Goal: Task Accomplishment & Management: Manage account settings

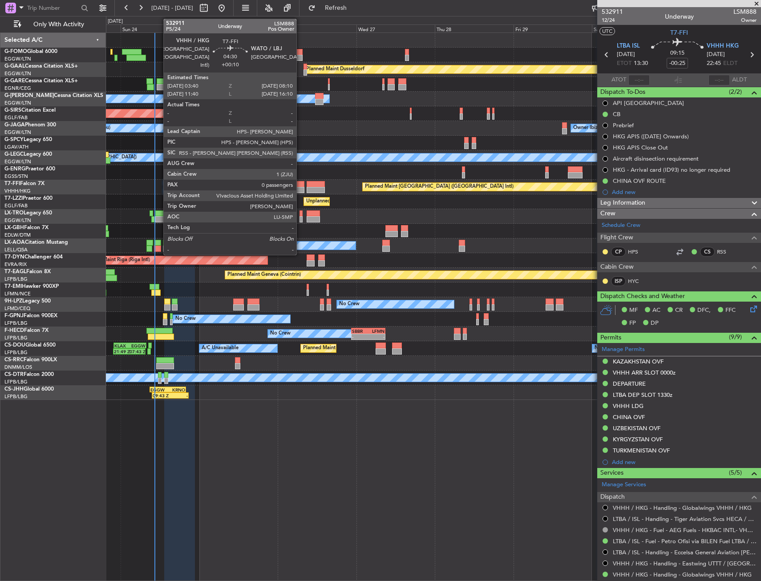
scroll to position [194, 0]
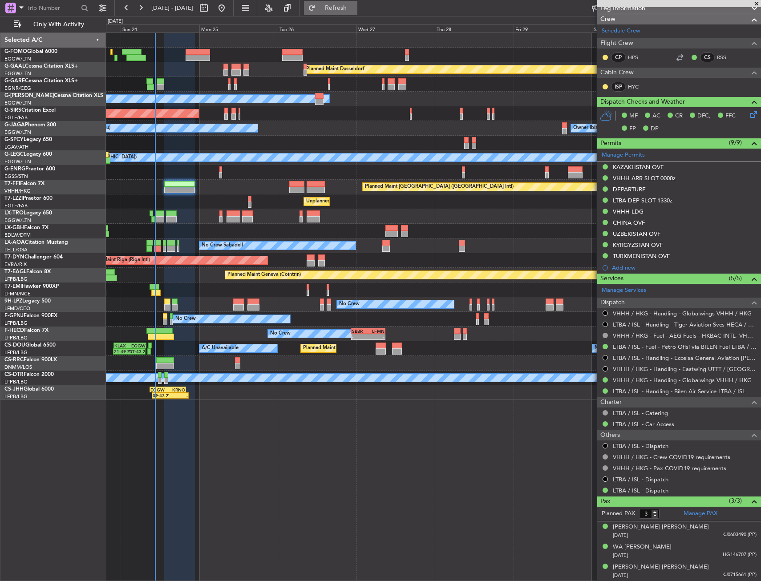
click at [342, 9] on button "Refresh" at bounding box center [330, 8] width 53 height 14
click at [153, 250] on div "No Crew Sabadell No Crew Sabadell" at bounding box center [433, 245] width 654 height 15
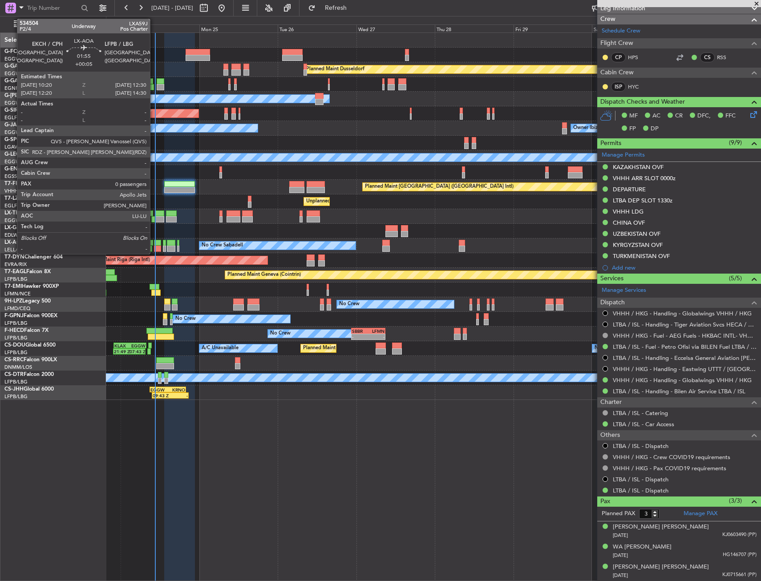
click at [155, 246] on div at bounding box center [157, 249] width 7 height 6
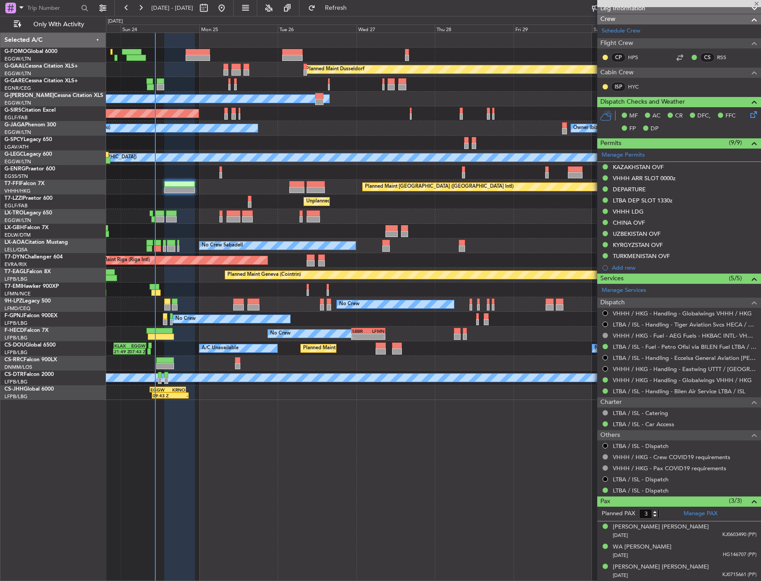
type input "+00:05"
type input "0"
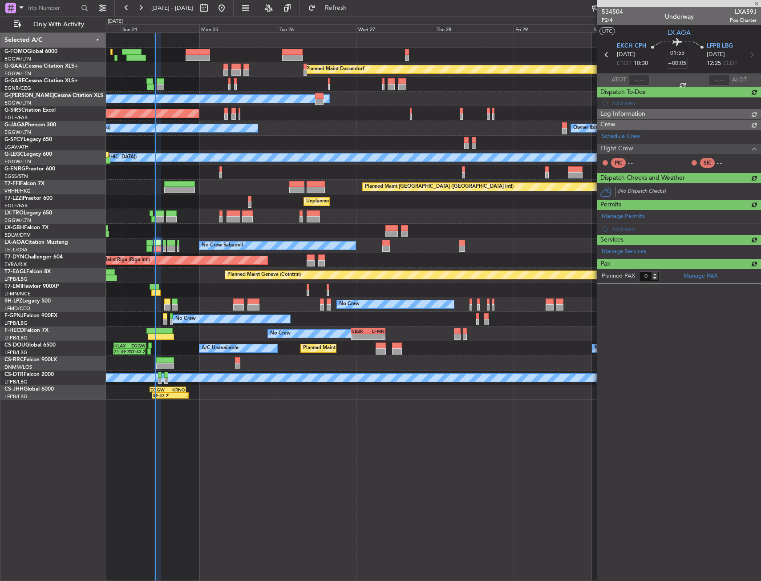
scroll to position [0, 0]
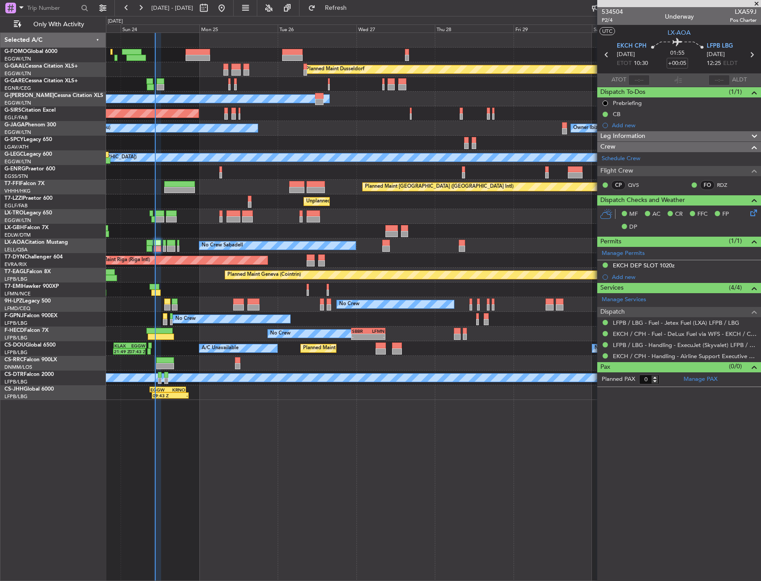
click at [732, 16] on span "Pos Charter" at bounding box center [743, 20] width 27 height 8
click at [735, 15] on span "LXA59J" at bounding box center [743, 11] width 27 height 9
copy span "LXA59J"
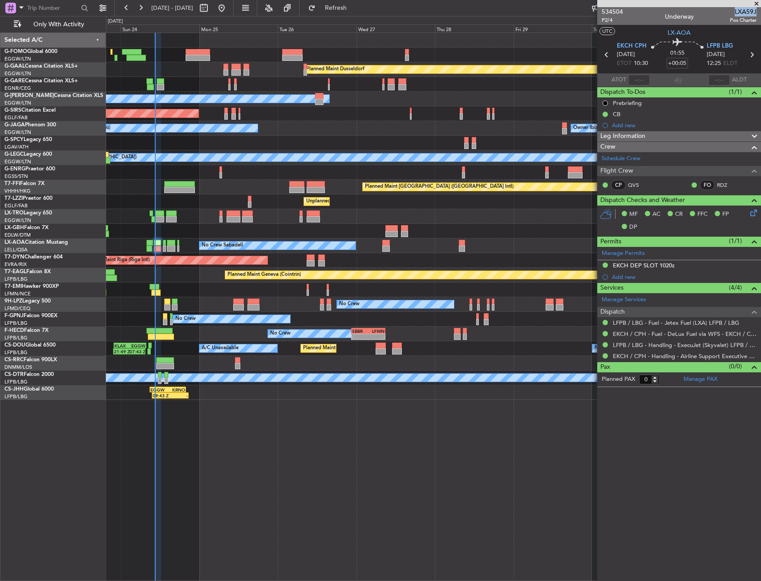
click at [417, 412] on div "Planned Maint Dusseldorf Owner Unplanned Maint Oxford (Kidlington) Owner Ibiza …" at bounding box center [433, 306] width 655 height 549
click at [244, 301] on div "No Crew" at bounding box center [433, 304] width 654 height 15
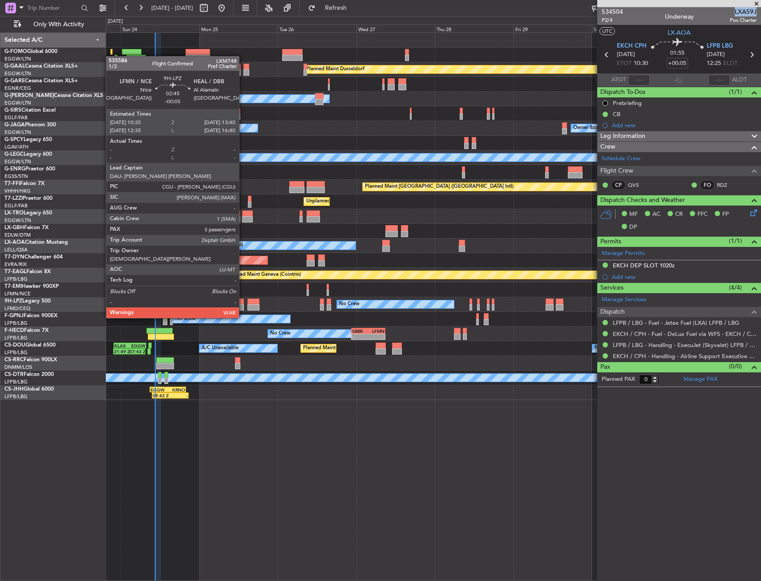
click at [242, 302] on div at bounding box center [238, 302] width 10 height 6
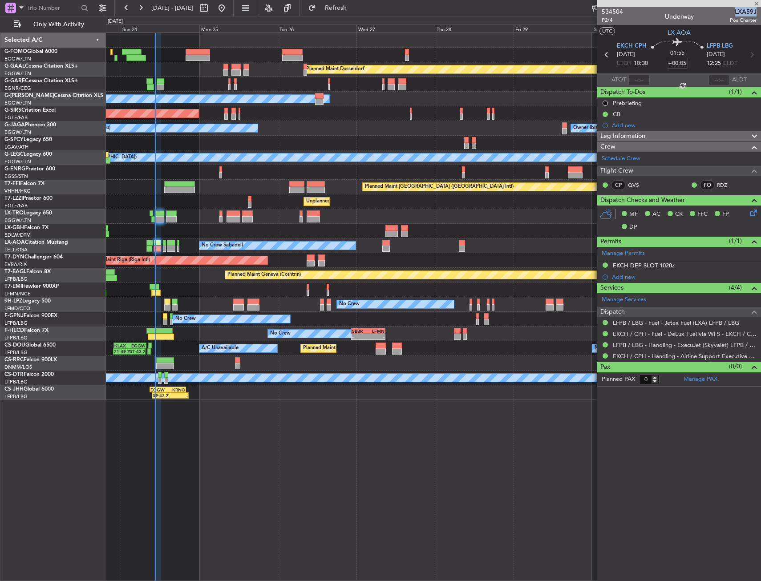
type input "-00:05"
type input "3"
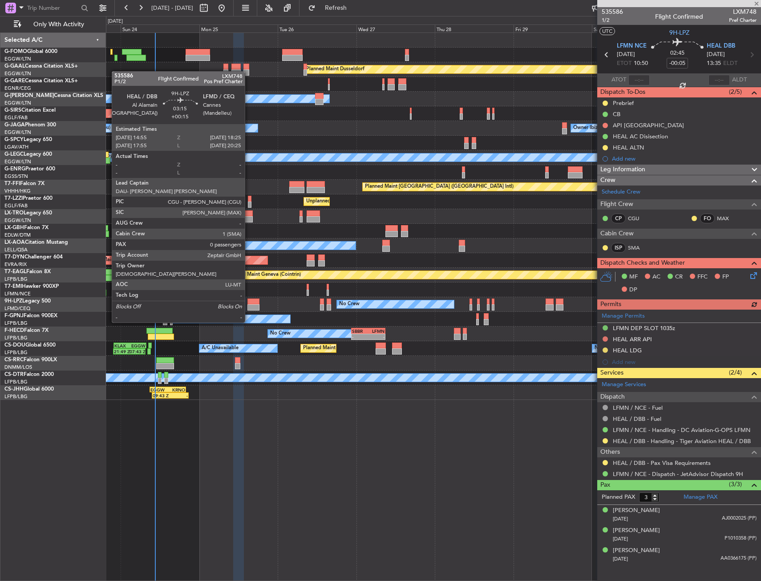
click at [249, 306] on div at bounding box center [253, 307] width 12 height 6
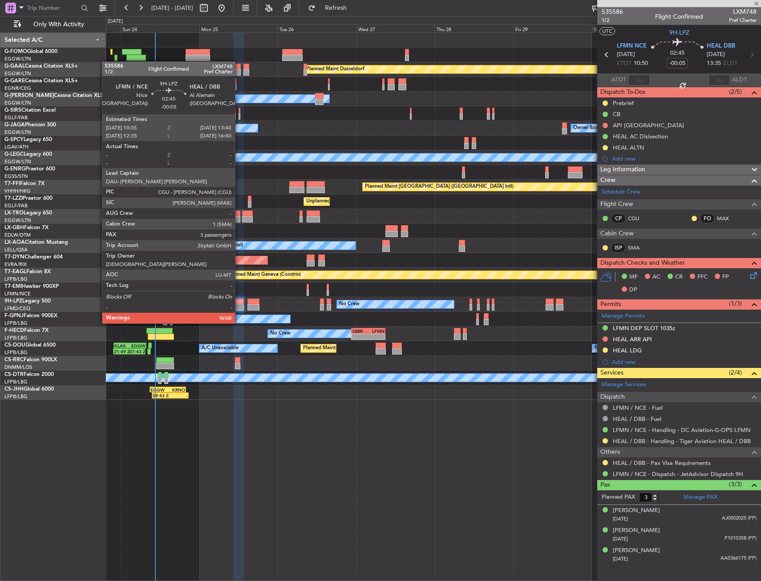
type input "+00:15"
type input "0"
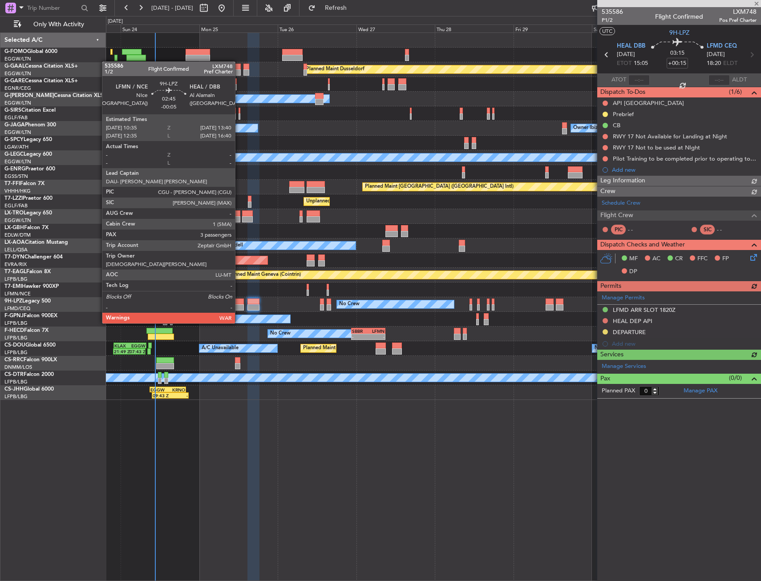
click at [239, 307] on div at bounding box center [238, 307] width 10 height 6
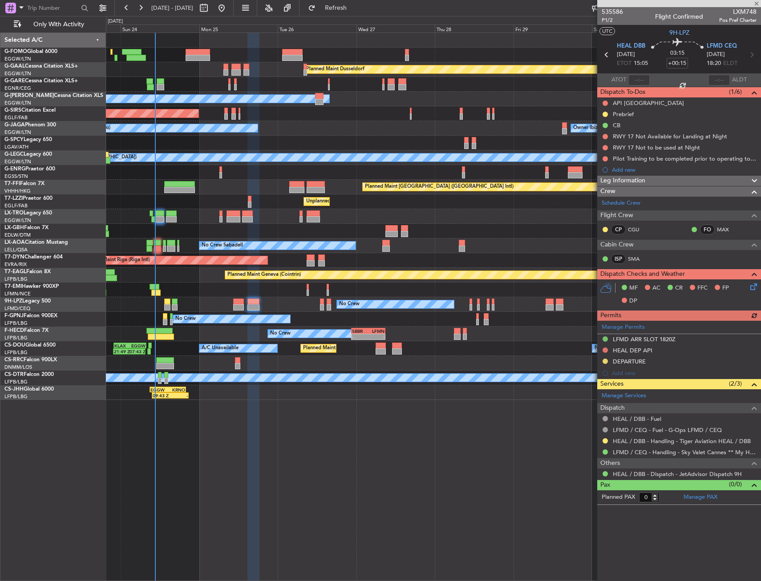
type input "-00:05"
type input "3"
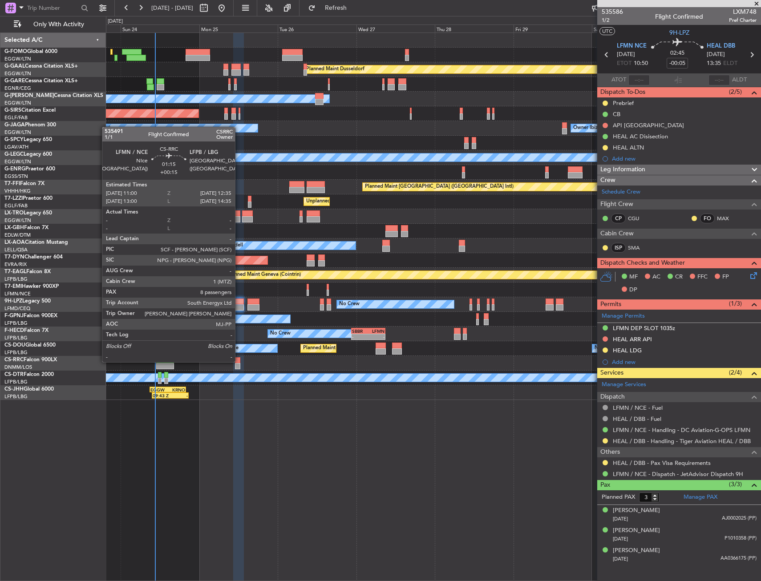
click at [239, 361] on div at bounding box center [237, 360] width 5 height 6
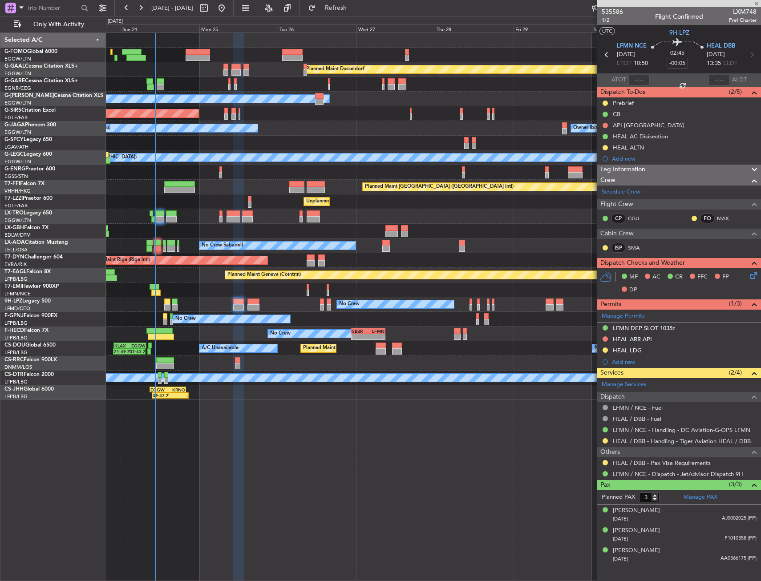
type input "+00:15"
type input "8"
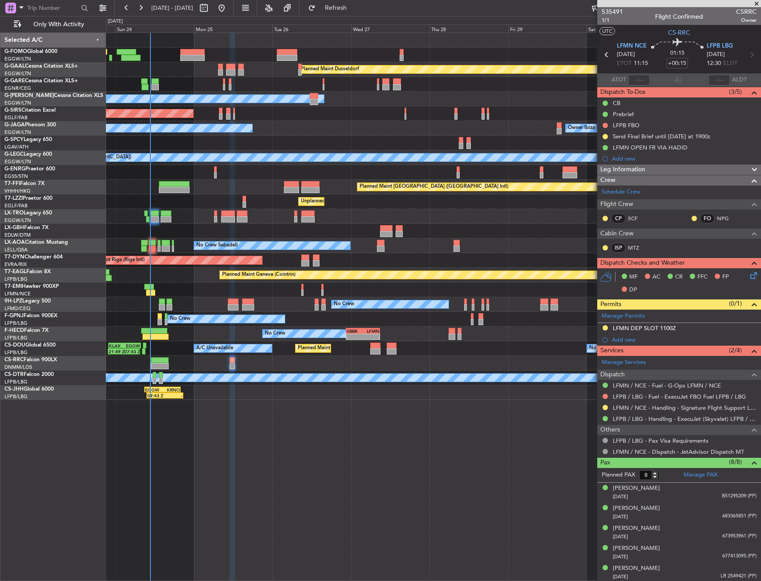
click at [180, 212] on div "Planned Maint [GEOGRAPHIC_DATA] ([GEOGRAPHIC_DATA])" at bounding box center [433, 216] width 654 height 15
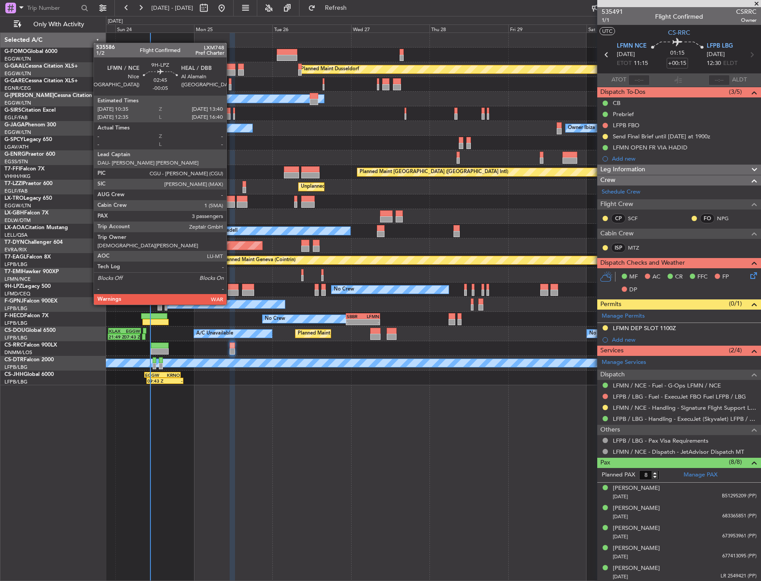
click at [231, 288] on div at bounding box center [233, 287] width 10 height 6
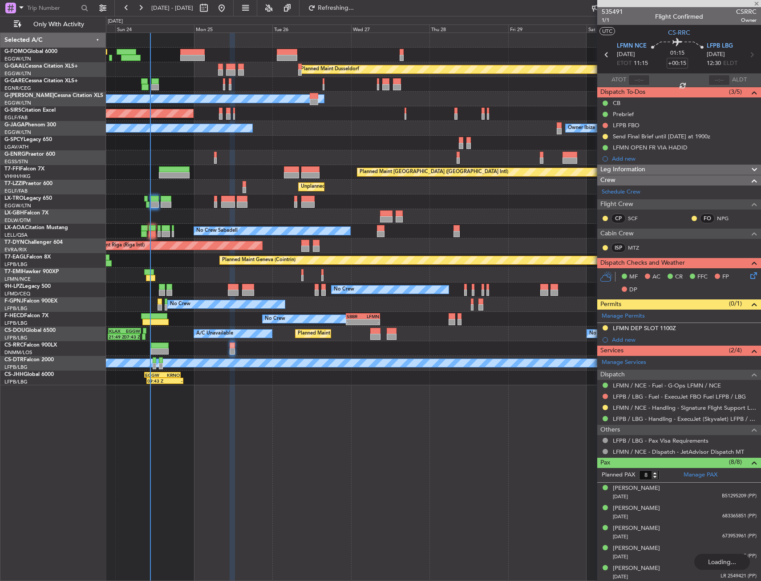
type input "-00:05"
type input "3"
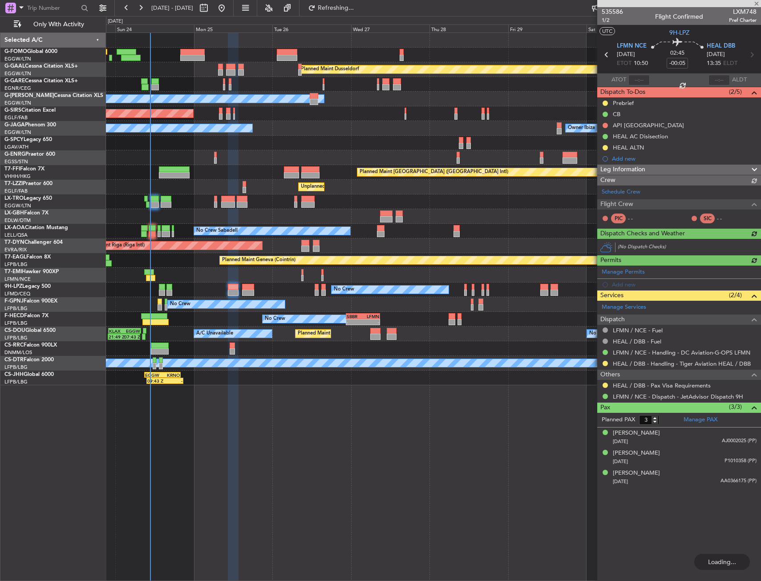
type input "+00:15"
type input "8"
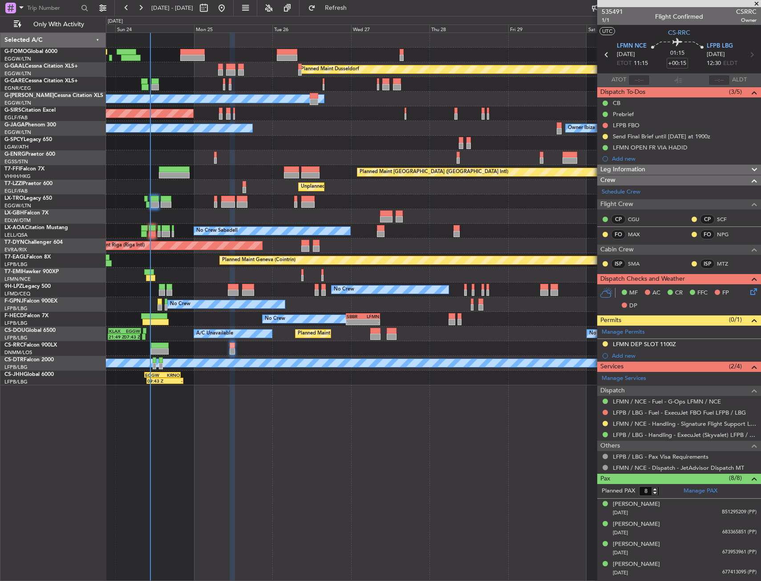
click at [228, 283] on div "No Crew" at bounding box center [433, 290] width 654 height 15
click at [232, 297] on div "No Crew" at bounding box center [433, 290] width 654 height 15
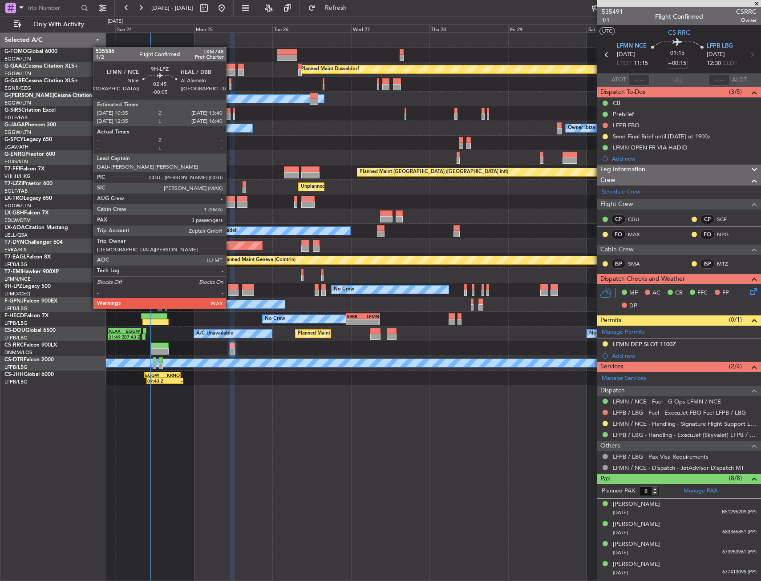
click at [230, 292] on div at bounding box center [233, 293] width 10 height 6
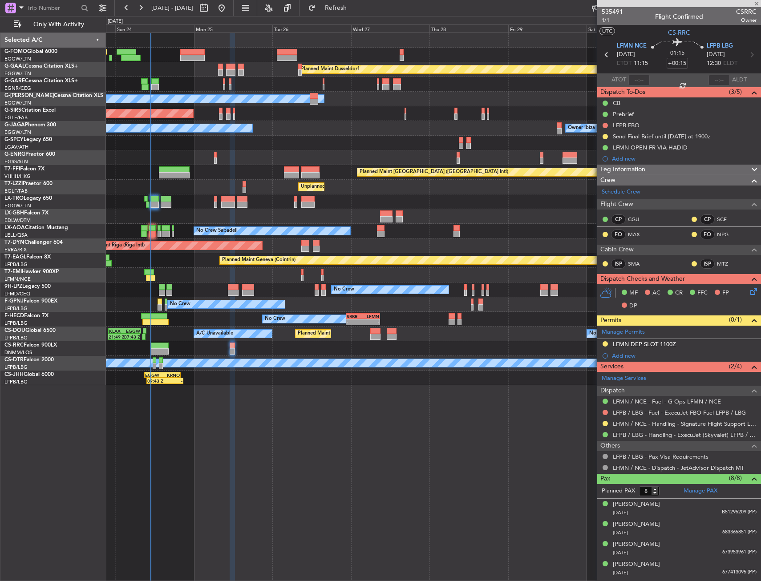
type input "-00:05"
type input "3"
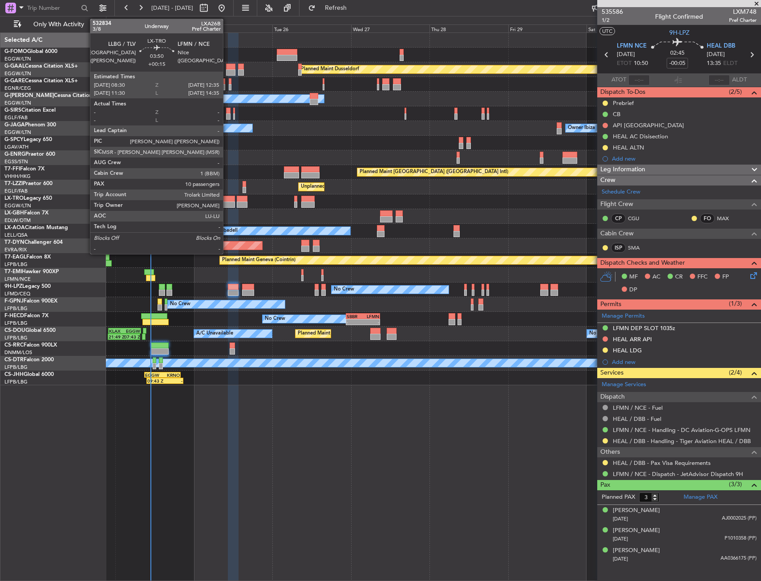
click at [227, 204] on div at bounding box center [228, 205] width 14 height 6
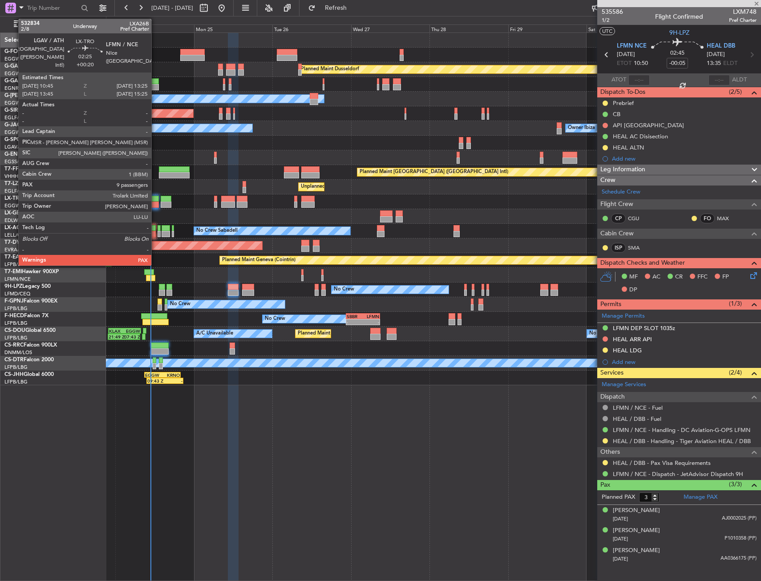
type input "+00:15"
type input "10"
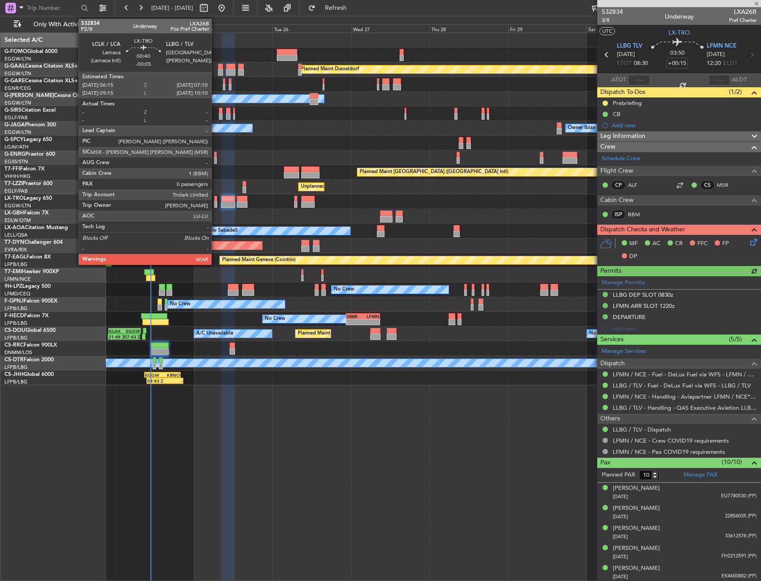
click at [215, 202] on div at bounding box center [215, 205] width 3 height 6
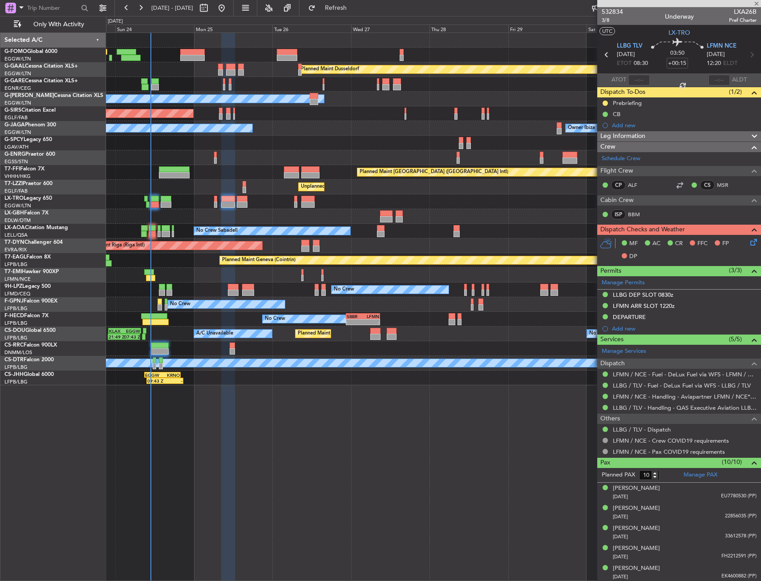
type input "-00:05"
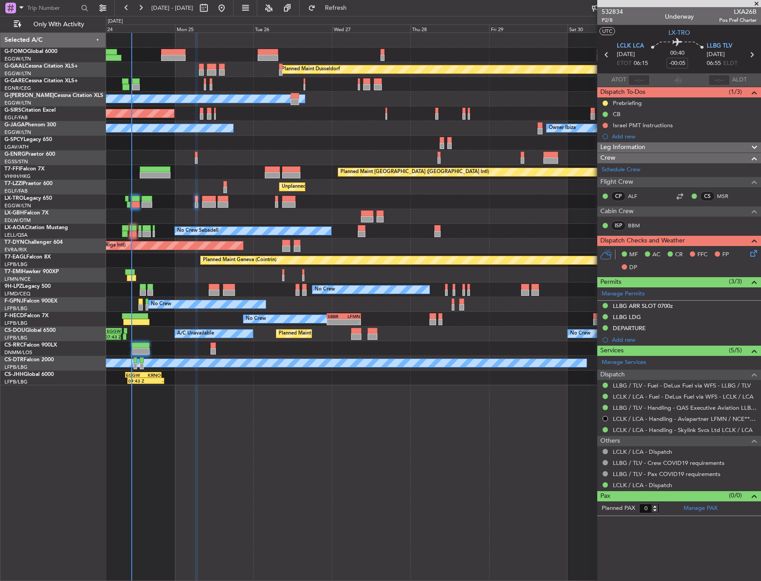
click at [209, 414] on div "Planned Maint Dusseldorf Owner Unplanned Maint Oxford (Kidlington) Owner Ibiza …" at bounding box center [433, 306] width 655 height 549
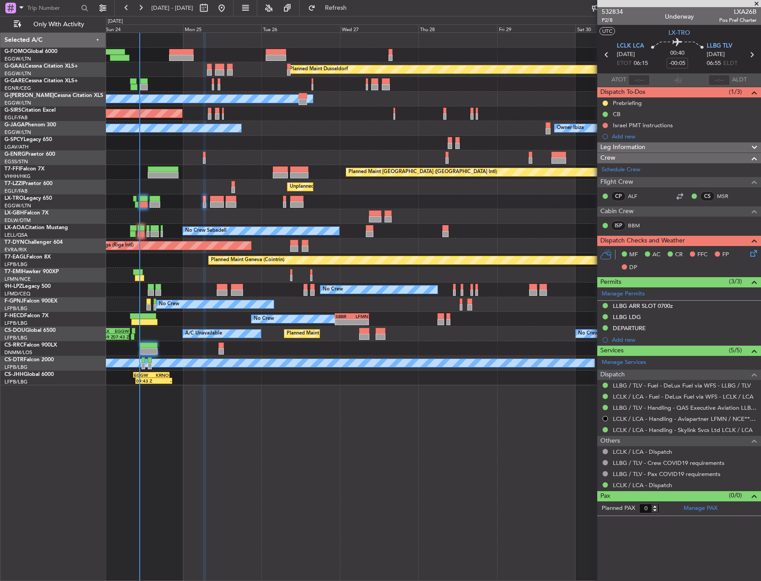
click at [149, 339] on div "Planned Maint Paris (Le Bourget) No Crew A/C Unavailable 21:49 Z 07:43 Z KLAX 2…" at bounding box center [433, 334] width 654 height 15
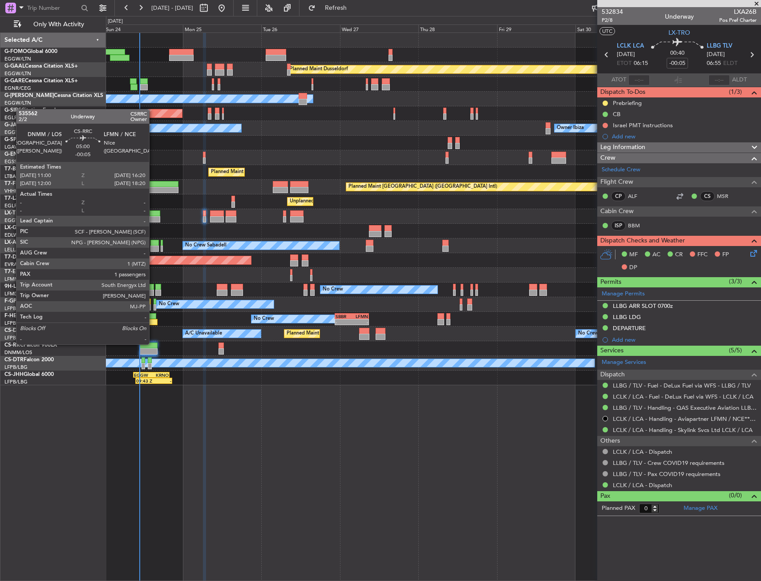
click at [153, 343] on div at bounding box center [149, 346] width 18 height 6
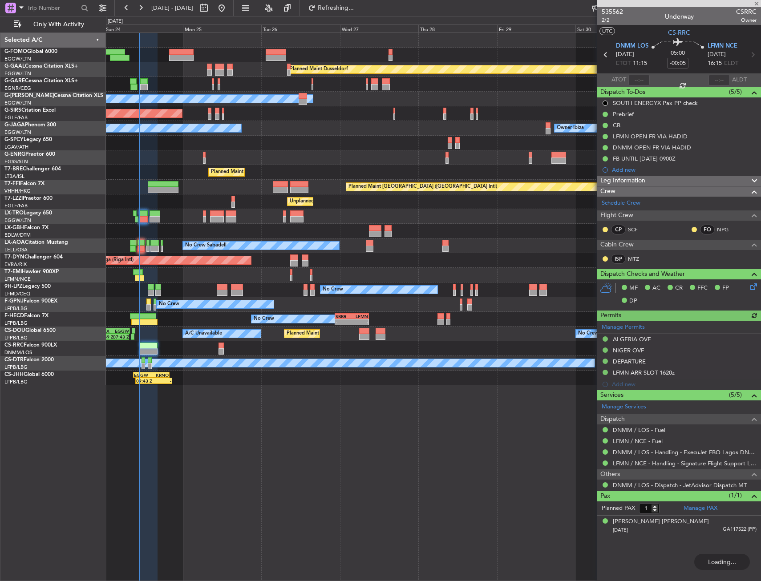
type input "0"
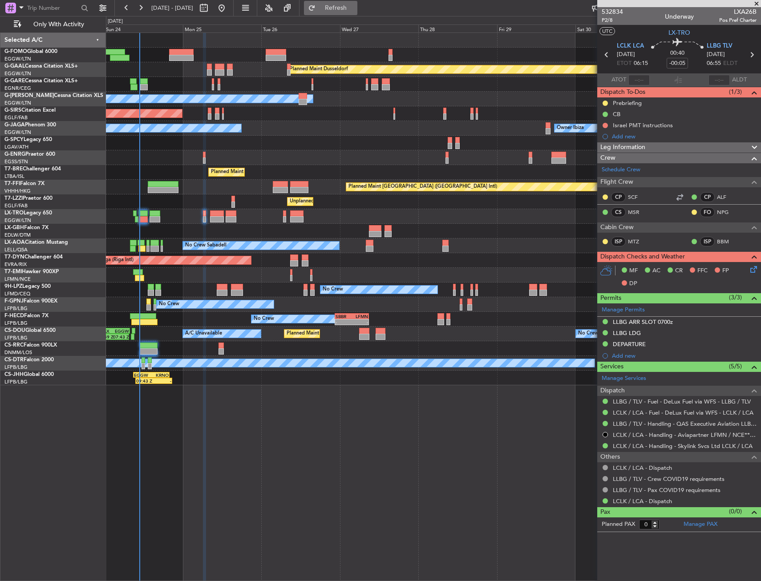
click at [357, 3] on button "Refresh" at bounding box center [330, 8] width 53 height 14
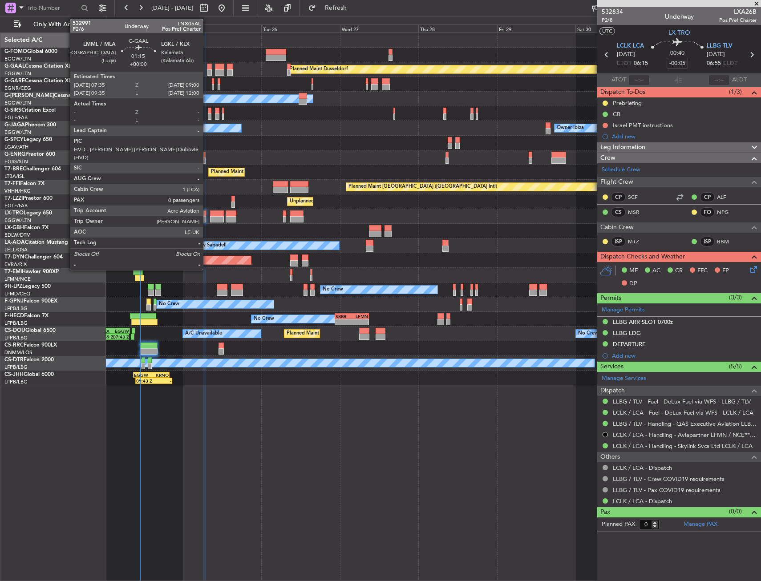
click at [207, 66] on div at bounding box center [209, 67] width 5 height 6
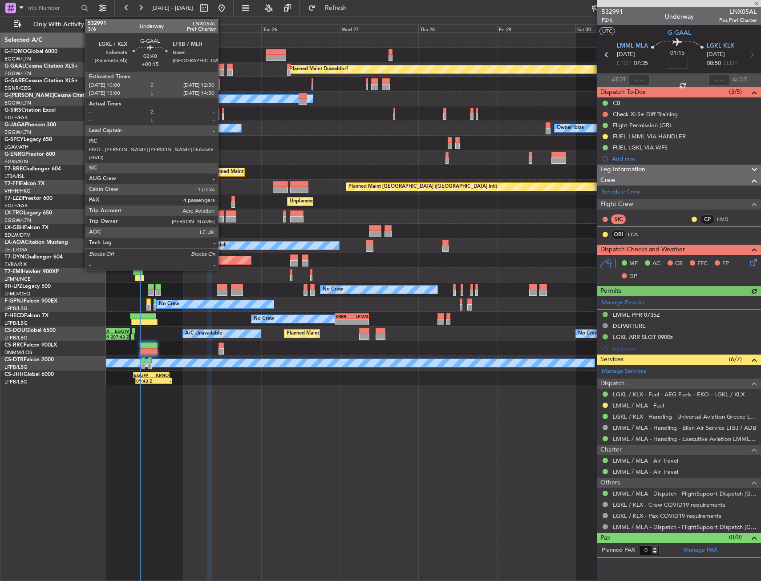
click at [222, 65] on div at bounding box center [219, 67] width 9 height 6
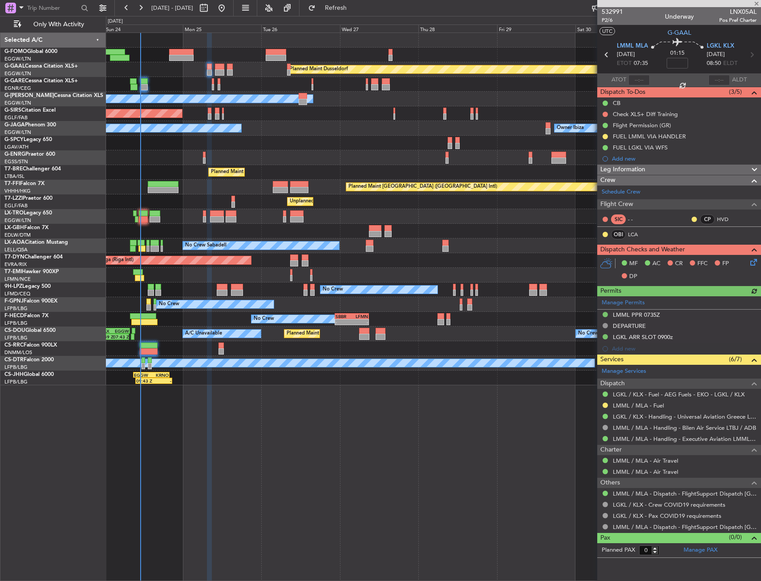
type input "+00:15"
type input "4"
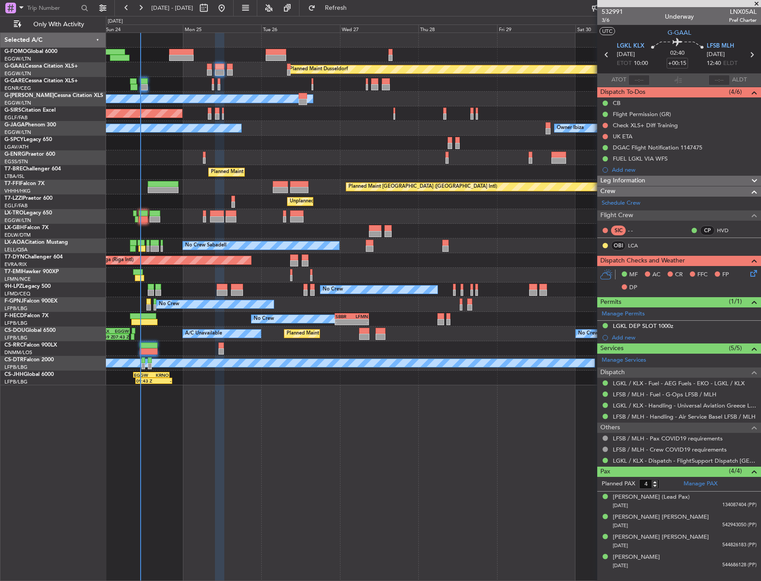
click at [160, 244] on div "No Crew Sabadell No Crew Sabadell" at bounding box center [433, 245] width 654 height 15
click at [160, 243] on div "No Crew Sabadell No Crew Sabadell" at bounding box center [433, 245] width 654 height 15
click at [162, 239] on div "No Crew Sabadell No Crew Sabadell" at bounding box center [433, 245] width 654 height 15
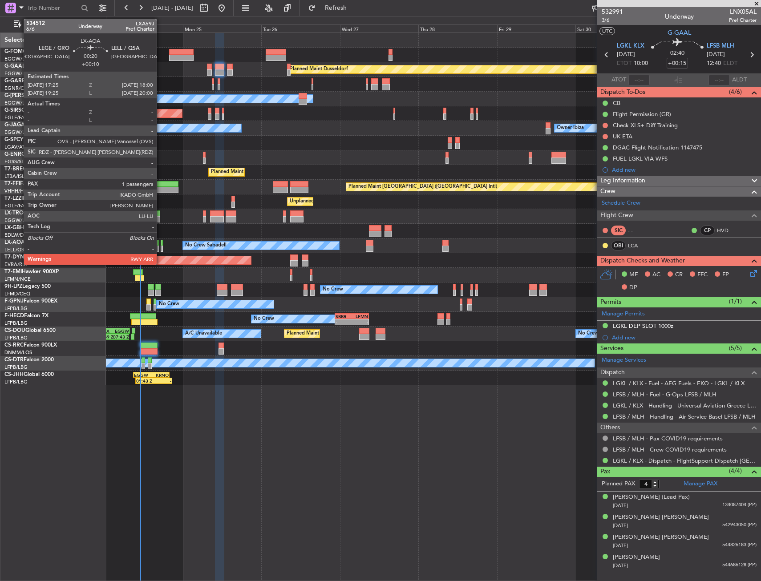
click at [160, 243] on div "No Crew Sabadell No Crew Sabadell" at bounding box center [433, 245] width 654 height 15
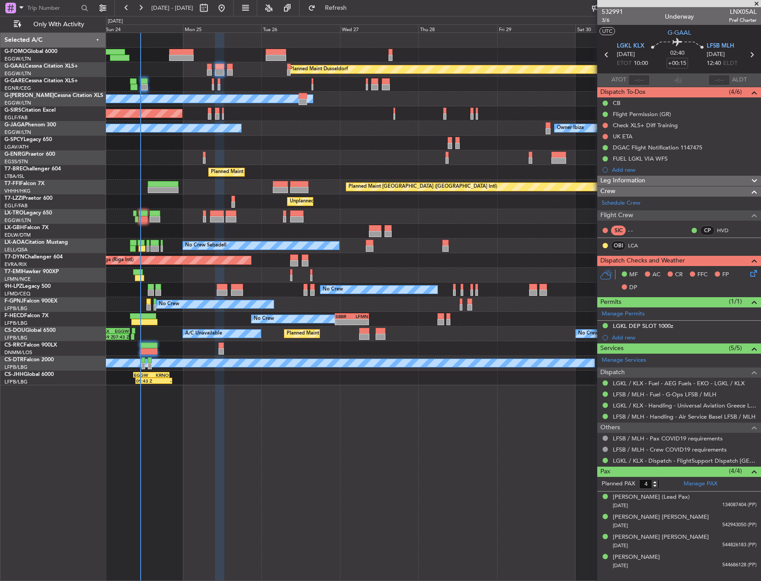
click at [165, 243] on div "No Crew Sabadell No Crew Sabadell" at bounding box center [433, 245] width 654 height 15
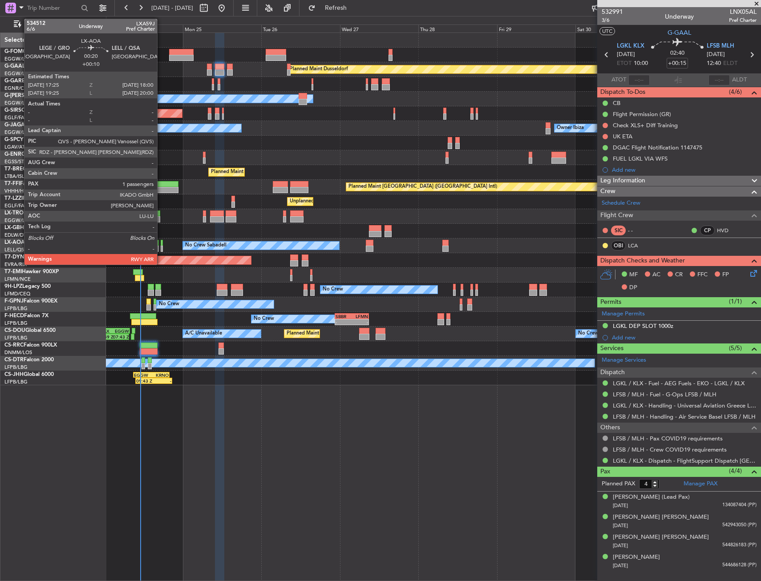
click at [161, 244] on div at bounding box center [162, 243] width 2 height 6
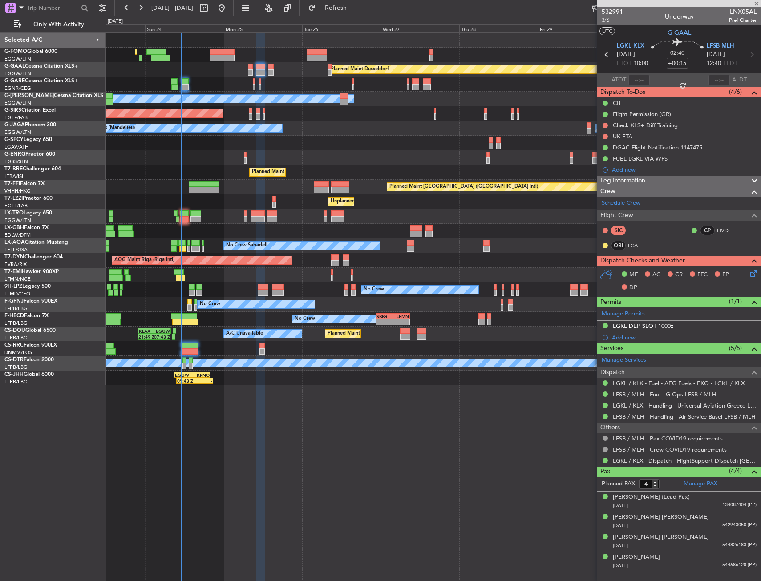
click at [211, 210] on div "Planned Maint [GEOGRAPHIC_DATA] ([GEOGRAPHIC_DATA])" at bounding box center [433, 216] width 654 height 15
type input "+00:10"
type input "1"
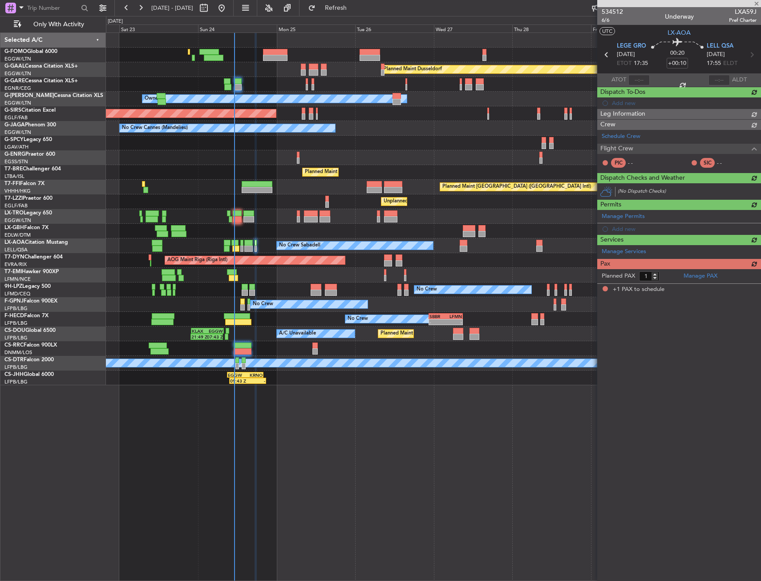
click at [234, 232] on div "Planned Maint Nice ([GEOGRAPHIC_DATA])" at bounding box center [433, 231] width 654 height 15
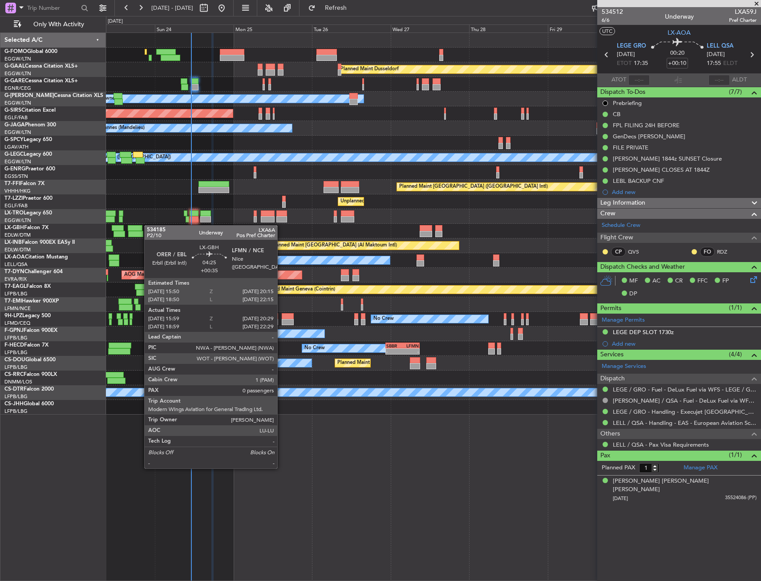
click at [120, 226] on div "Planned Maint Dusseldorf Owner Unplanned Maint Oxford (Kidlington) No Crew Cann…" at bounding box center [433, 224] width 654 height 382
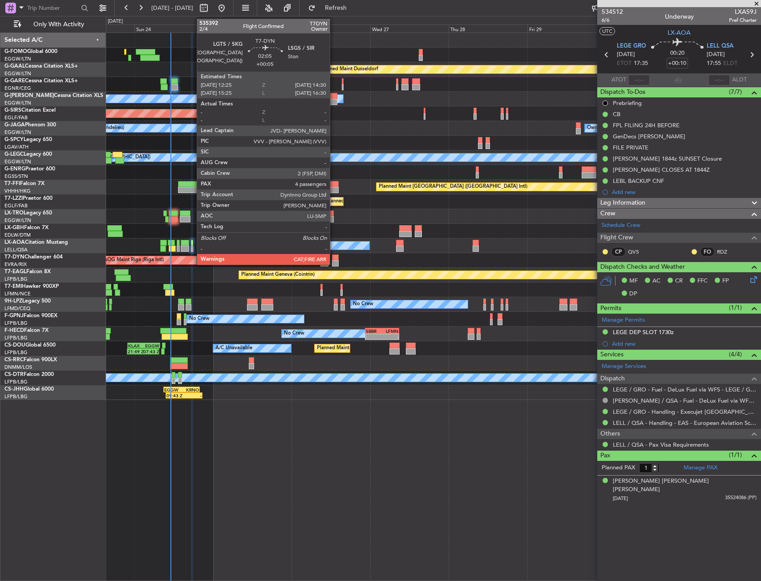
click at [334, 259] on div at bounding box center [335, 257] width 7 height 6
type input "+00:05"
type input "4"
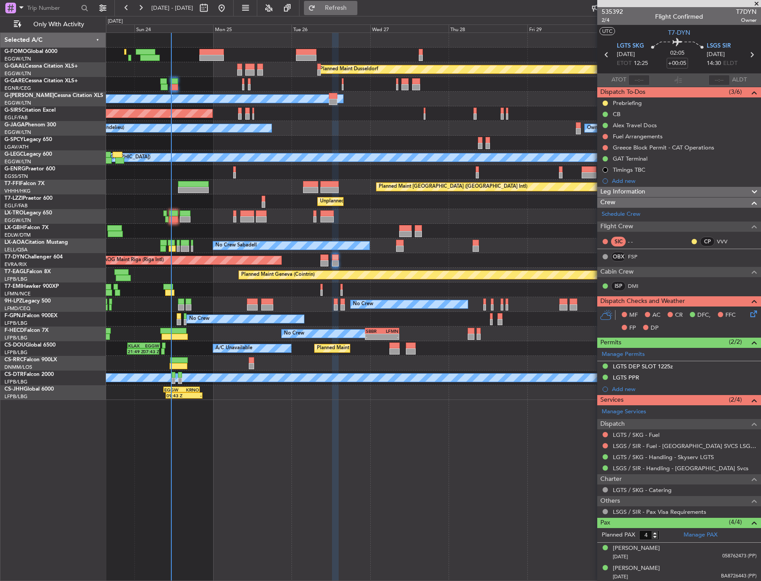
click at [348, 12] on button "Refresh" at bounding box center [330, 8] width 53 height 14
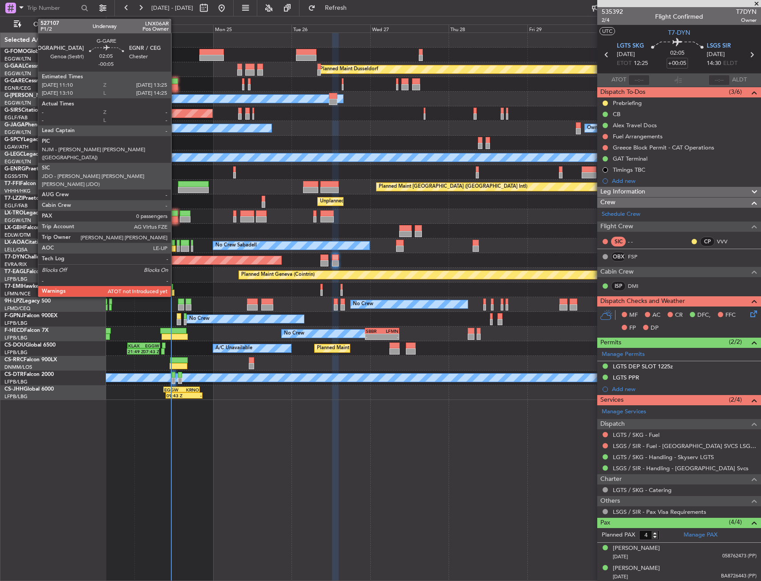
click at [175, 89] on div at bounding box center [174, 87] width 8 height 6
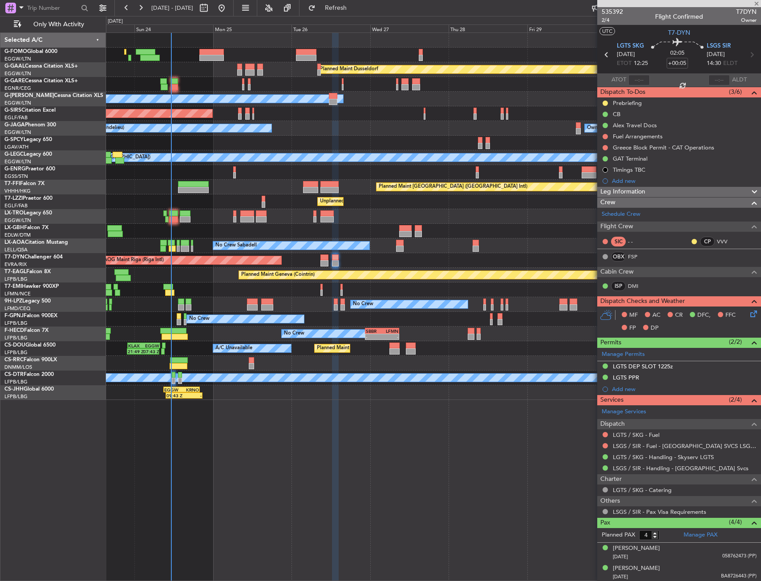
type input "-00:05"
type input "0"
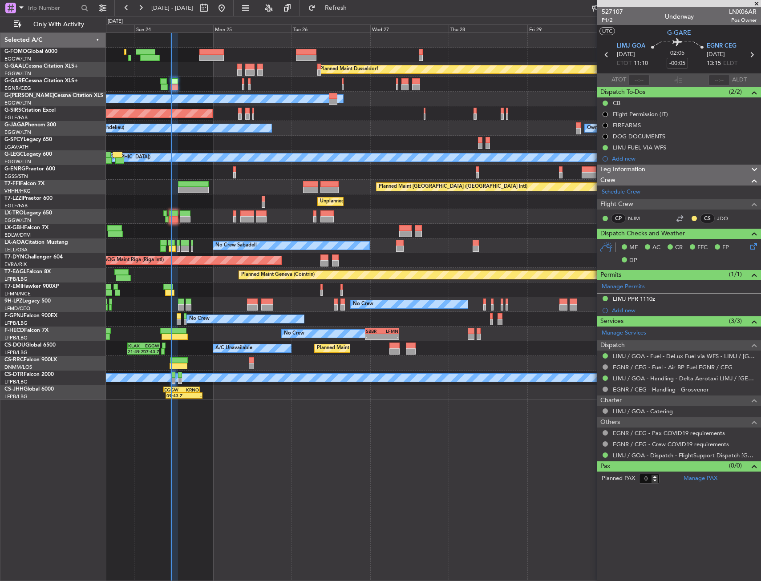
click at [633, 81] on mat-tooltip-component "Estimated Take-Off Time" at bounding box center [631, 71] width 71 height 24
click at [635, 82] on input "text" at bounding box center [638, 80] width 21 height 11
type input "1"
click at [693, 81] on section "ATOT ALDT" at bounding box center [679, 79] width 164 height 13
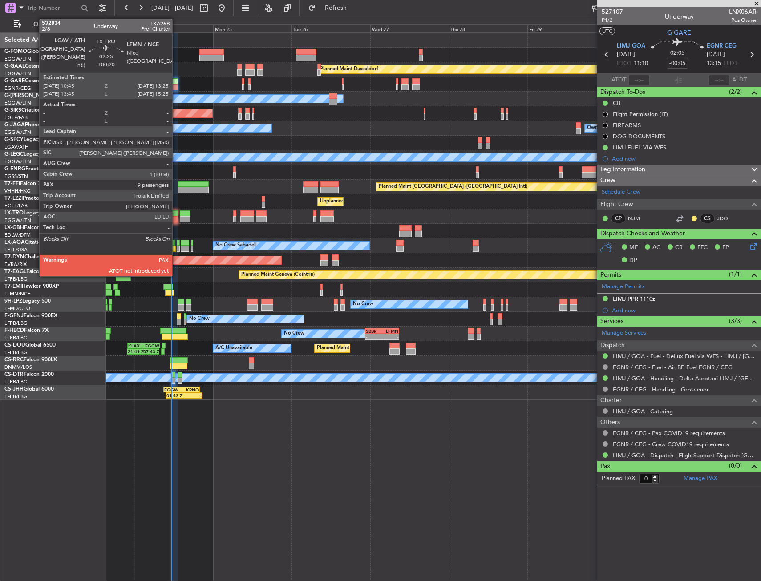
click at [176, 217] on div at bounding box center [173, 219] width 9 height 6
type input "+00:20"
type input "9"
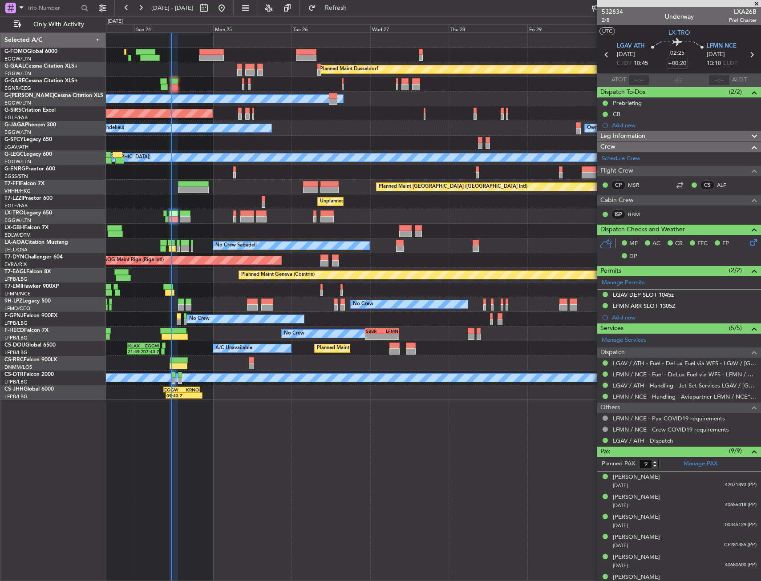
click at [169, 164] on div "A/C Unavailable London (Luton) Planned Maint London (Luton)" at bounding box center [433, 157] width 654 height 15
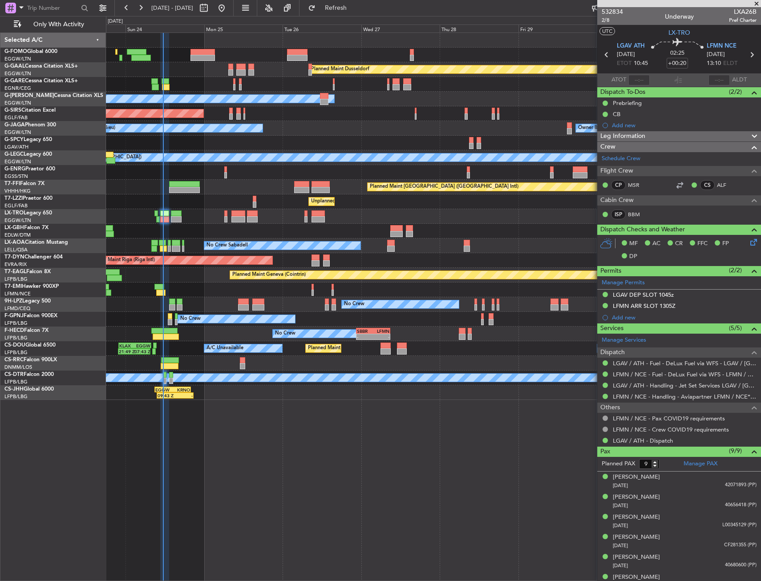
click at [151, 206] on div "Unplanned Maint London (Farnborough) Owner London (Farnborough)" at bounding box center [433, 201] width 654 height 15
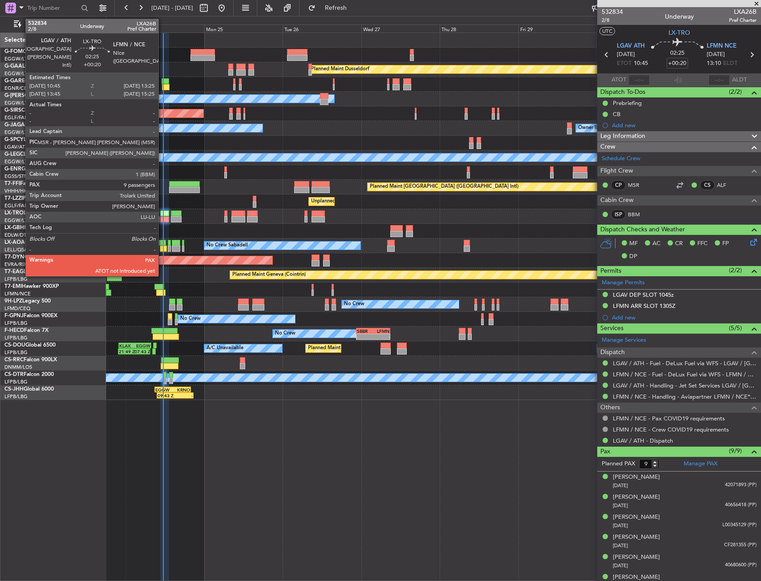
click at [162, 214] on div at bounding box center [164, 213] width 9 height 6
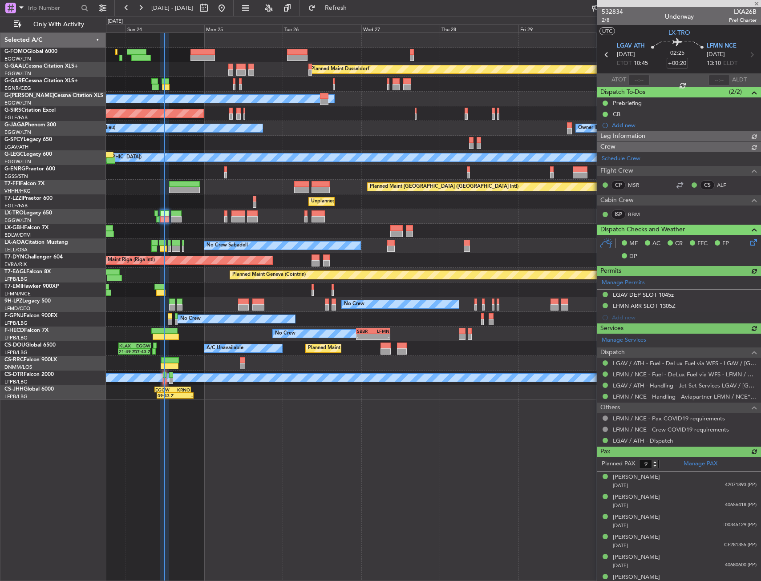
type input "11:48"
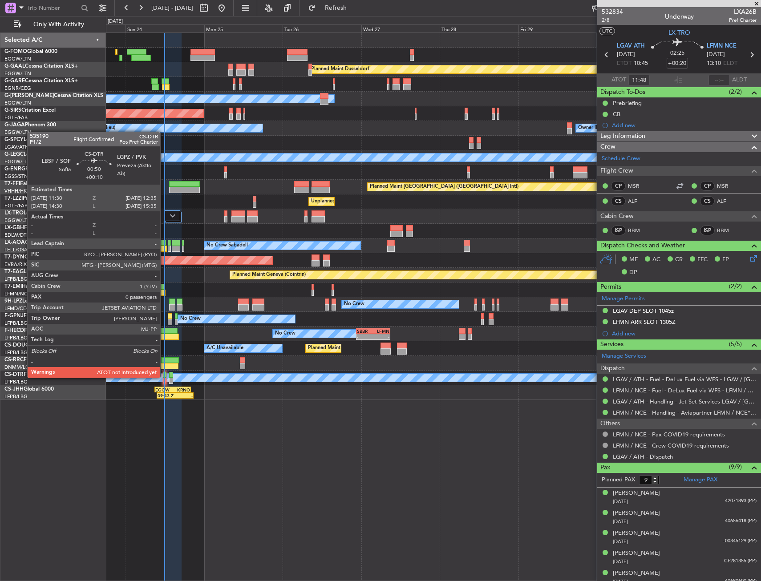
click at [164, 377] on div at bounding box center [165, 375] width 4 height 6
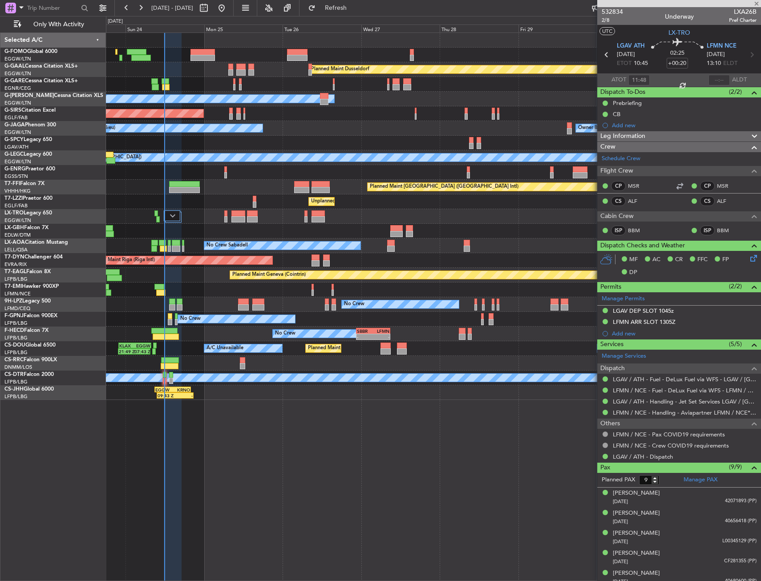
type input "+00:10"
type input "0"
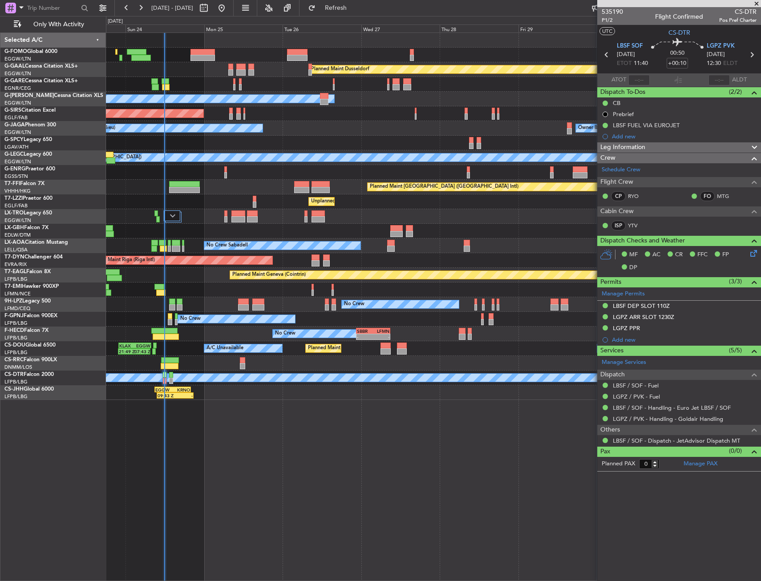
click at [237, 81] on div at bounding box center [433, 84] width 654 height 15
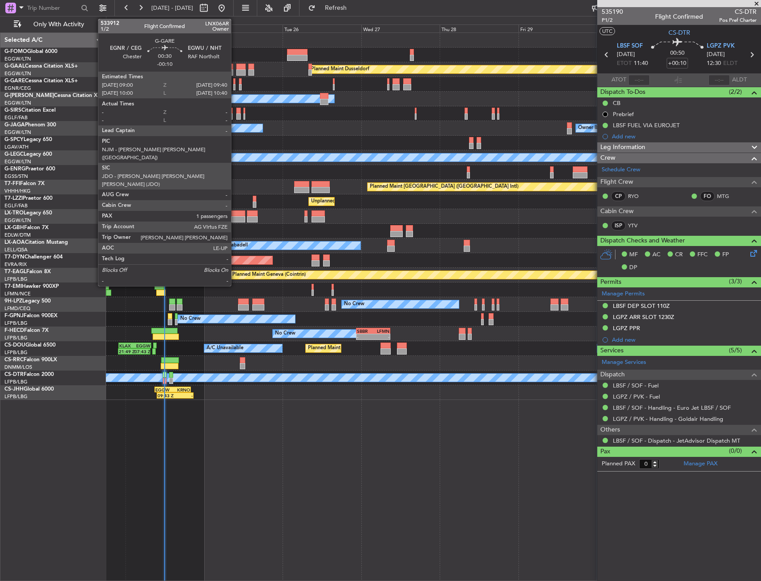
click at [235, 82] on div at bounding box center [234, 81] width 2 height 6
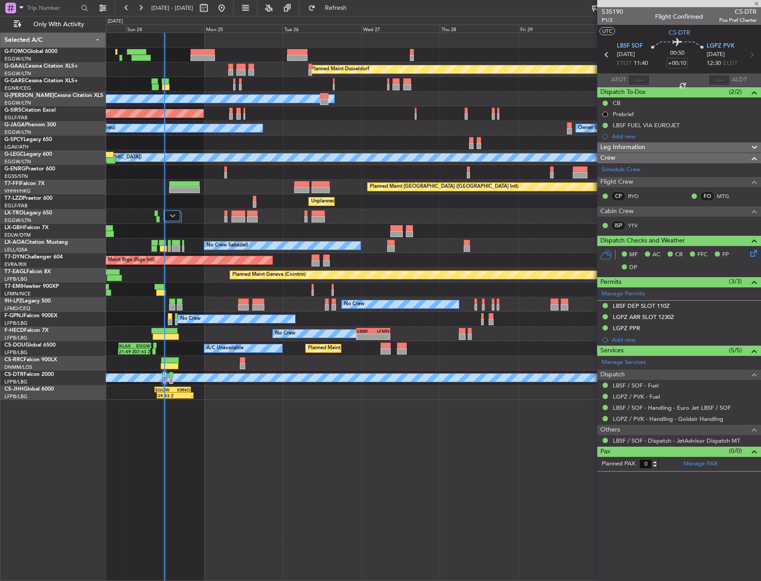
type input "-00:10"
type input "1"
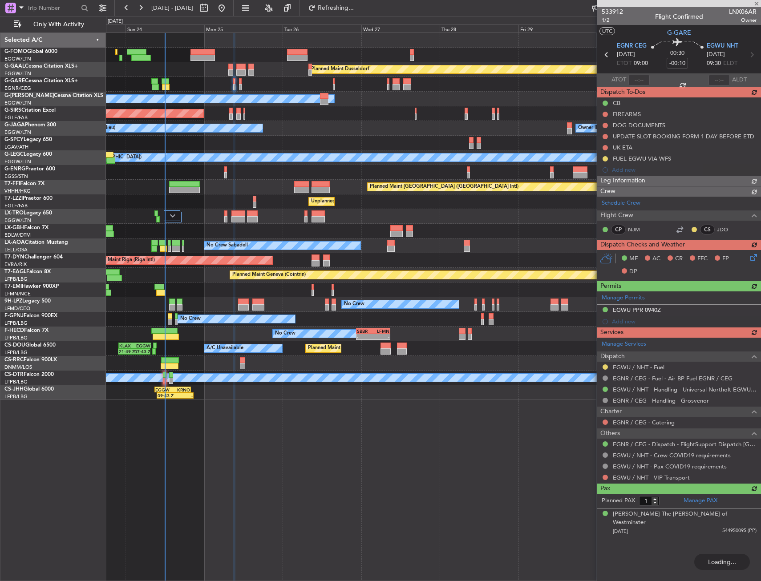
click at [178, 210] on div at bounding box center [173, 210] width 18 height 0
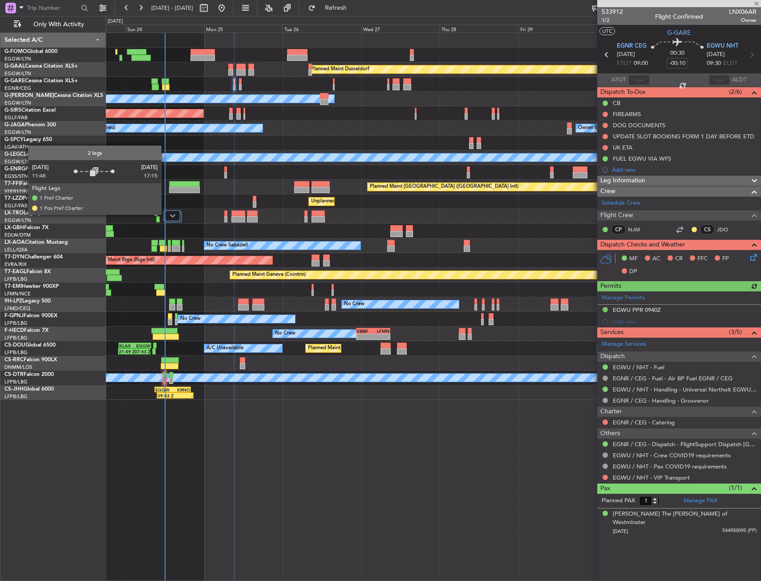
click at [165, 214] on div at bounding box center [172, 215] width 17 height 11
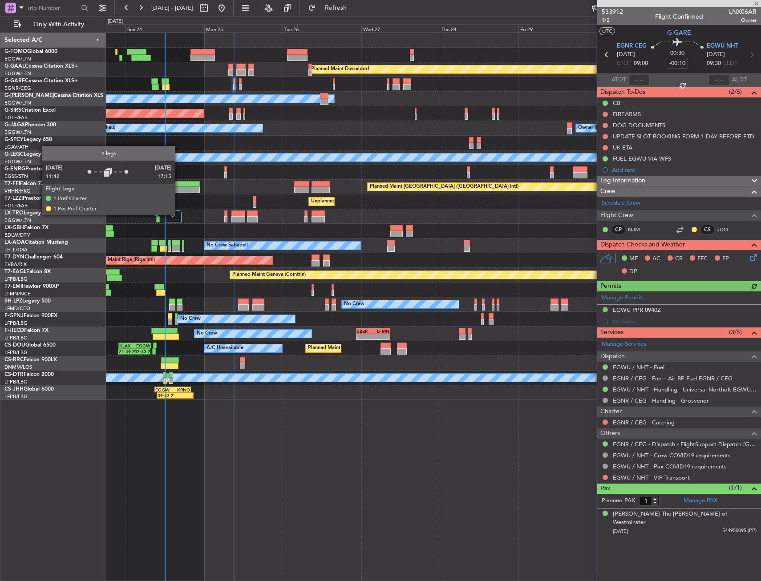
click at [179, 215] on div at bounding box center [172, 215] width 17 height 11
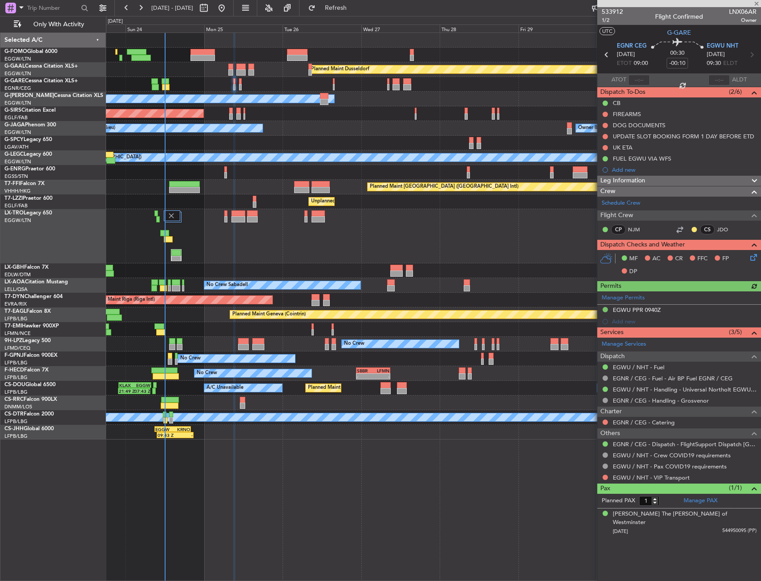
click at [175, 252] on div at bounding box center [176, 253] width 10 height 6
type input "-00:05"
type input "0"
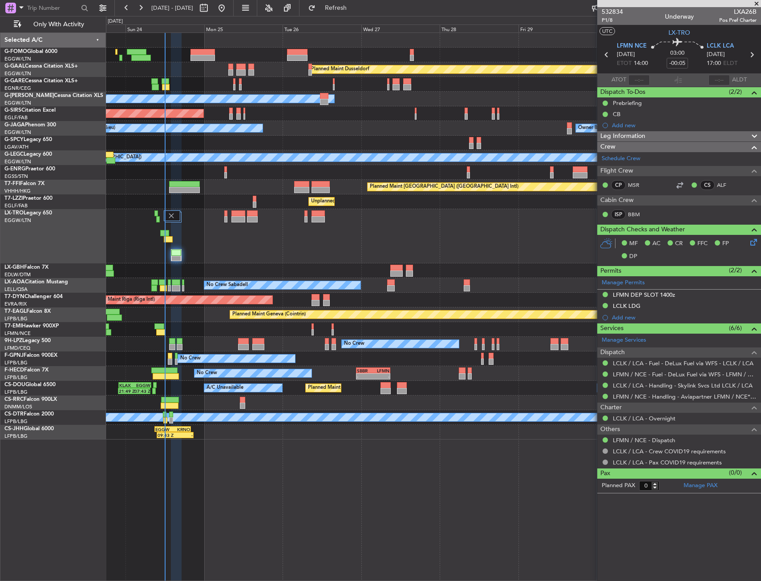
click at [295, 536] on div "Planned Maint Dusseldorf Owner Unplanned Maint Oxford (Kidlington) No Crew Cann…" at bounding box center [433, 306] width 655 height 549
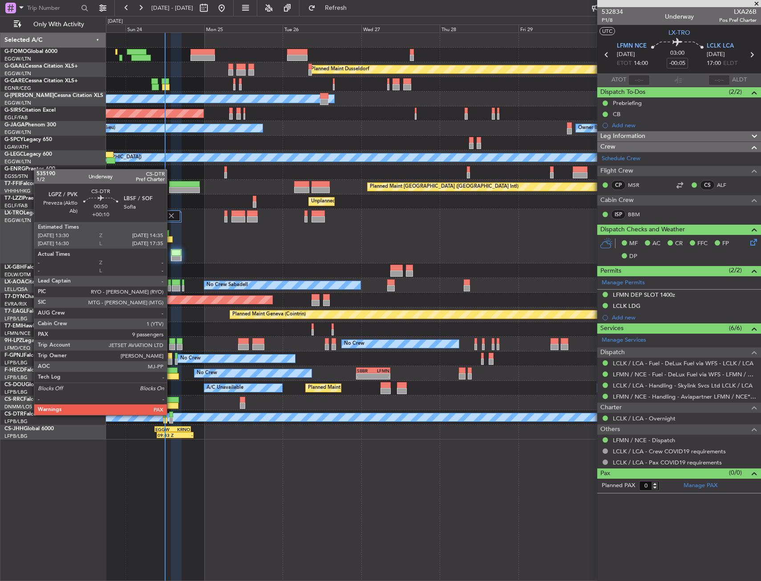
click at [171, 414] on div at bounding box center [171, 415] width 4 height 6
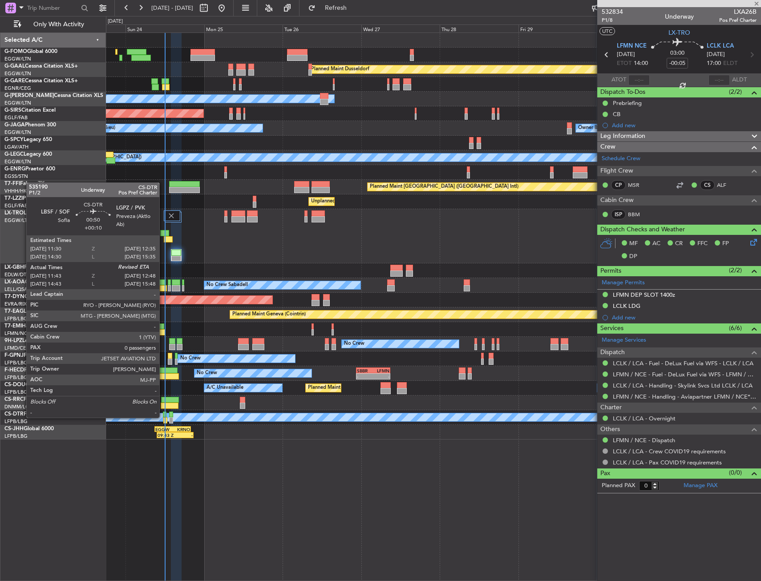
type input "+00:10"
type input "9"
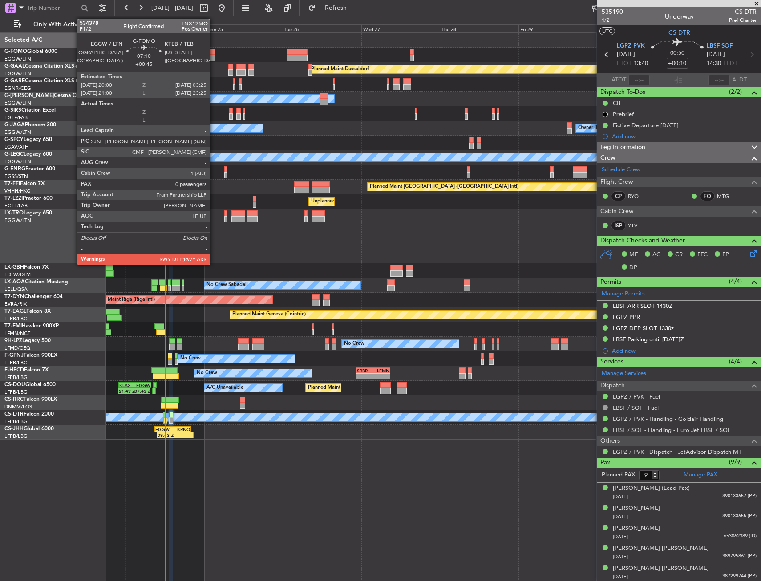
click at [214, 52] on div at bounding box center [202, 52] width 24 height 6
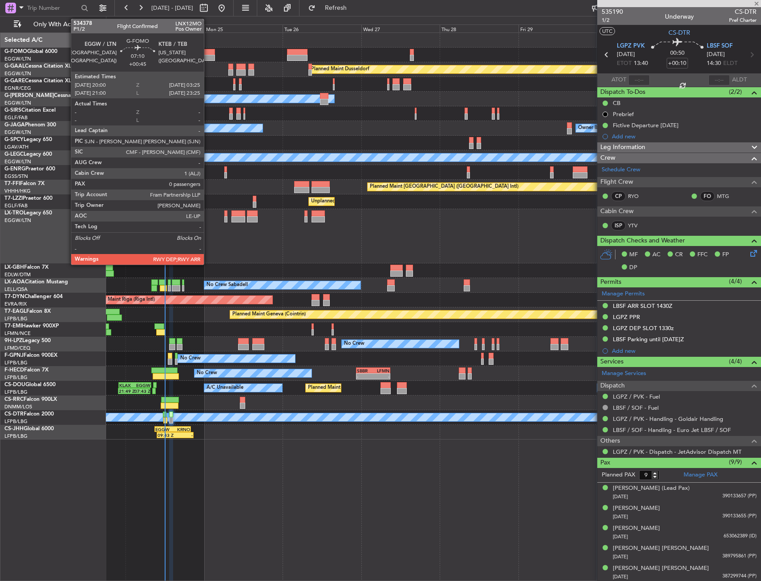
type input "+00:45"
type input "0"
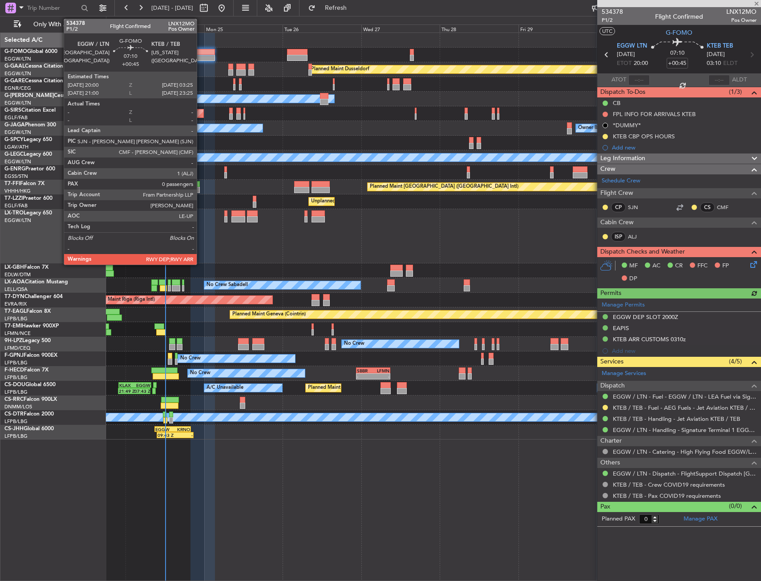
click at [201, 51] on div at bounding box center [202, 52] width 24 height 6
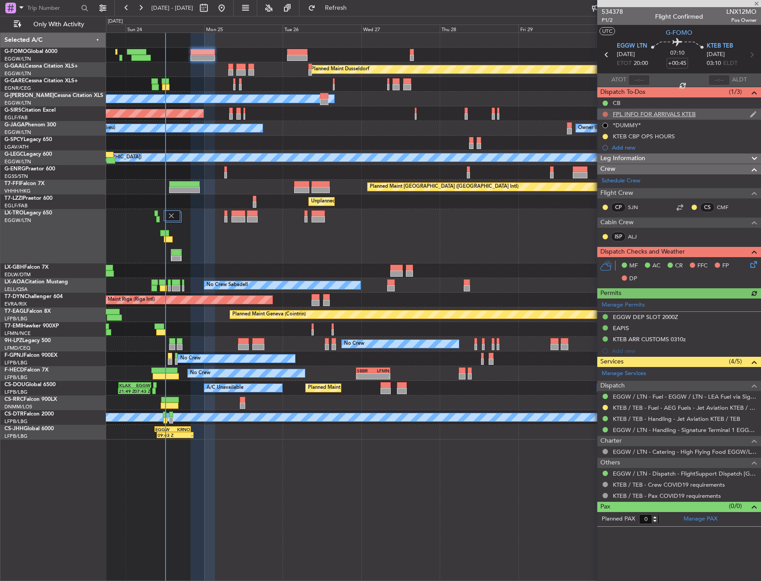
click at [606, 114] on button at bounding box center [604, 114] width 5 height 5
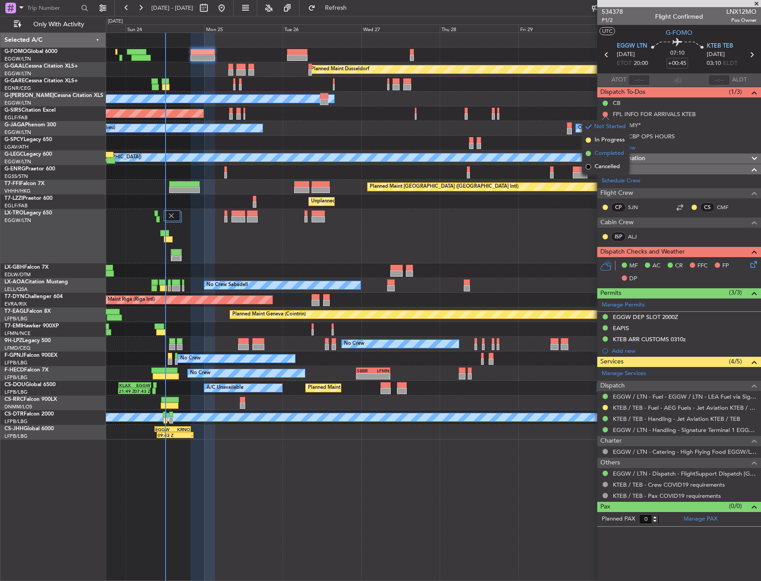
click at [602, 156] on span "Completed" at bounding box center [608, 153] width 29 height 9
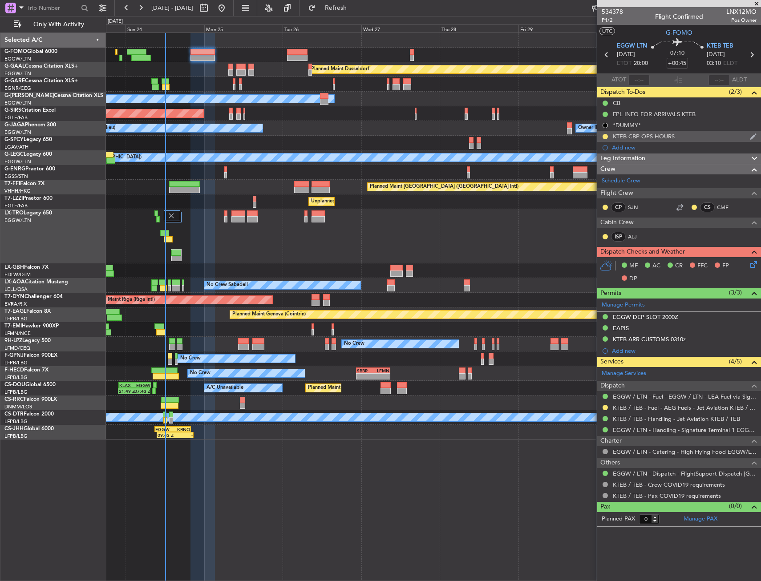
click at [638, 139] on div "KTEB CBP OPS HOURS" at bounding box center [644, 137] width 62 height 8
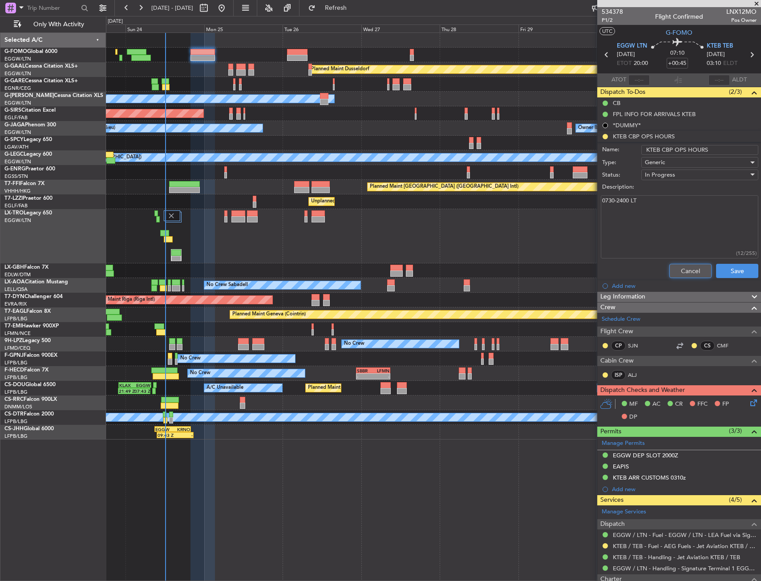
drag, startPoint x: 671, startPoint y: 267, endPoint x: 639, endPoint y: 193, distance: 80.7
click at [643, 202] on form "Name: KTEB CBP OPS HOURS Type: Generic Status: In Progress Description: 0730-24…" at bounding box center [679, 212] width 173 height 138
click at [608, 32] on button "LOCAL" at bounding box center [610, 31] width 22 height 8
click at [669, 277] on button "Cancel" at bounding box center [690, 271] width 42 height 14
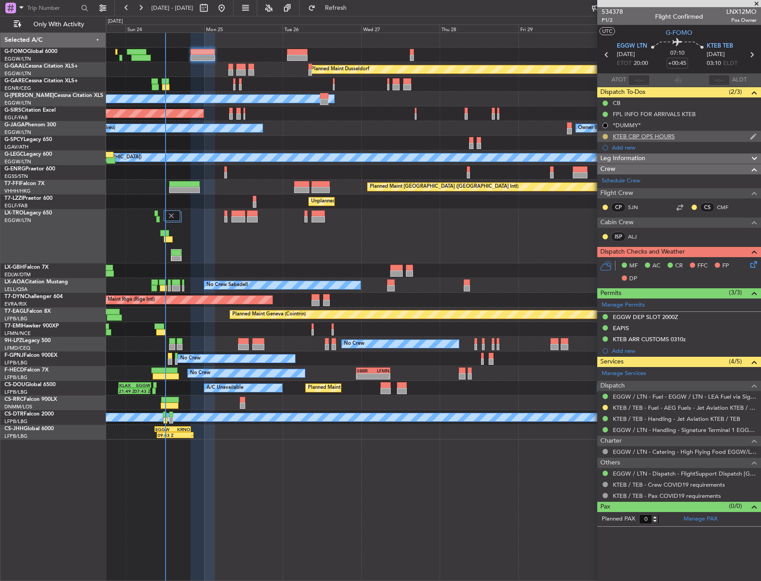
click at [606, 136] on button at bounding box center [604, 136] width 5 height 5
click at [598, 180] on span "Completed" at bounding box center [608, 175] width 29 height 9
click at [401, 436] on div "09:43 Z - EGGW 09:00 Z KRNO 20:05 Z Planned Maint London (Luton) - - KRNO 20:50…" at bounding box center [433, 432] width 654 height 15
click at [746, 267] on div "MF AC CR FFC FP DP" at bounding box center [683, 272] width 131 height 26
click at [750, 266] on icon at bounding box center [751, 262] width 7 height 7
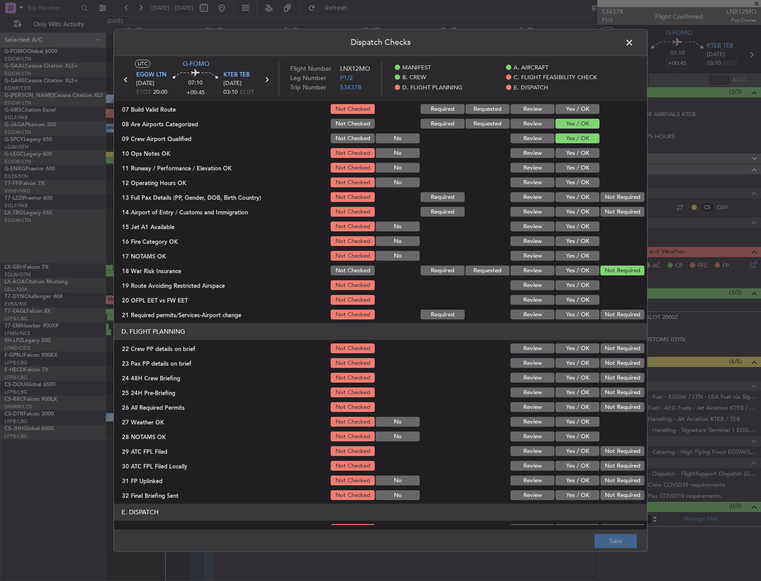
scroll to position [178, 0]
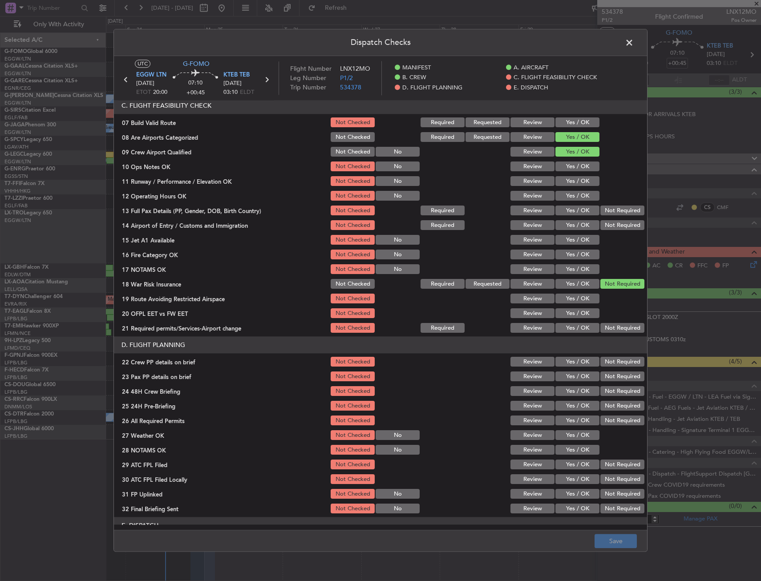
click at [569, 120] on button "Yes / OK" at bounding box center [577, 123] width 44 height 10
click at [574, 170] on button "Yes / OK" at bounding box center [577, 167] width 44 height 10
click at [573, 186] on div "Yes / OK" at bounding box center [576, 181] width 45 height 12
click at [571, 197] on button "Yes / OK" at bounding box center [577, 196] width 44 height 10
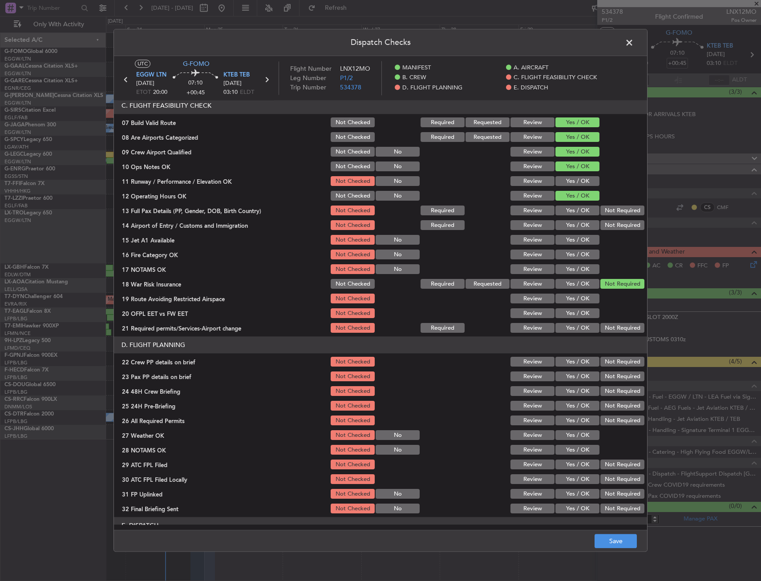
click at [569, 178] on button "Yes / OK" at bounding box center [577, 182] width 44 height 10
click at [570, 211] on button "Yes / OK" at bounding box center [577, 211] width 44 height 10
click at [570, 229] on button "Yes / OK" at bounding box center [577, 226] width 44 height 10
drag, startPoint x: 570, startPoint y: 238, endPoint x: 570, endPoint y: 248, distance: 10.7
click at [570, 239] on button "Yes / OK" at bounding box center [577, 240] width 44 height 10
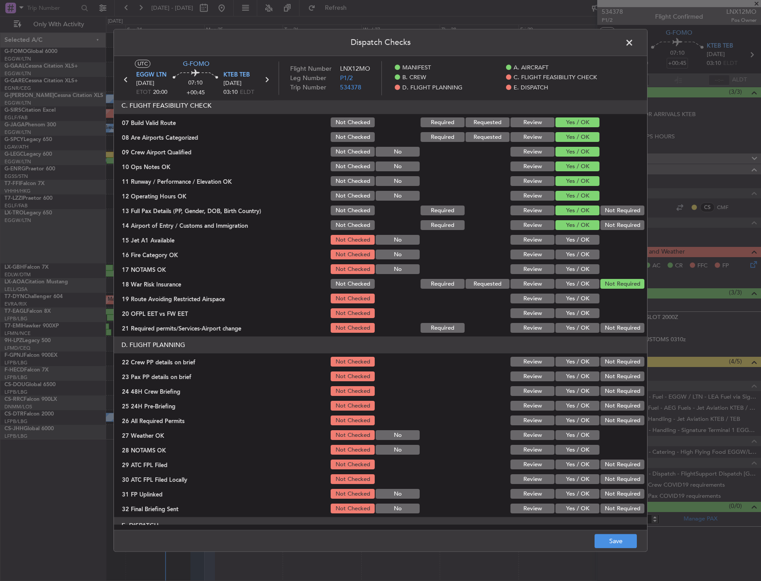
drag, startPoint x: 570, startPoint y: 248, endPoint x: 570, endPoint y: 254, distance: 6.2
click at [570, 250] on section "C. FLIGHT FEASIBILITY CHECK 07 Build Valid Route Not Checked Required Requested…" at bounding box center [380, 215] width 533 height 237
drag, startPoint x: 570, startPoint y: 254, endPoint x: 570, endPoint y: 262, distance: 8.0
click at [570, 262] on section "C. FLIGHT FEASIBILITY CHECK 07 Build Valid Route Not Checked Required Requested…" at bounding box center [380, 215] width 533 height 237
click at [570, 263] on div "Yes / OK" at bounding box center [576, 269] width 45 height 12
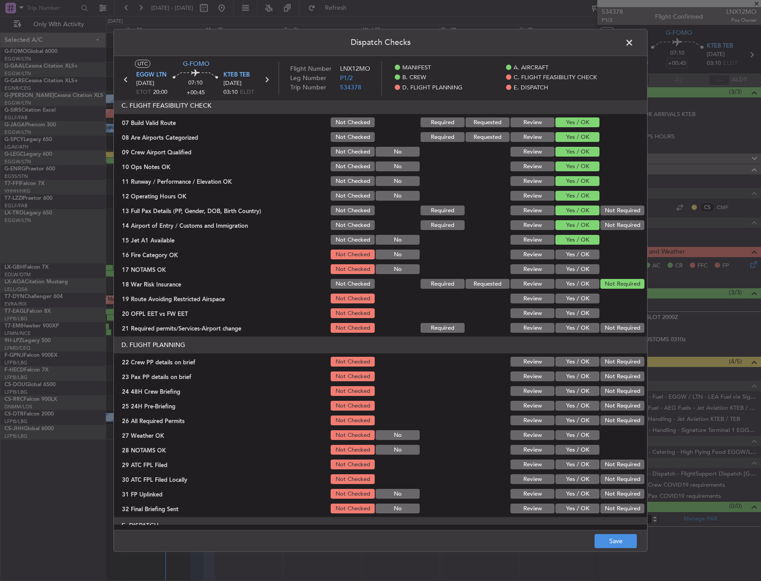
click at [570, 267] on button "Yes / OK" at bounding box center [577, 270] width 44 height 10
click at [570, 255] on button "Yes / OK" at bounding box center [577, 255] width 44 height 10
click at [581, 299] on button "Yes / OK" at bounding box center [577, 299] width 44 height 10
click at [576, 313] on button "Yes / OK" at bounding box center [577, 314] width 44 height 10
click at [575, 328] on button "Yes / OK" at bounding box center [577, 328] width 44 height 10
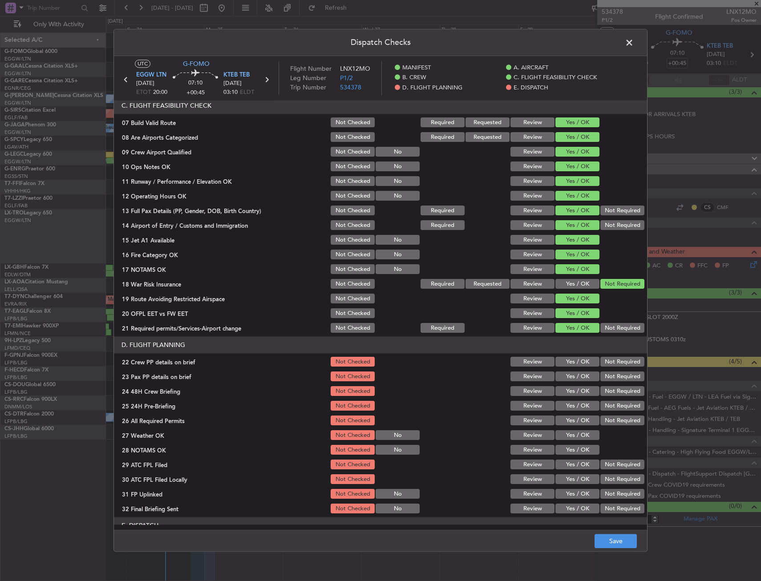
click at [575, 331] on button "Yes / OK" at bounding box center [577, 328] width 44 height 10
click at [578, 363] on button "Yes / OK" at bounding box center [577, 362] width 44 height 10
drag, startPoint x: 576, startPoint y: 377, endPoint x: 576, endPoint y: 384, distance: 7.1
click at [576, 377] on button "Yes / OK" at bounding box center [577, 377] width 44 height 10
click at [575, 387] on button "Yes / OK" at bounding box center [577, 392] width 44 height 10
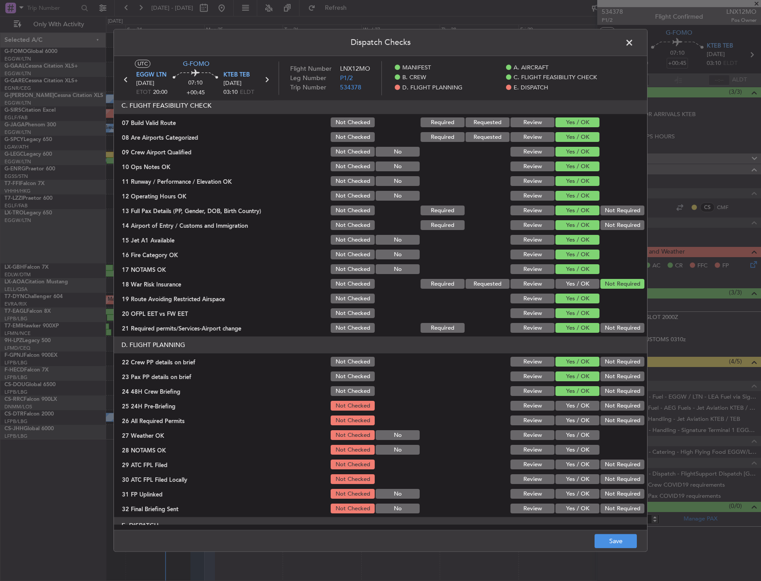
click at [607, 410] on button "Not Required" at bounding box center [622, 406] width 44 height 10
drag, startPoint x: 580, startPoint y: 421, endPoint x: 575, endPoint y: 428, distance: 8.0
click at [578, 421] on button "Yes / OK" at bounding box center [577, 421] width 44 height 10
drag, startPoint x: 573, startPoint y: 432, endPoint x: 574, endPoint y: 437, distance: 5.0
click at [573, 435] on button "Yes / OK" at bounding box center [577, 436] width 44 height 10
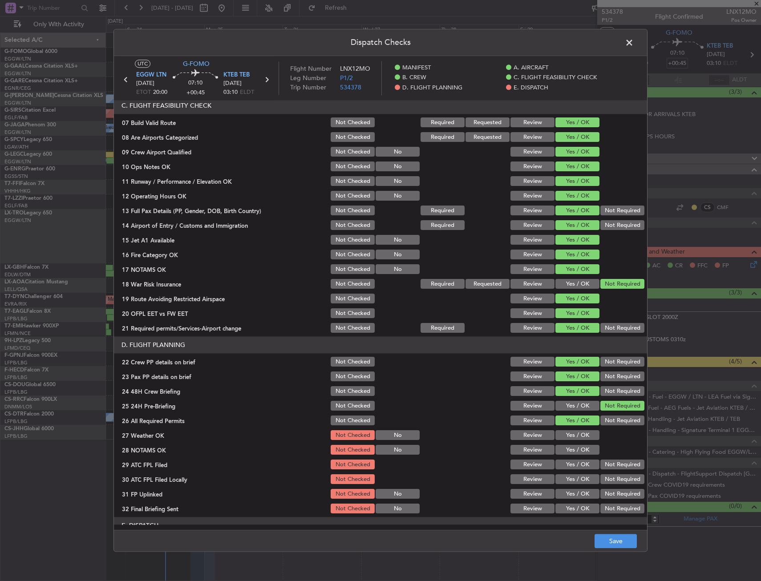
click at [575, 441] on div "Yes / OK" at bounding box center [576, 435] width 45 height 12
click at [575, 462] on button "Yes / OK" at bounding box center [577, 465] width 44 height 10
click at [574, 452] on button "Yes / OK" at bounding box center [577, 450] width 44 height 10
click at [603, 478] on button "Not Required" at bounding box center [622, 480] width 44 height 10
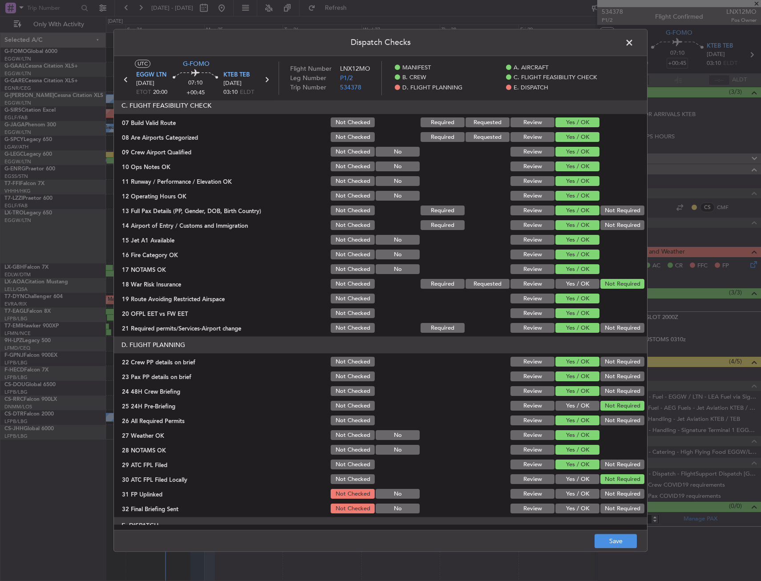
click at [580, 482] on button "Yes / OK" at bounding box center [577, 480] width 44 height 10
click at [580, 485] on div "Yes / OK" at bounding box center [576, 479] width 45 height 12
click at [613, 481] on button "Not Required" at bounding box center [622, 480] width 44 height 10
click at [564, 494] on button "Yes / OK" at bounding box center [577, 494] width 44 height 10
click at [600, 511] on button "Not Required" at bounding box center [622, 509] width 44 height 10
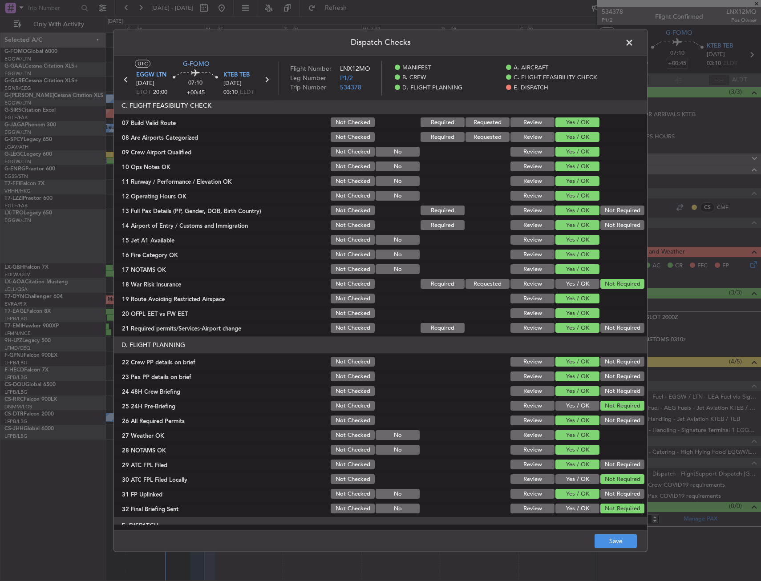
scroll to position [366, 0]
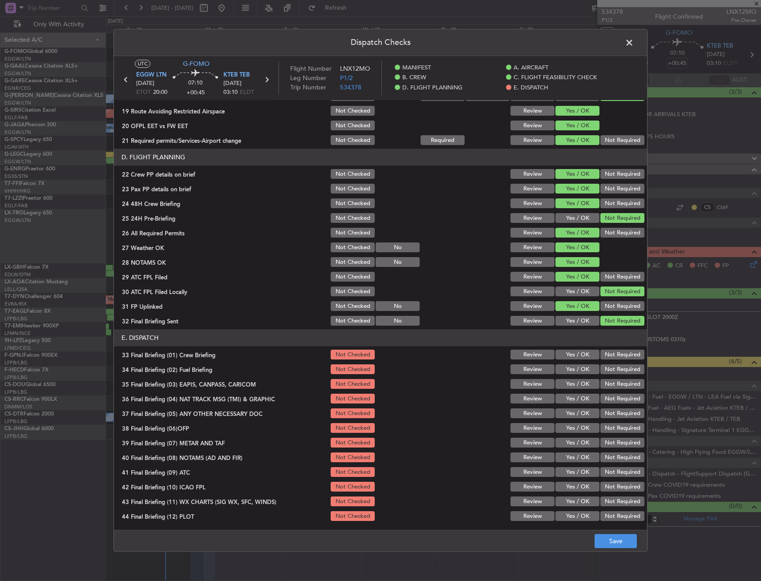
click at [570, 357] on button "Yes / OK" at bounding box center [577, 355] width 44 height 10
click at [568, 375] on div "Yes / OK" at bounding box center [576, 369] width 45 height 12
drag, startPoint x: 594, startPoint y: 384, endPoint x: 597, endPoint y: 392, distance: 8.0
click at [600, 385] on button "Not Required" at bounding box center [622, 385] width 44 height 10
click at [601, 385] on button "Not Required" at bounding box center [622, 385] width 44 height 10
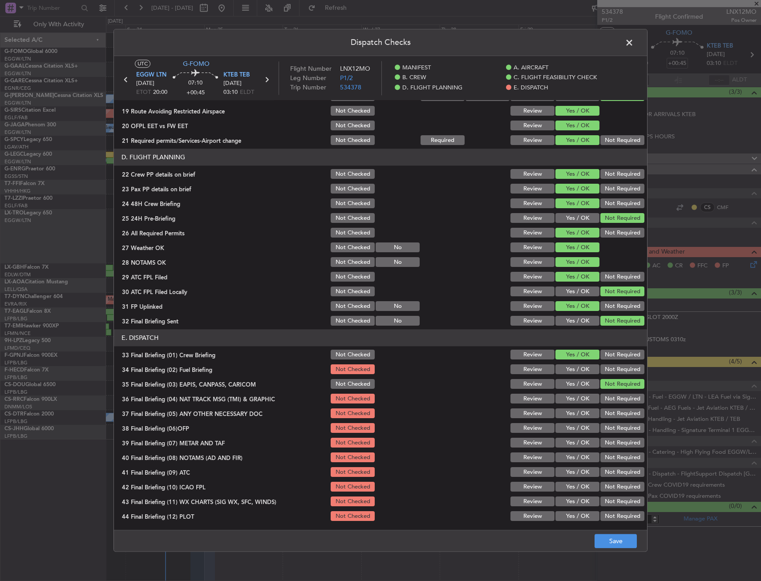
click at [584, 373] on button "Yes / OK" at bounding box center [577, 370] width 44 height 10
click at [603, 399] on button "Not Required" at bounding box center [622, 399] width 44 height 10
click at [568, 412] on button "Yes / OK" at bounding box center [577, 414] width 44 height 10
drag, startPoint x: 570, startPoint y: 424, endPoint x: 571, endPoint y: 434, distance: 10.7
click at [570, 424] on button "Yes / OK" at bounding box center [577, 429] width 44 height 10
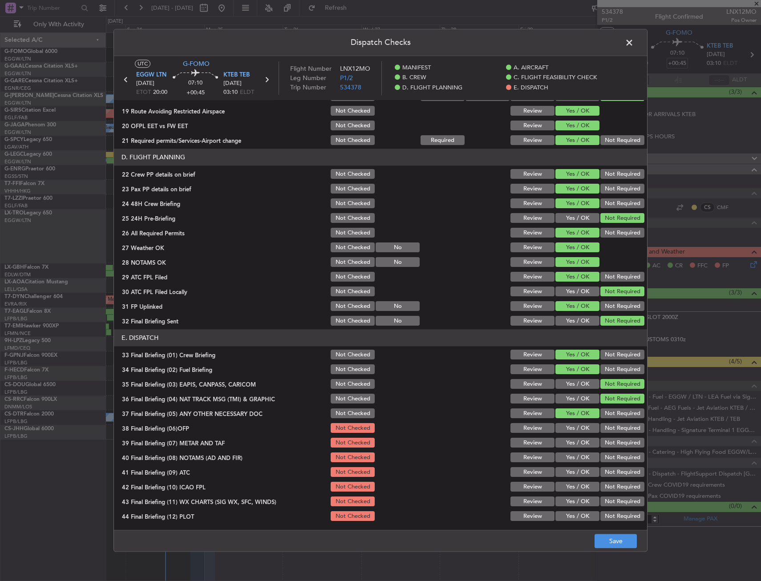
click at [571, 436] on section "E. DISPATCH 33 Final Briefing (01) Crew Briefing Not Checked Review Yes / OK No…" at bounding box center [380, 426] width 533 height 193
click at [571, 448] on div "Yes / OK" at bounding box center [576, 443] width 45 height 12
click at [569, 463] on div "Yes / OK" at bounding box center [576, 458] width 45 height 12
click at [567, 471] on button "Yes / OK" at bounding box center [577, 473] width 44 height 10
click at [567, 450] on section "E. DISPATCH 33 Final Briefing (01) Crew Briefing Not Checked Review Yes / OK No…" at bounding box center [380, 426] width 533 height 193
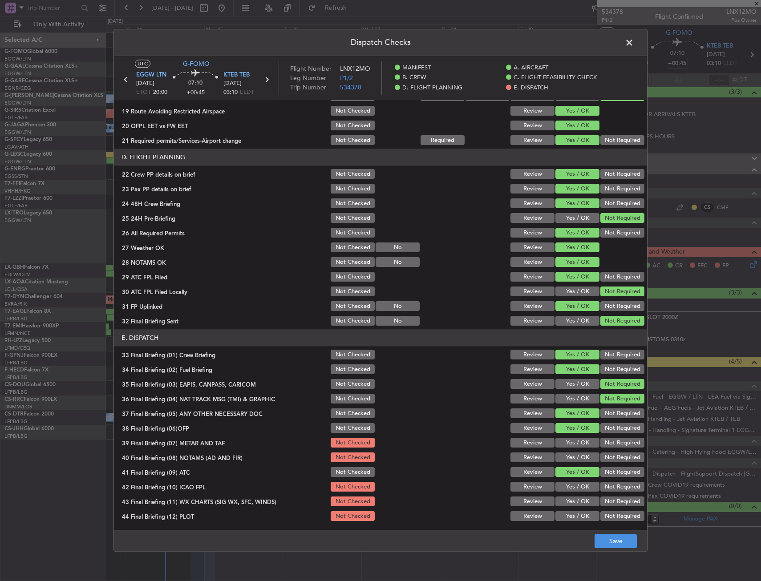
drag, startPoint x: 568, startPoint y: 440, endPoint x: 565, endPoint y: 449, distance: 9.8
click at [568, 440] on button "Yes / OK" at bounding box center [577, 443] width 44 height 10
click at [564, 457] on button "Yes / OK" at bounding box center [577, 458] width 44 height 10
drag, startPoint x: 567, startPoint y: 480, endPoint x: 567, endPoint y: 494, distance: 14.7
click at [567, 481] on section "E. DISPATCH 33 Final Briefing (01) Crew Briefing Not Checked Review Yes / OK No…" at bounding box center [380, 426] width 533 height 193
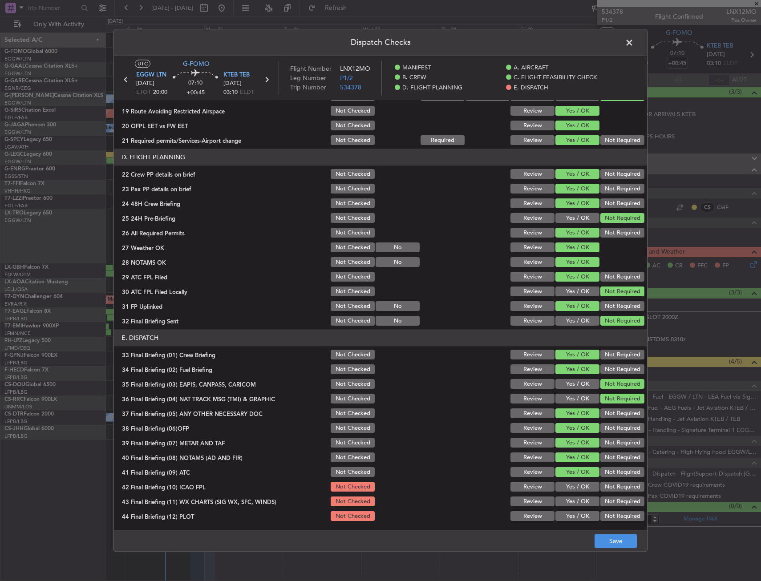
click at [567, 496] on div "Yes / OK" at bounding box center [576, 502] width 45 height 12
drag, startPoint x: 567, startPoint y: 497, endPoint x: 567, endPoint y: 504, distance: 6.2
click at [567, 498] on button "Yes / OK" at bounding box center [577, 502] width 44 height 10
click at [567, 504] on button "Yes / OK" at bounding box center [577, 502] width 44 height 10
click at [566, 512] on div "Yes / OK" at bounding box center [576, 516] width 45 height 12
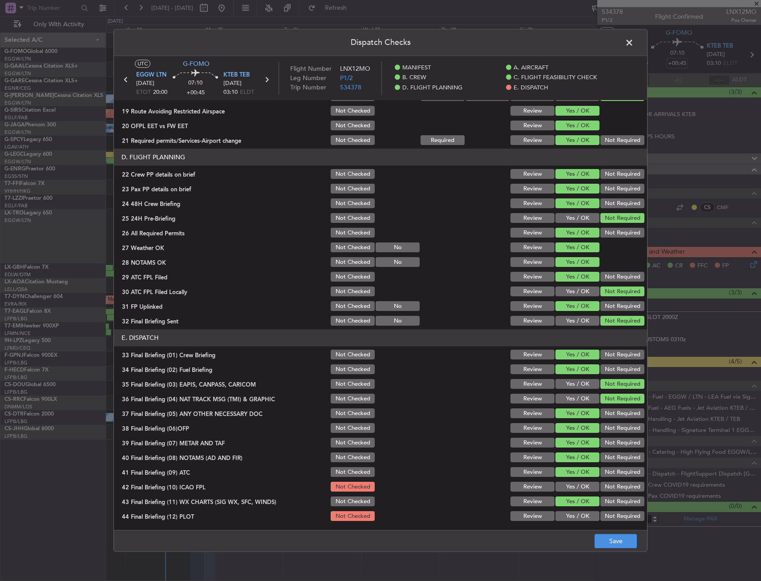
click at [571, 488] on button "Yes / OK" at bounding box center [577, 487] width 44 height 10
click at [572, 515] on button "Yes / OK" at bounding box center [577, 517] width 44 height 10
click at [607, 542] on button "Save" at bounding box center [615, 541] width 42 height 14
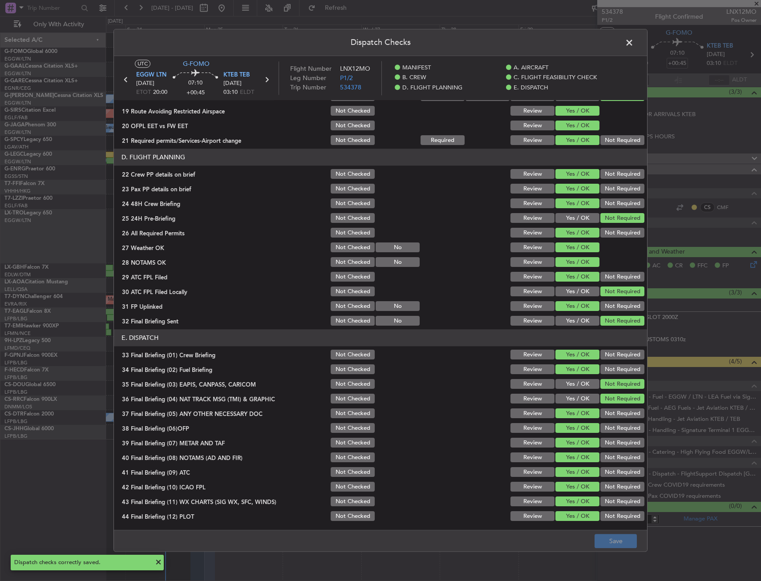
click at [634, 38] on span at bounding box center [634, 45] width 0 height 18
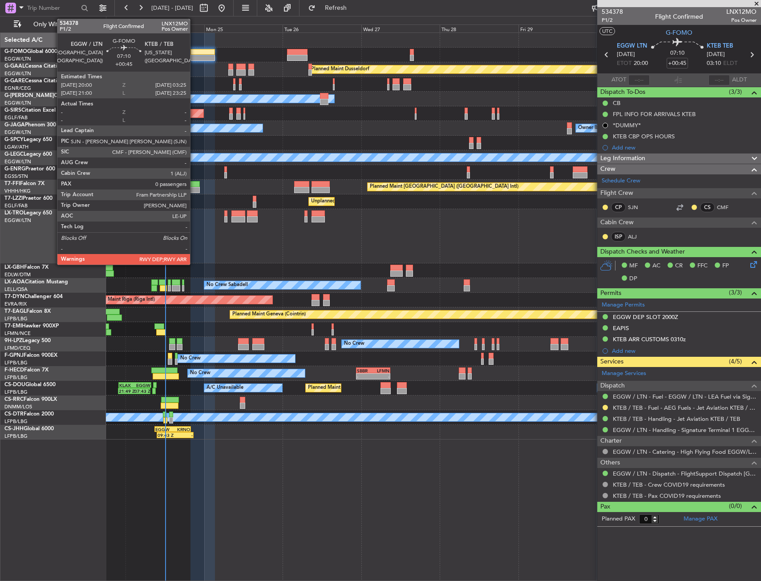
click at [194, 51] on div at bounding box center [202, 52] width 24 height 6
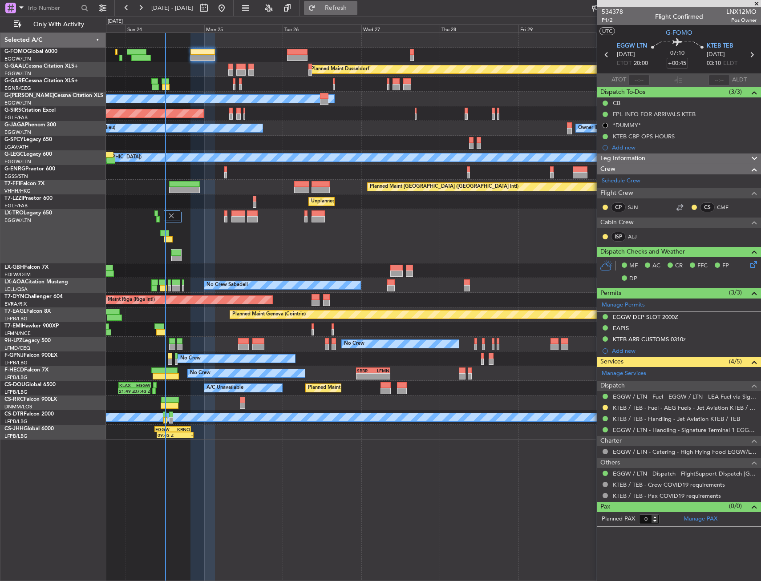
click at [359, 14] on fb-refresh-button "Refresh" at bounding box center [330, 8] width 62 height 16
click at [357, 12] on button "Refresh" at bounding box center [330, 8] width 53 height 14
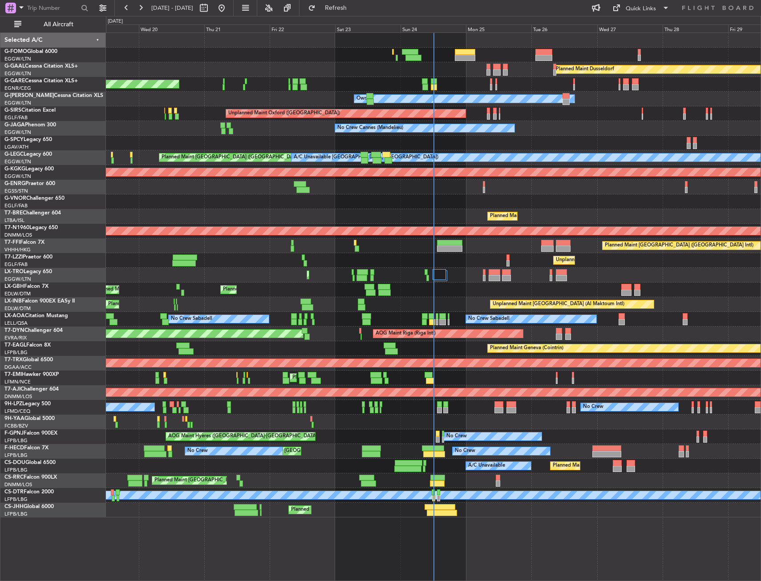
click at [101, 131] on div "Planned Maint Dusseldorf Unplanned Maint [PERSON_NAME] Owner Owner Unplanned Ma…" at bounding box center [380, 298] width 761 height 565
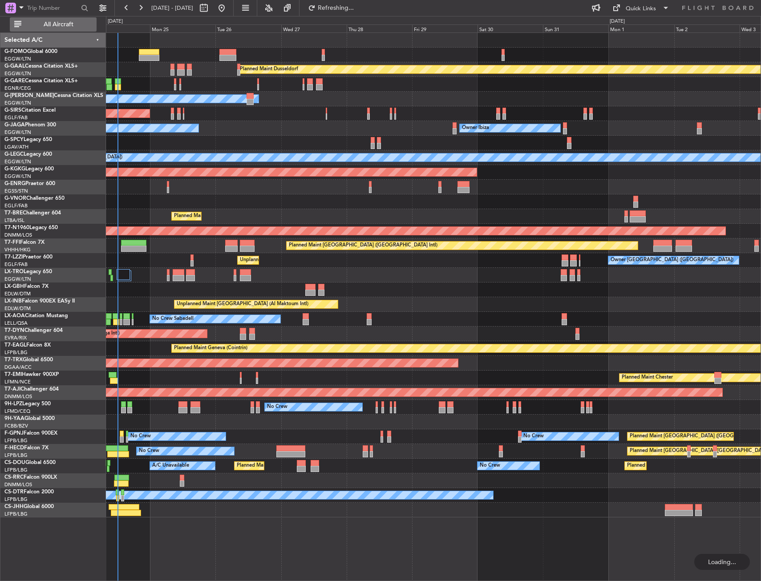
click at [45, 26] on span "All Aircraft" at bounding box center [58, 24] width 71 height 6
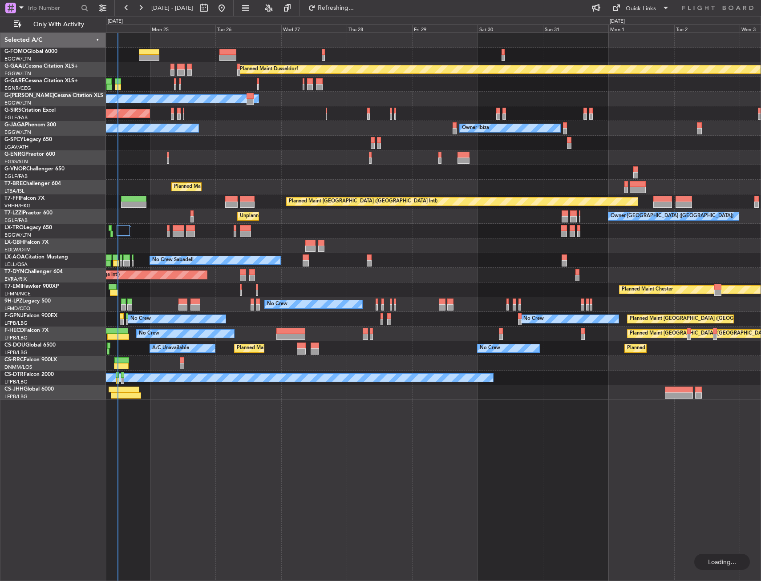
click at [143, 61] on div at bounding box center [433, 55] width 654 height 15
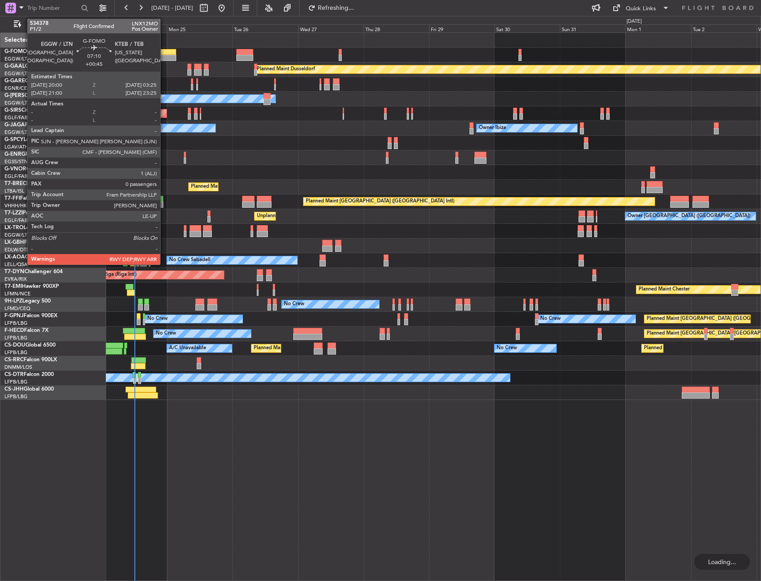
click at [164, 58] on div at bounding box center [166, 58] width 20 height 6
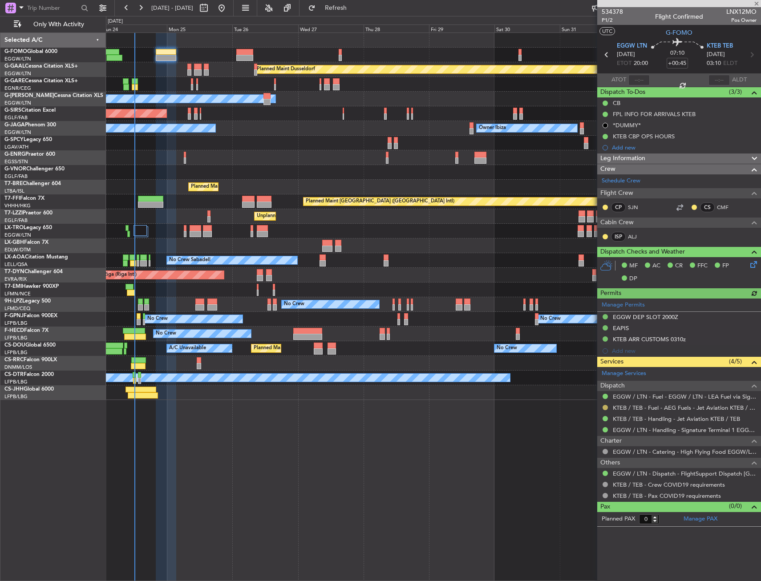
click at [605, 408] on button at bounding box center [604, 407] width 5 height 5
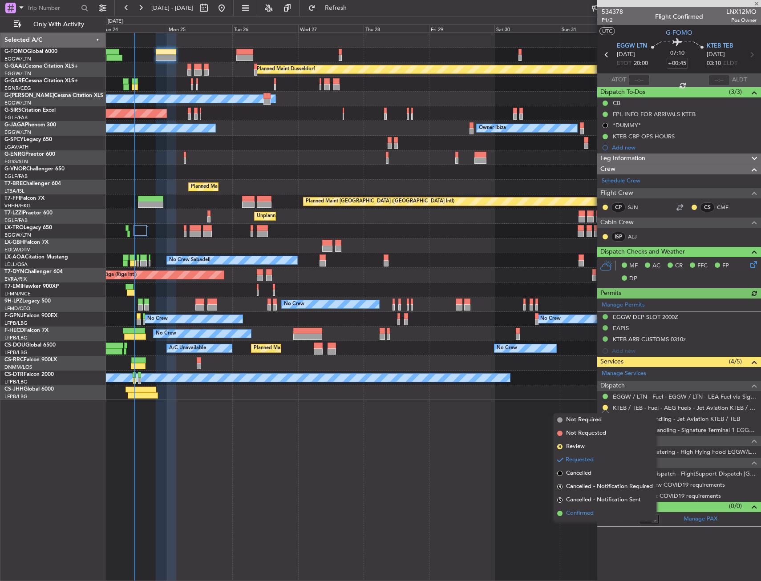
click at [575, 508] on li "Confirmed" at bounding box center [604, 513] width 103 height 13
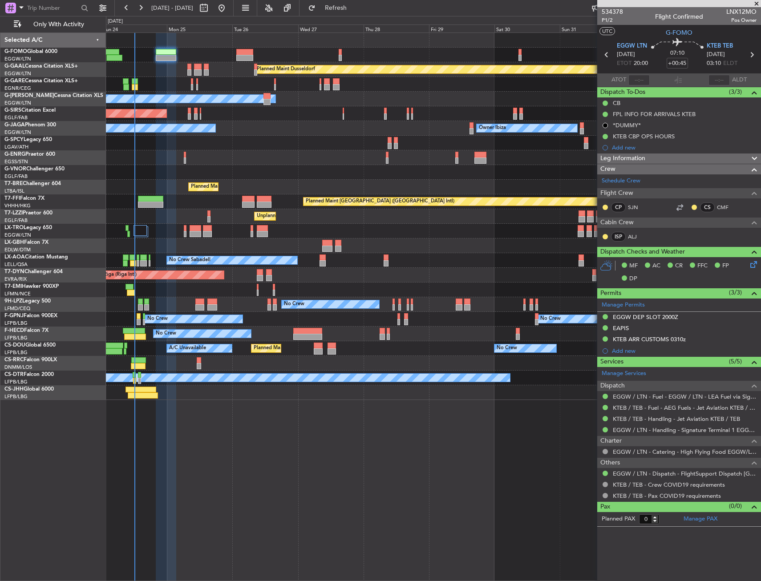
click at [318, 472] on div "Planned Maint Dusseldorf Owner Unplanned Maint Oxford (Kidlington) No Crew Cann…" at bounding box center [433, 306] width 655 height 549
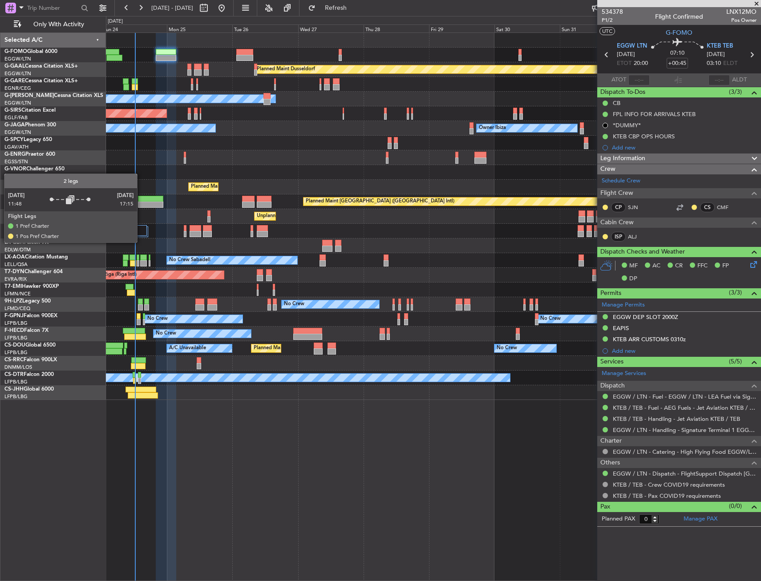
click at [138, 231] on div at bounding box center [140, 230] width 14 height 11
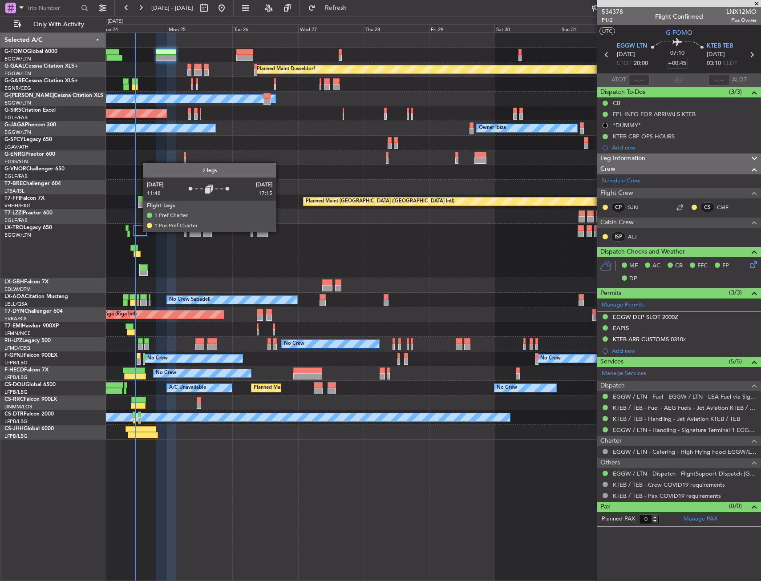
click at [138, 231] on div at bounding box center [140, 230] width 14 height 11
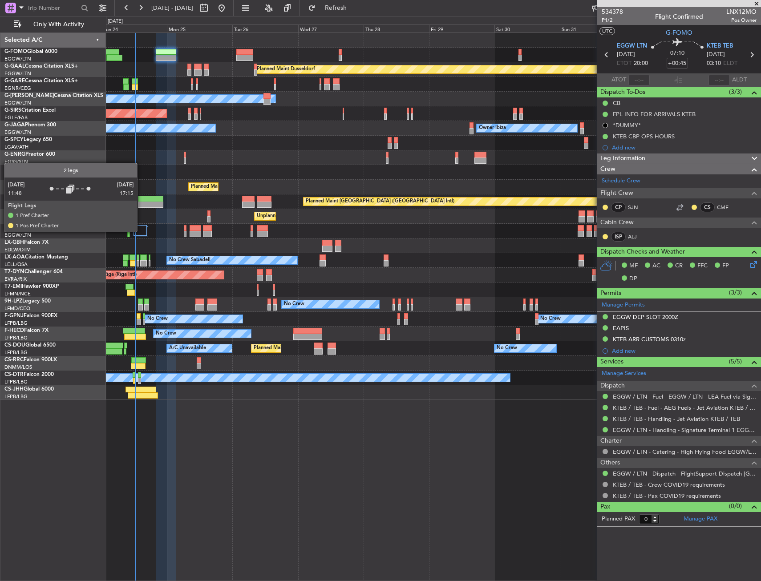
click at [141, 231] on div at bounding box center [140, 230] width 14 height 11
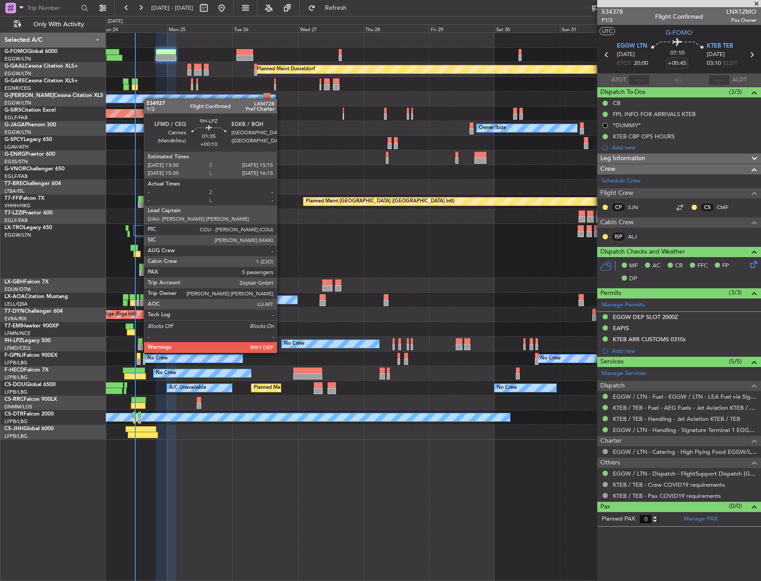
click at [139, 344] on div at bounding box center [140, 347] width 5 height 6
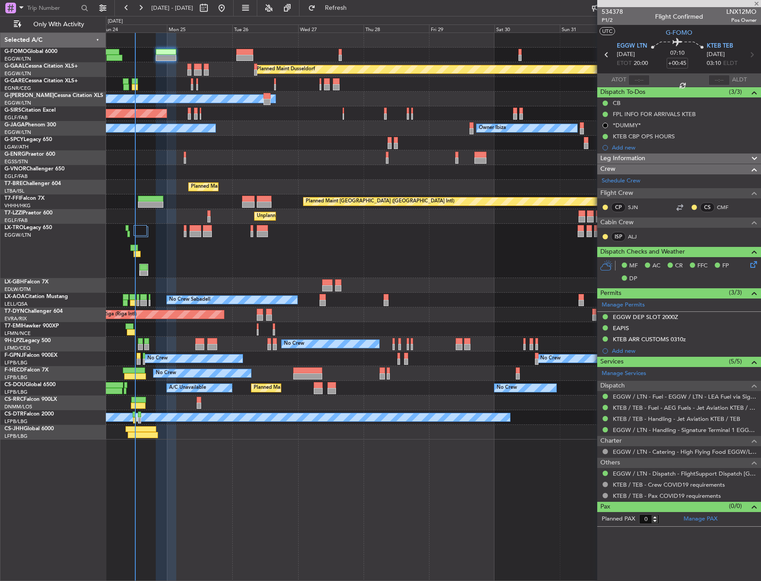
type input "+00:10"
type input "5"
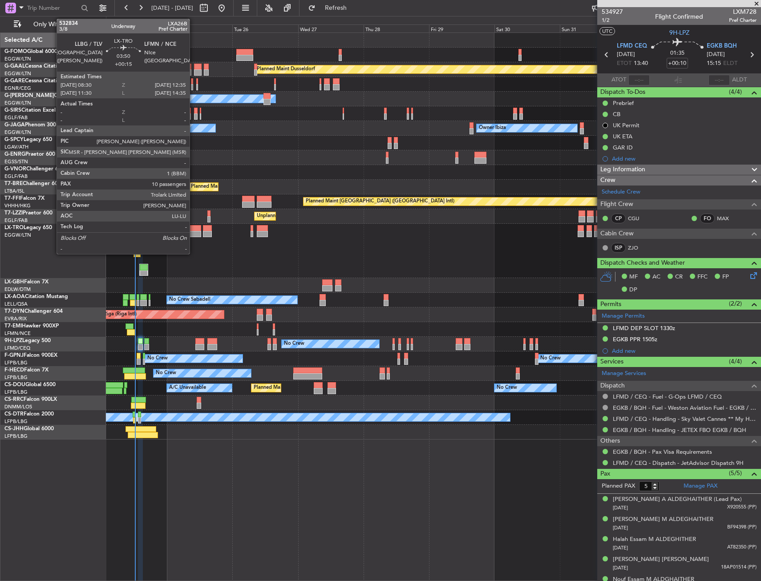
click at [194, 237] on div at bounding box center [196, 234] width 12 height 6
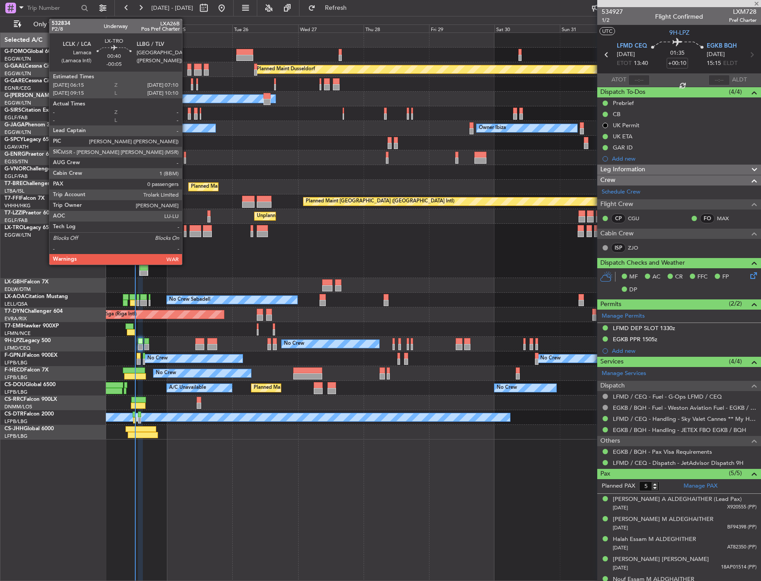
click at [186, 231] on div at bounding box center [185, 234] width 3 height 6
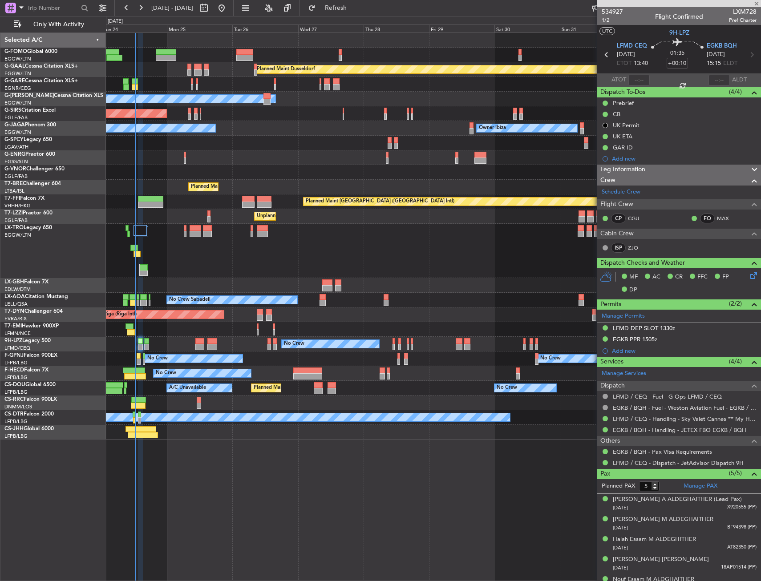
type input "-00:05"
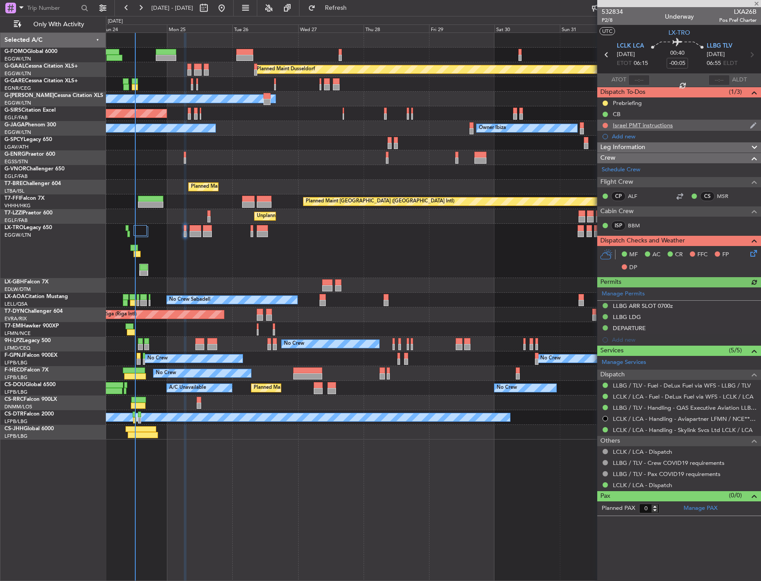
click at [644, 122] on div "Israel PMT instructions" at bounding box center [643, 125] width 60 height 8
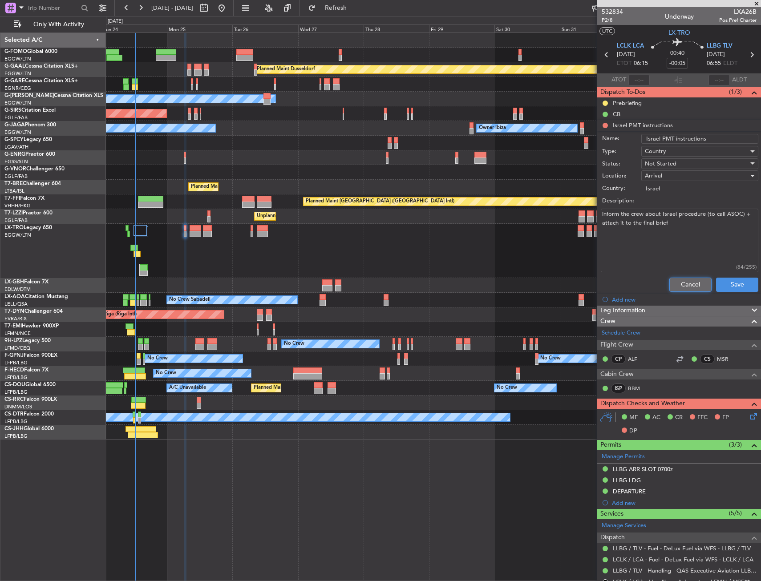
click at [681, 283] on button "Cancel" at bounding box center [690, 285] width 42 height 14
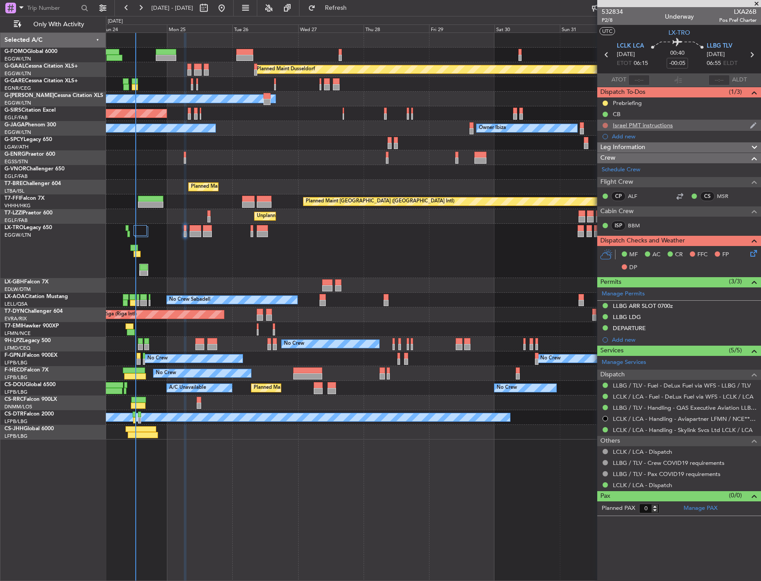
click at [604, 126] on button at bounding box center [604, 125] width 5 height 5
click at [593, 167] on li "Completed" at bounding box center [605, 164] width 47 height 13
drag, startPoint x: 638, startPoint y: 318, endPoint x: 645, endPoint y: 324, distance: 9.4
click at [638, 318] on div "LLBG LDG" at bounding box center [627, 317] width 28 height 8
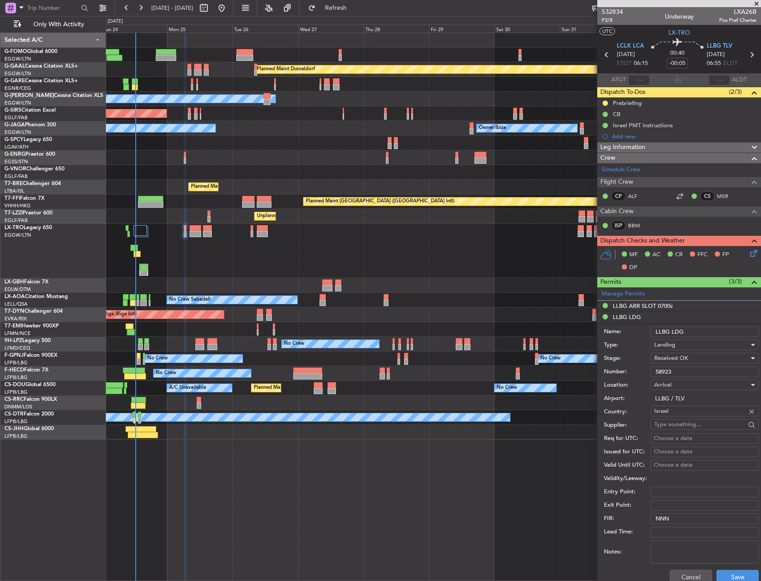
click at [673, 370] on input "58923" at bounding box center [704, 372] width 108 height 11
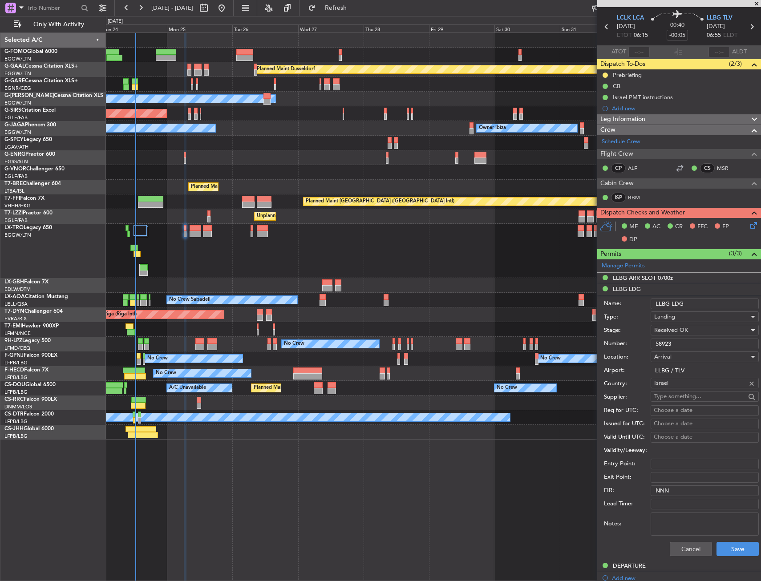
scroll to position [89, 0]
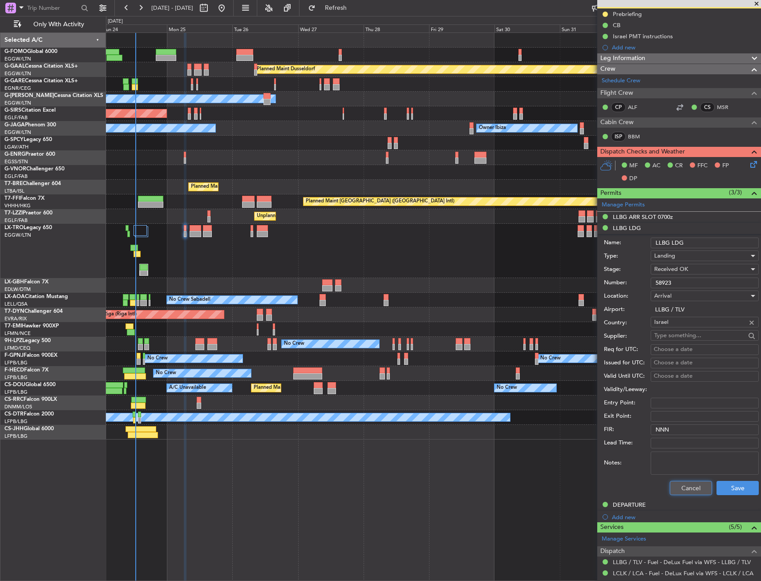
click at [688, 488] on button "Cancel" at bounding box center [691, 488] width 42 height 14
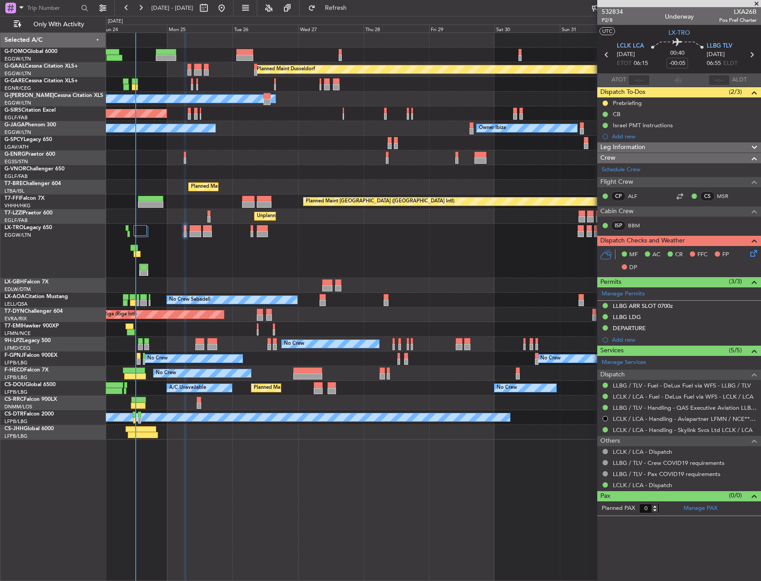
scroll to position [0, 0]
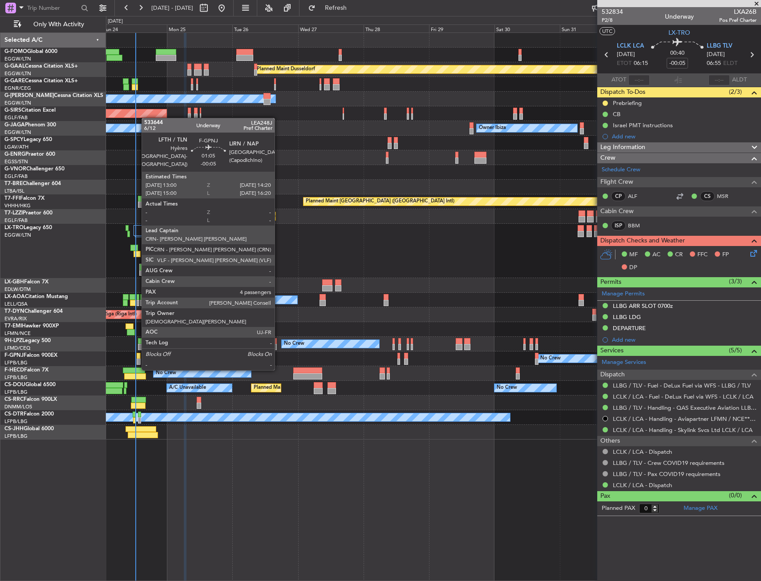
click at [137, 353] on div at bounding box center [139, 356] width 4 height 6
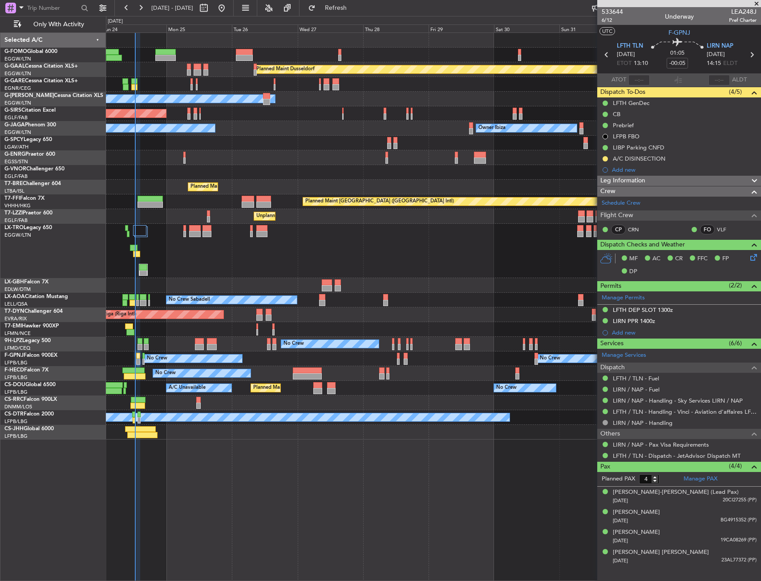
click at [391, 234] on div "Planned Maint [GEOGRAPHIC_DATA] ([GEOGRAPHIC_DATA])" at bounding box center [433, 251] width 654 height 54
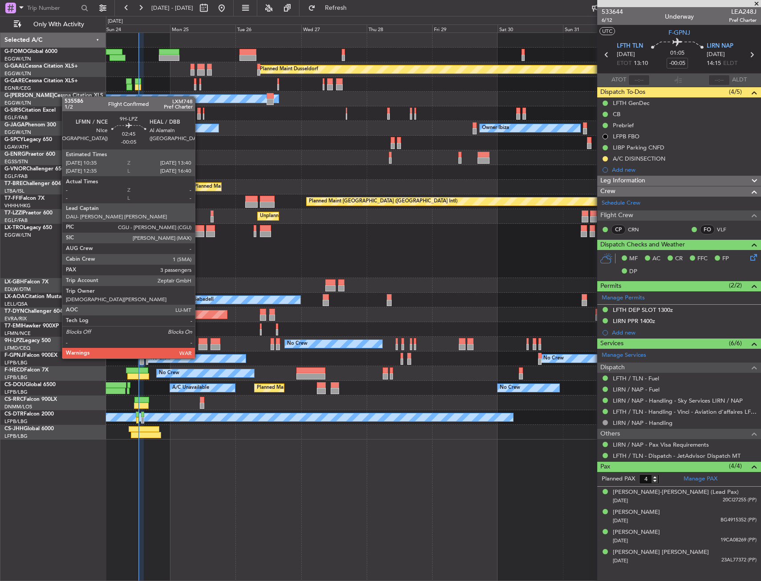
click at [199, 342] on div at bounding box center [202, 341] width 8 height 6
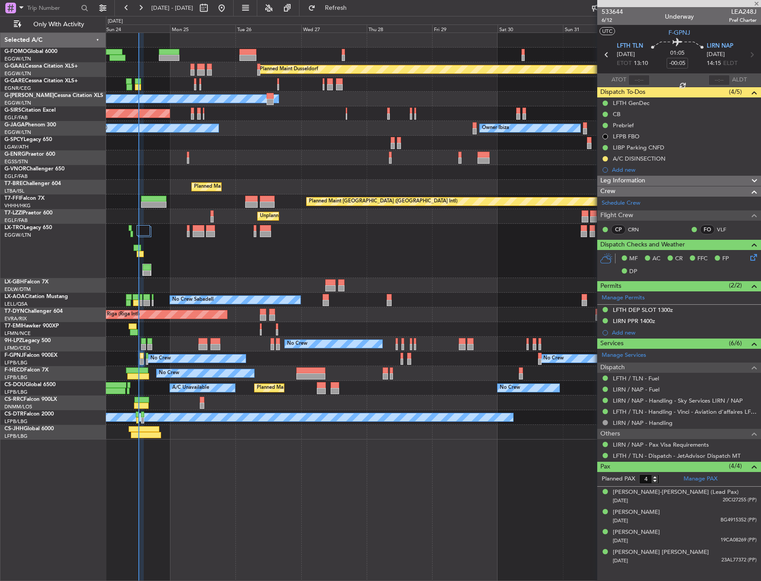
type input "3"
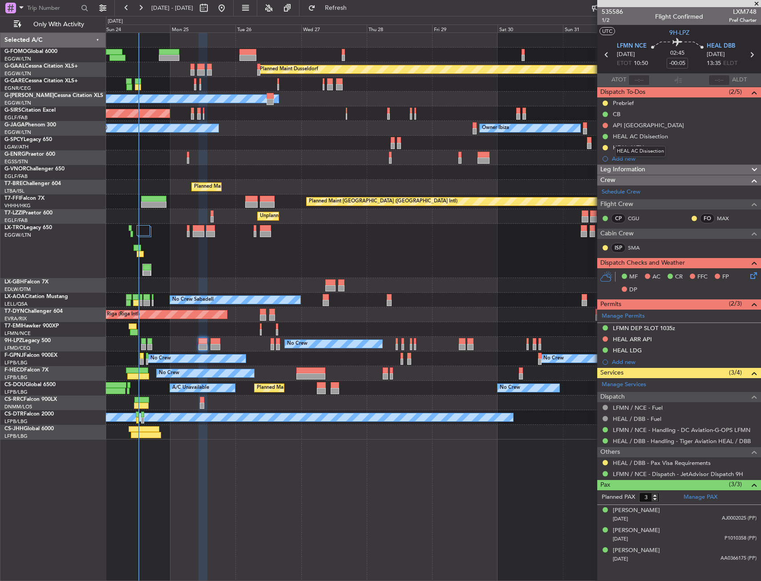
click at [636, 149] on div "HEAL AC Disisection" at bounding box center [640, 151] width 51 height 11
click at [638, 144] on div "HEAL ALTN" at bounding box center [628, 148] width 31 height 8
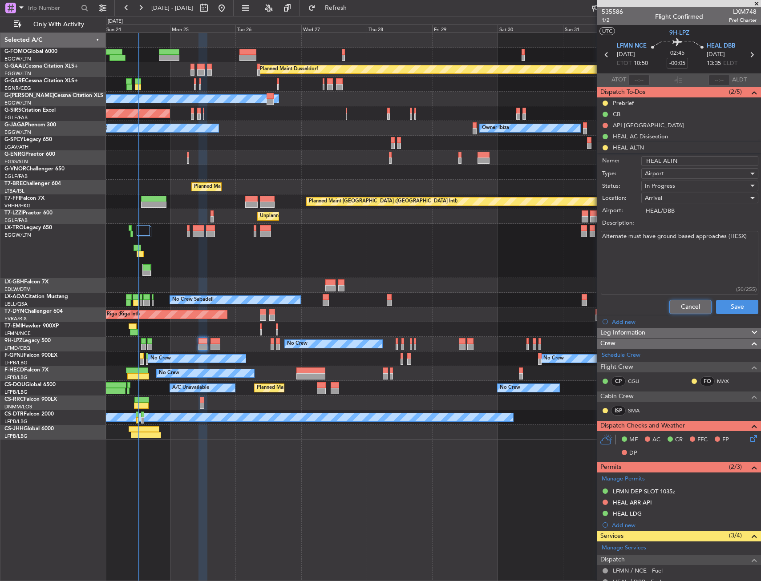
click at [683, 307] on button "Cancel" at bounding box center [690, 307] width 42 height 14
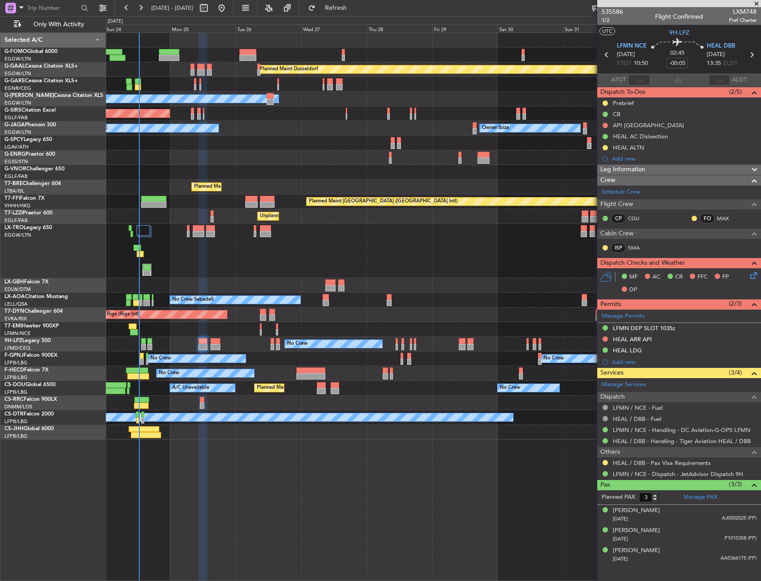
click at [452, 158] on div at bounding box center [433, 157] width 654 height 15
click at [385, 155] on div at bounding box center [433, 157] width 654 height 15
click at [355, 15] on fb-refresh-button "Refresh" at bounding box center [330, 8] width 62 height 16
click at [356, 13] on button "Refresh" at bounding box center [330, 8] width 53 height 14
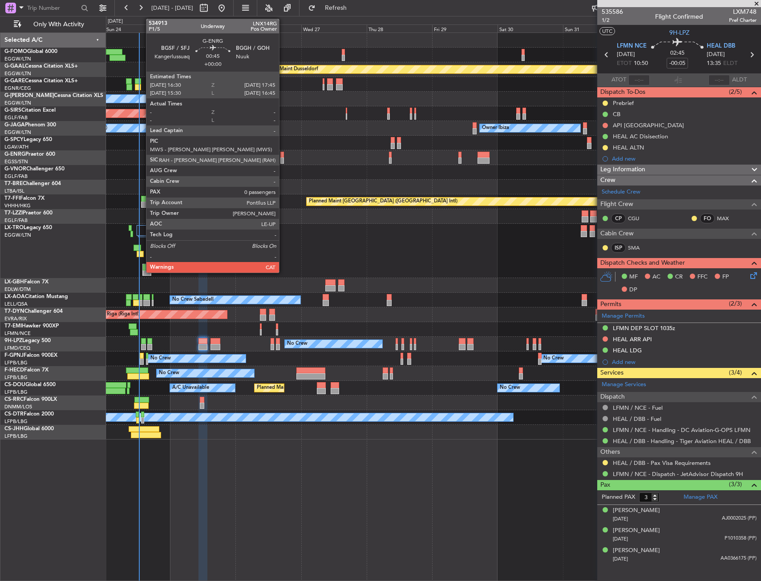
click at [283, 156] on div at bounding box center [282, 155] width 4 height 6
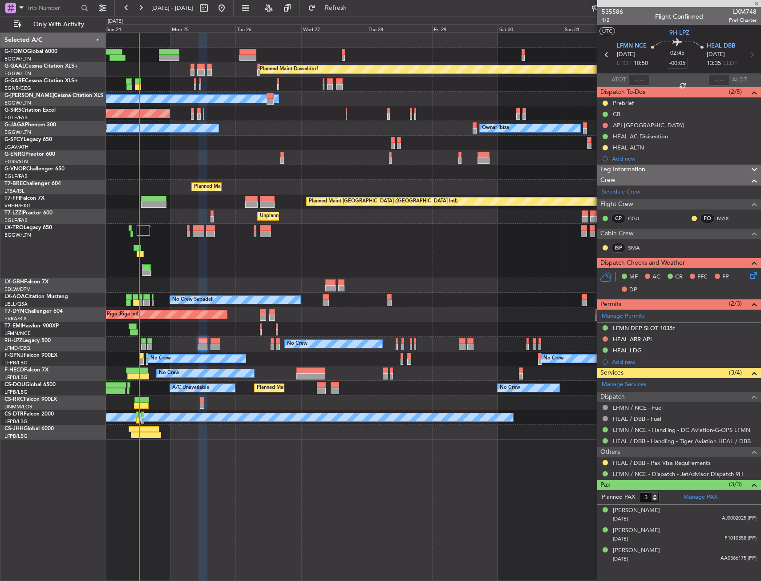
type input "0"
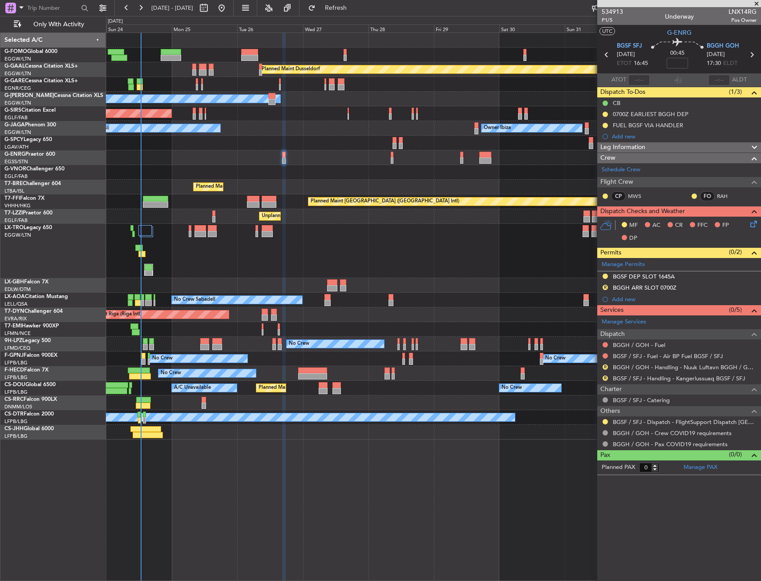
click at [247, 145] on div at bounding box center [433, 143] width 654 height 15
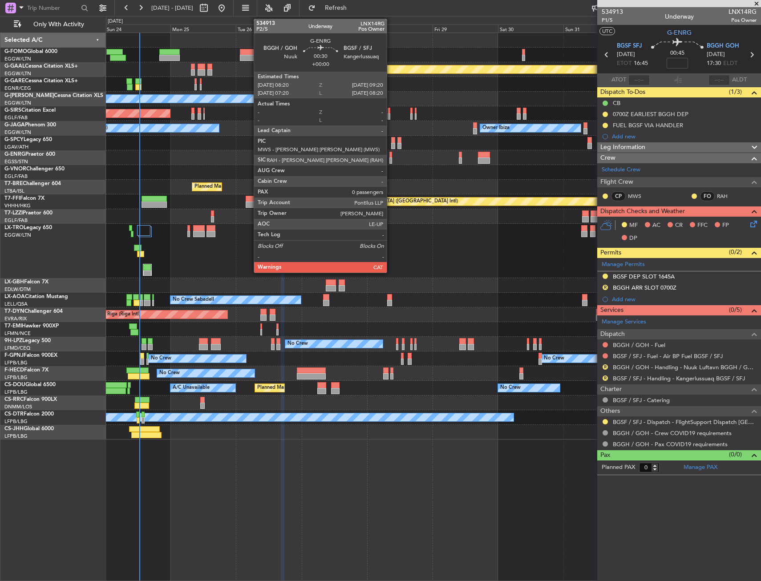
click at [391, 156] on div at bounding box center [390, 155] width 3 height 6
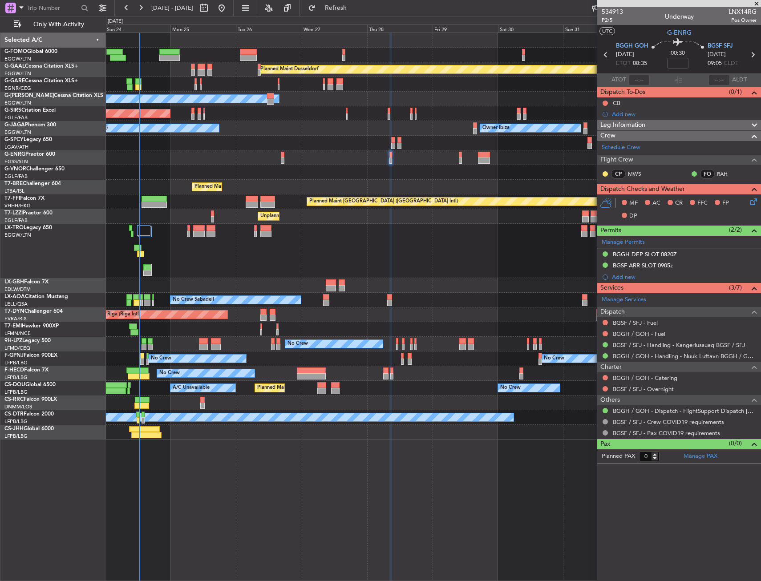
click at [301, 153] on div at bounding box center [433, 157] width 654 height 15
click at [363, 152] on div at bounding box center [433, 157] width 654 height 15
click at [354, 11] on button "Refresh" at bounding box center [330, 8] width 53 height 14
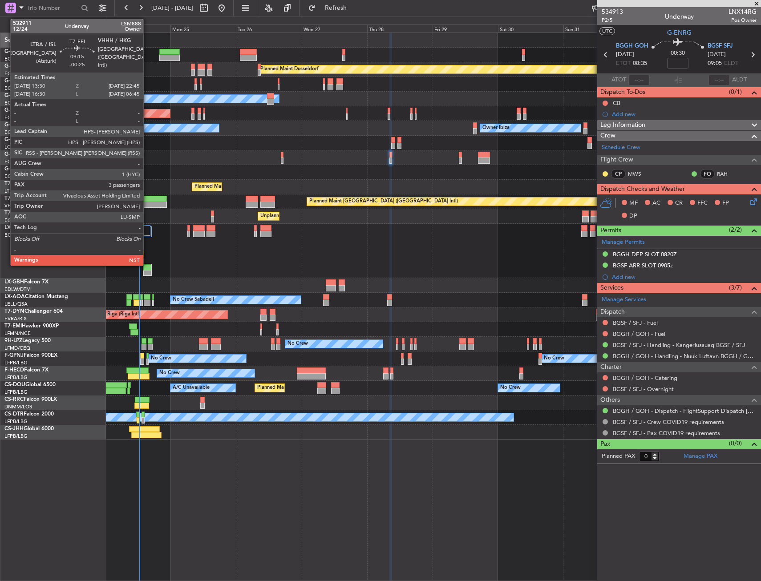
click at [147, 198] on div at bounding box center [153, 199] width 25 height 6
type input "-00:25"
type input "3"
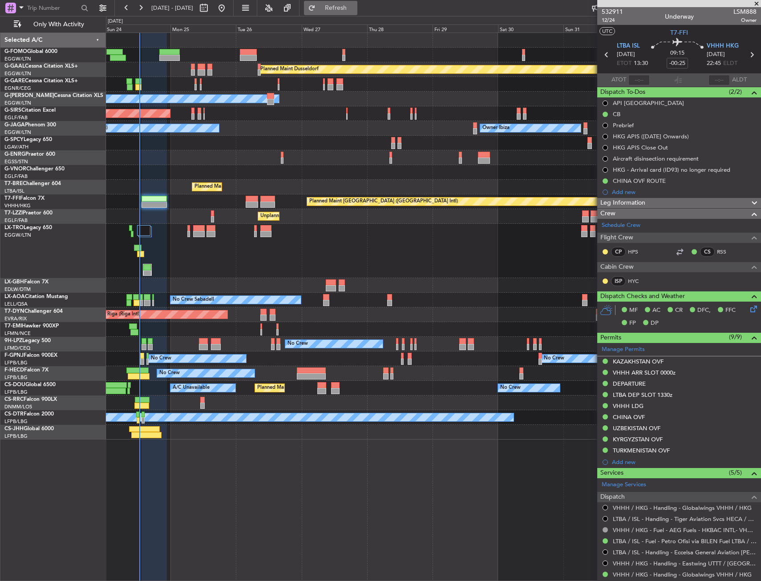
click at [357, 3] on button "Refresh" at bounding box center [330, 8] width 53 height 14
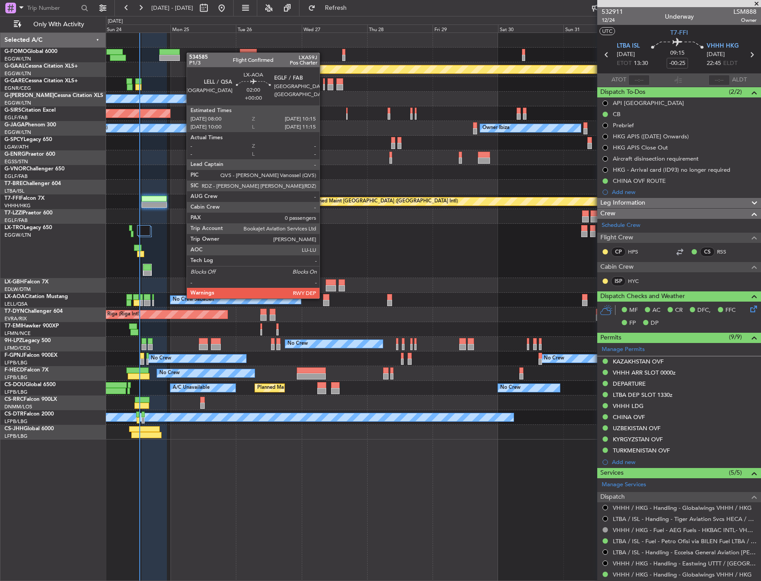
click at [324, 298] on div at bounding box center [326, 297] width 6 height 6
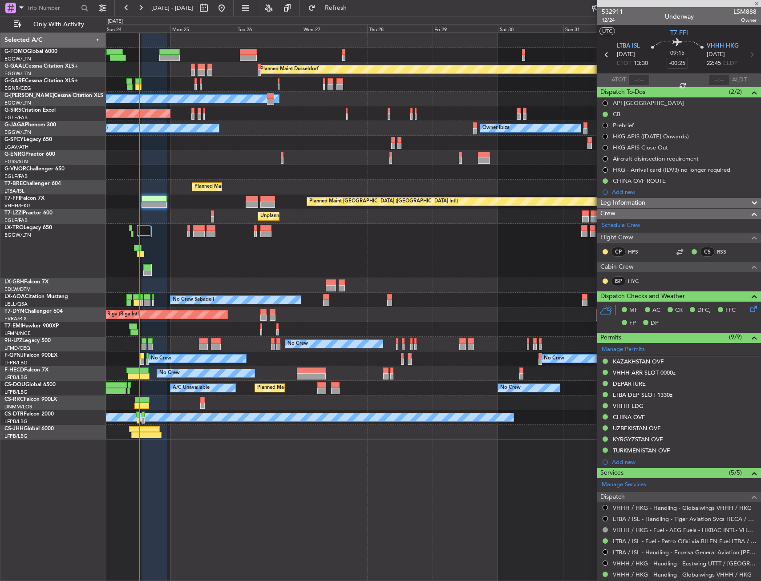
type input "0"
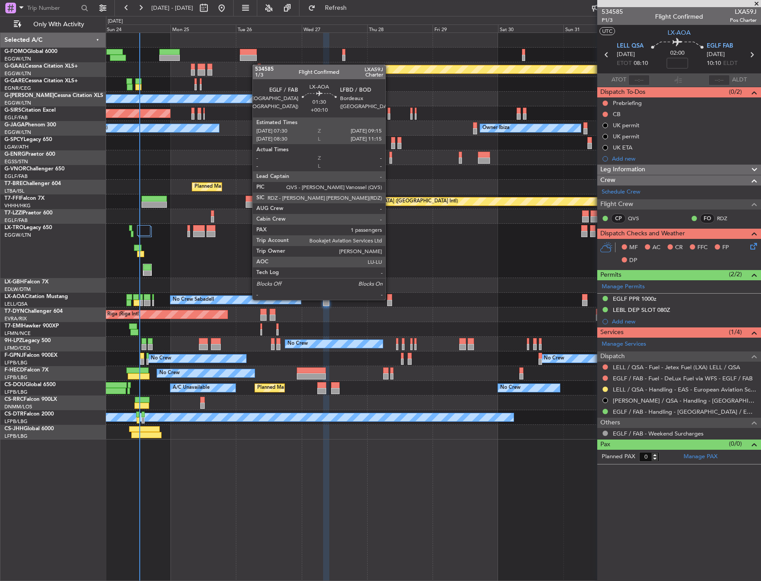
click at [389, 299] on div at bounding box center [389, 297] width 5 height 6
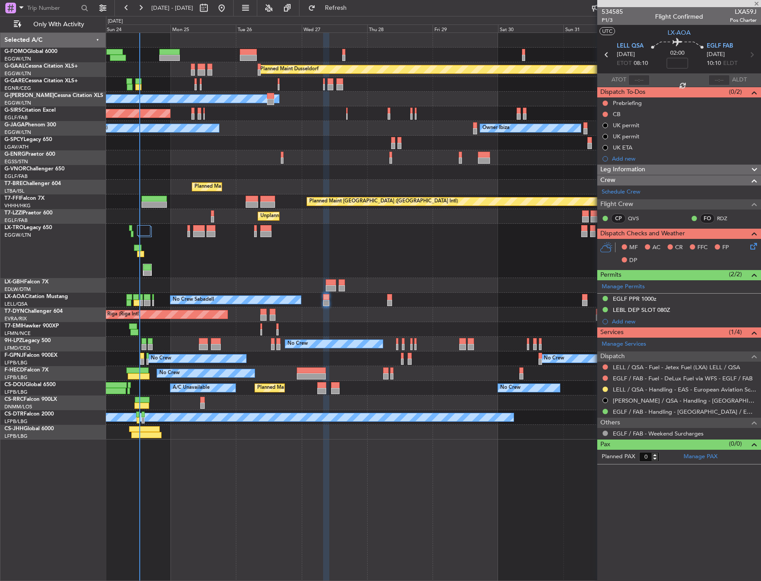
type input "+00:10"
type input "1"
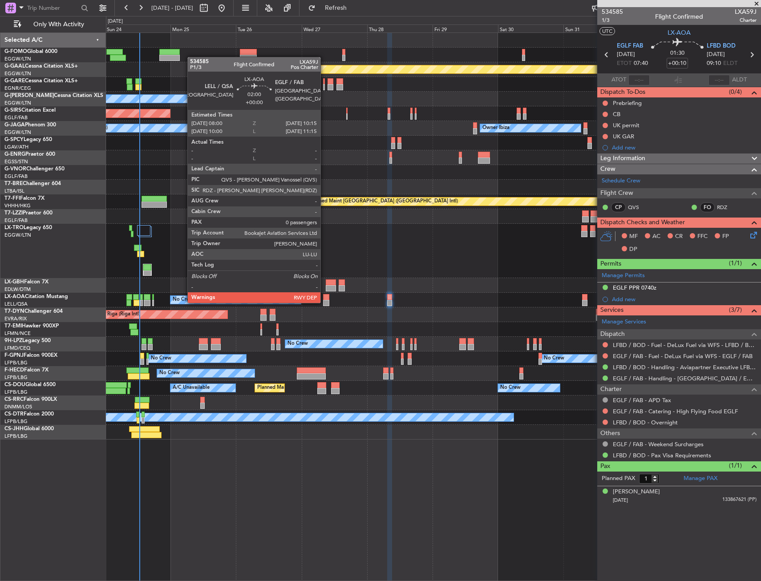
click at [324, 302] on div at bounding box center [326, 303] width 6 height 6
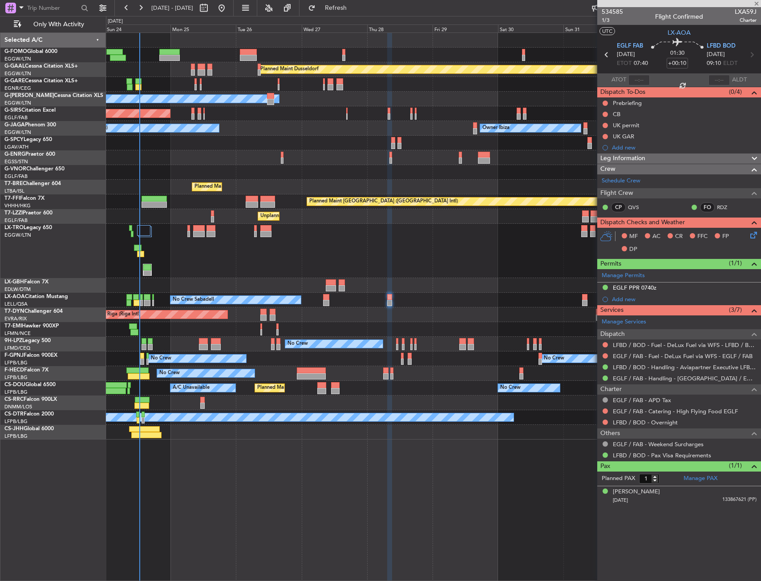
type input "0"
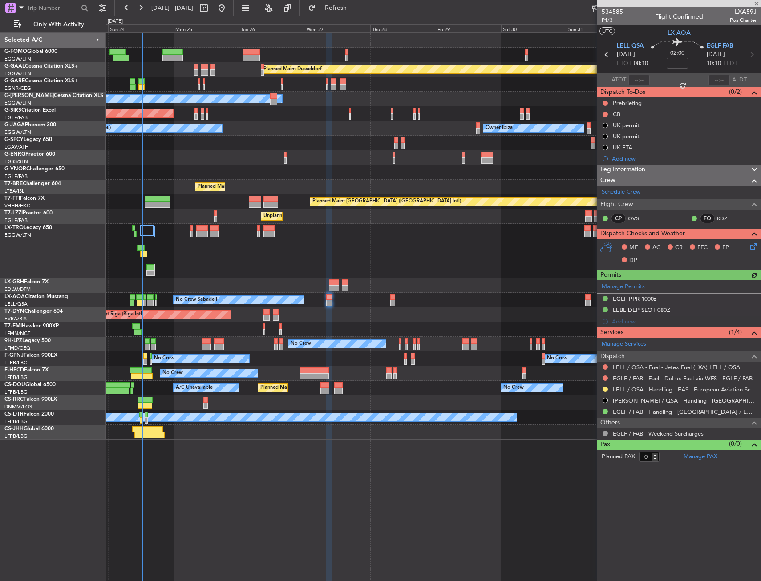
click at [314, 255] on div "Planned Maint [GEOGRAPHIC_DATA] ([GEOGRAPHIC_DATA])" at bounding box center [433, 251] width 654 height 54
click at [230, 139] on div at bounding box center [433, 143] width 654 height 15
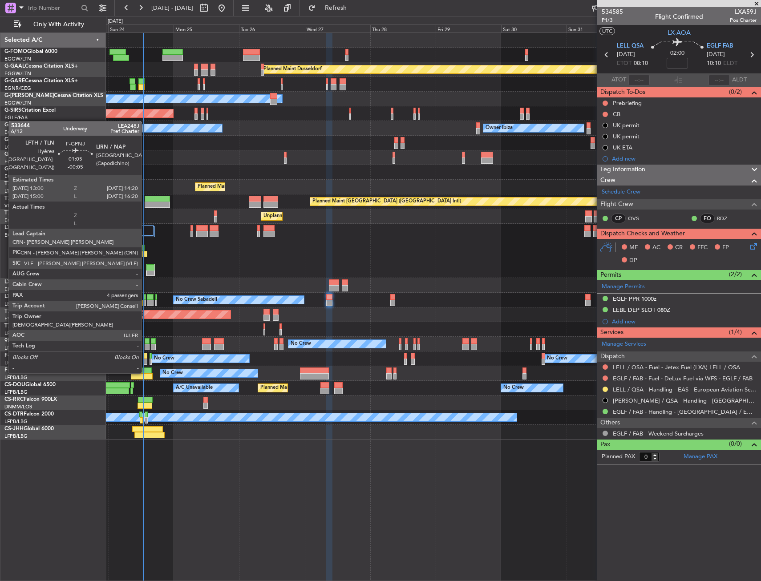
click at [145, 355] on div at bounding box center [145, 356] width 4 height 6
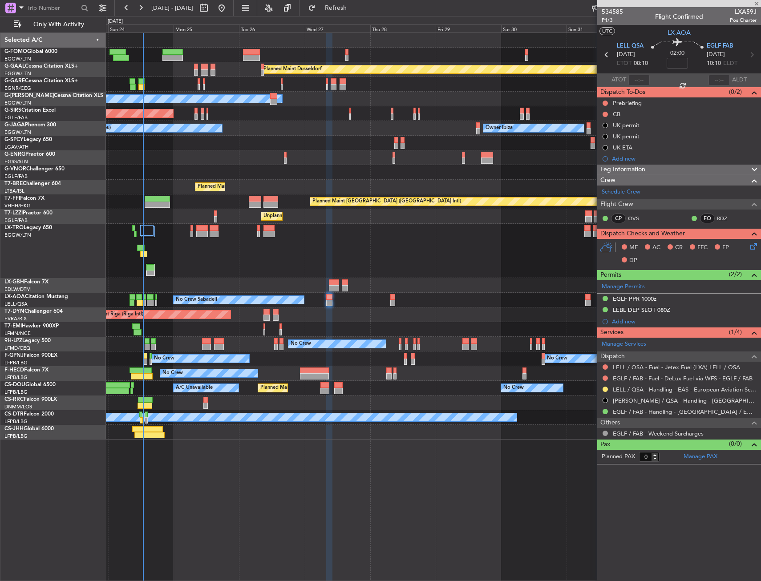
type input "-00:05"
type input "4"
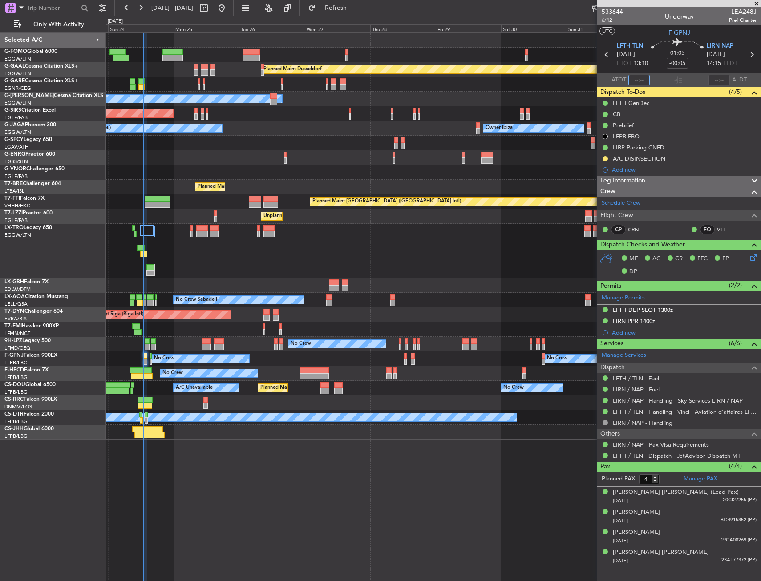
click at [634, 79] on input "text" at bounding box center [638, 80] width 21 height 11
click at [635, 82] on input "text" at bounding box center [638, 80] width 21 height 11
click at [654, 68] on div "01:05 -00:05" at bounding box center [677, 54] width 59 height 33
type input "12:42"
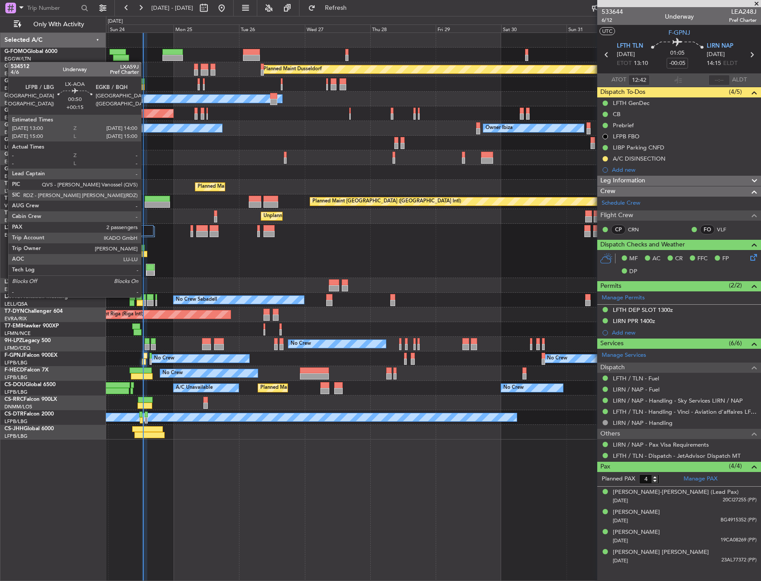
click at [145, 296] on div at bounding box center [144, 297] width 3 height 6
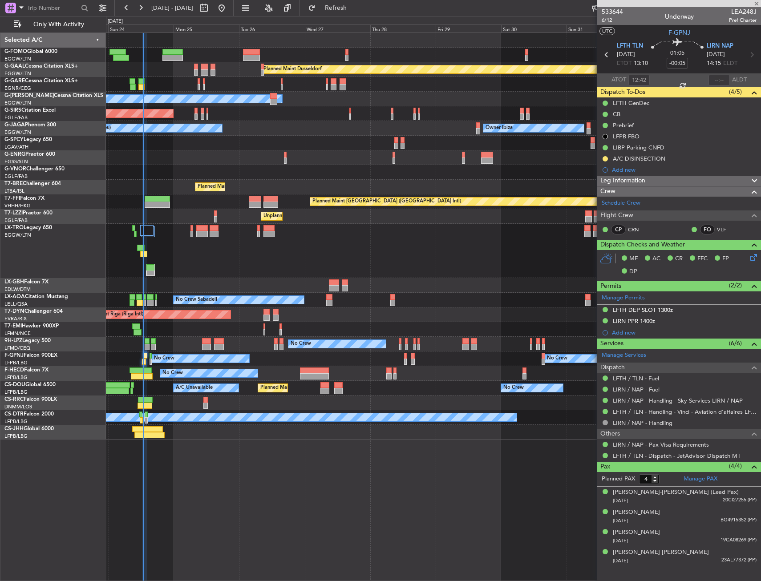
type input "+00:15"
type input "2"
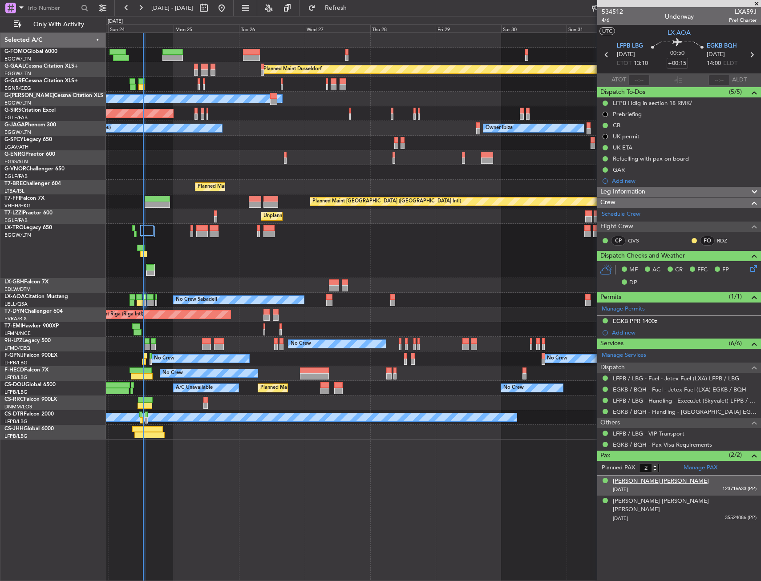
click at [649, 478] on div "[PERSON_NAME] [PERSON_NAME]" at bounding box center [661, 481] width 96 height 9
click at [750, 501] on img at bounding box center [752, 500] width 8 height 8
click at [695, 504] on div "[PERSON_NAME] [PERSON_NAME] [PERSON_NAME]" at bounding box center [685, 505] width 144 height 17
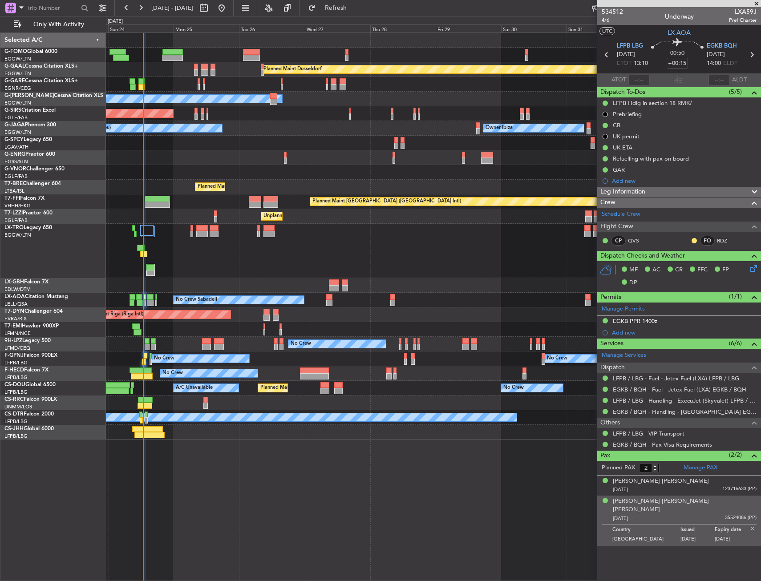
drag, startPoint x: 404, startPoint y: 188, endPoint x: 404, endPoint y: 182, distance: 5.4
click at [384, 180] on div "Planned Maint Warsaw ([GEOGRAPHIC_DATA])" at bounding box center [433, 187] width 654 height 15
click at [754, 525] on img at bounding box center [752, 529] width 8 height 8
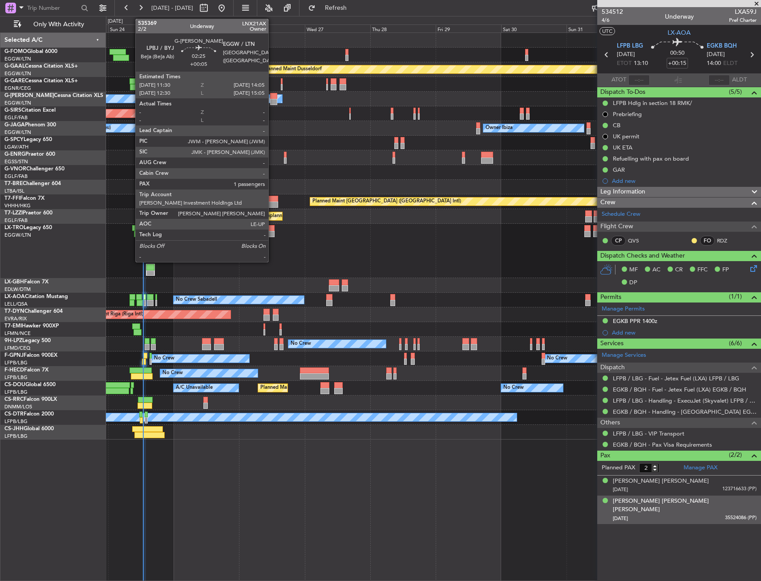
click at [272, 97] on div at bounding box center [273, 96] width 7 height 6
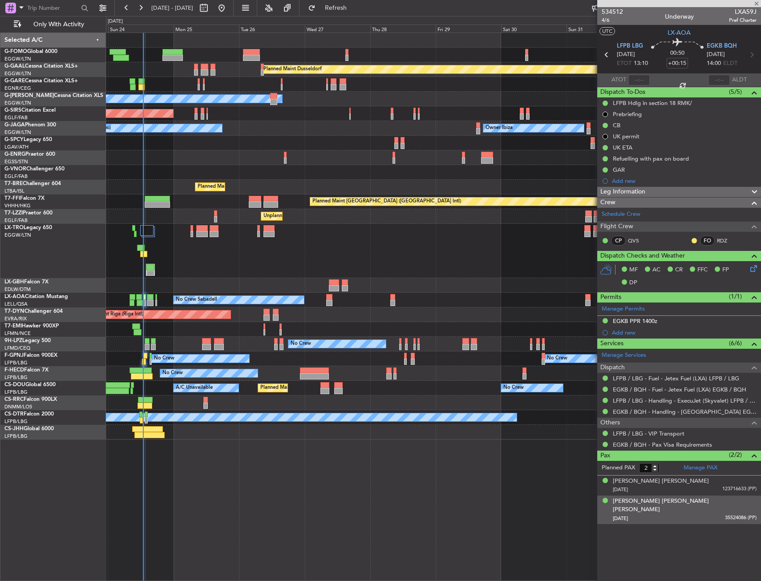
type input "+00:05"
type input "1"
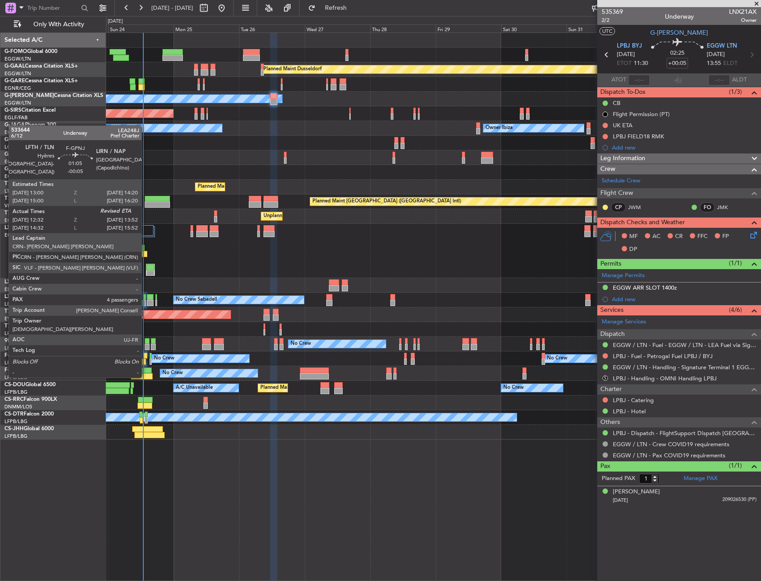
click at [145, 360] on div at bounding box center [144, 362] width 4 height 6
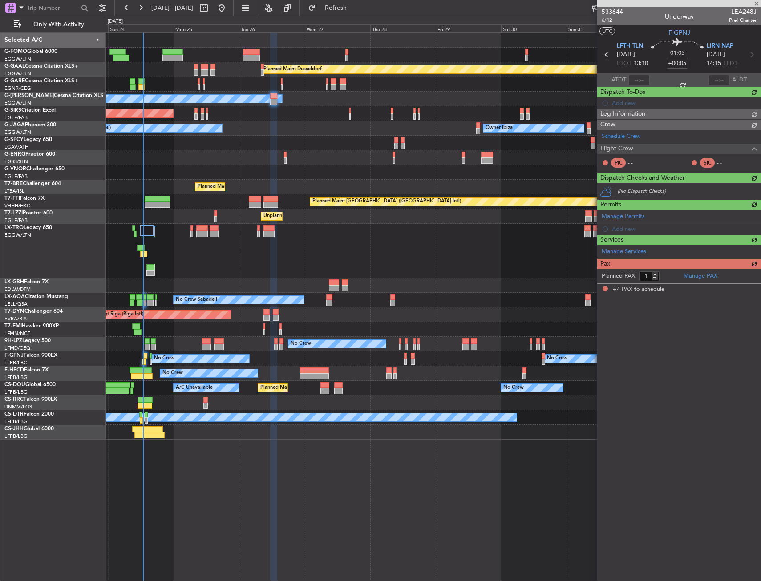
type input "-00:05"
type input "12:42"
type input "4"
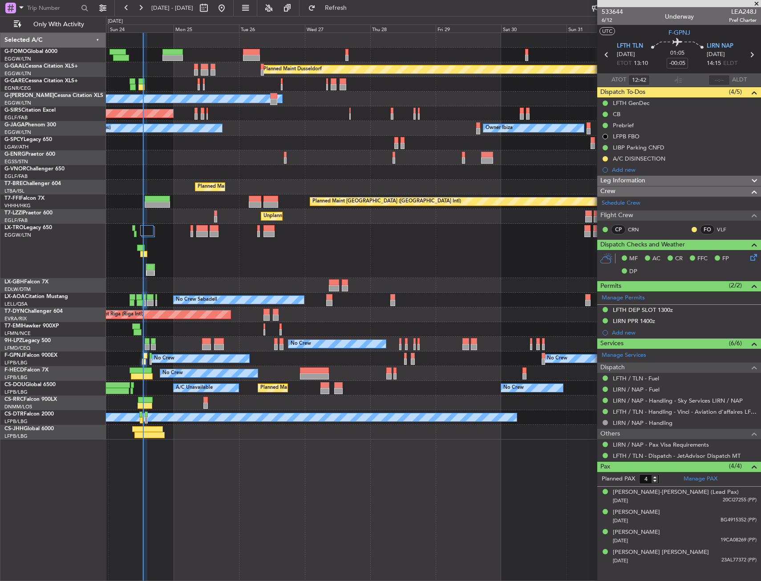
click at [235, 257] on div "Planned Maint [GEOGRAPHIC_DATA] ([GEOGRAPHIC_DATA])" at bounding box center [433, 251] width 654 height 54
click at [205, 257] on div "Planned Maint [GEOGRAPHIC_DATA] ([GEOGRAPHIC_DATA])" at bounding box center [433, 251] width 654 height 54
click at [216, 158] on div at bounding box center [433, 157] width 654 height 15
click at [149, 152] on div at bounding box center [433, 157] width 654 height 15
click at [153, 148] on div at bounding box center [433, 143] width 654 height 15
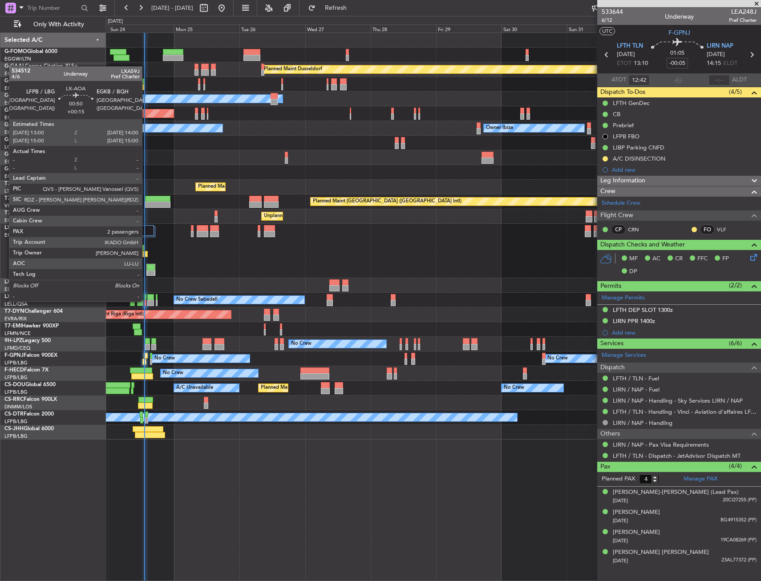
click at [146, 301] on div at bounding box center [145, 303] width 3 height 6
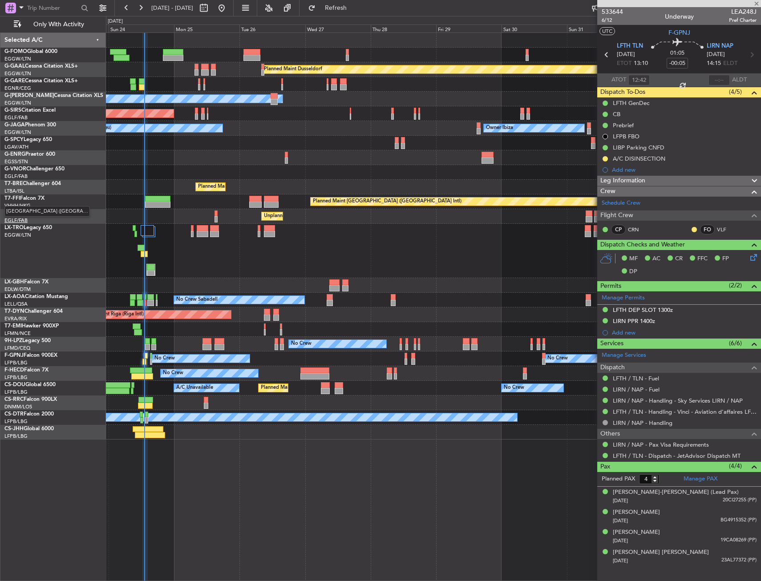
type input "+00:15"
type input "2"
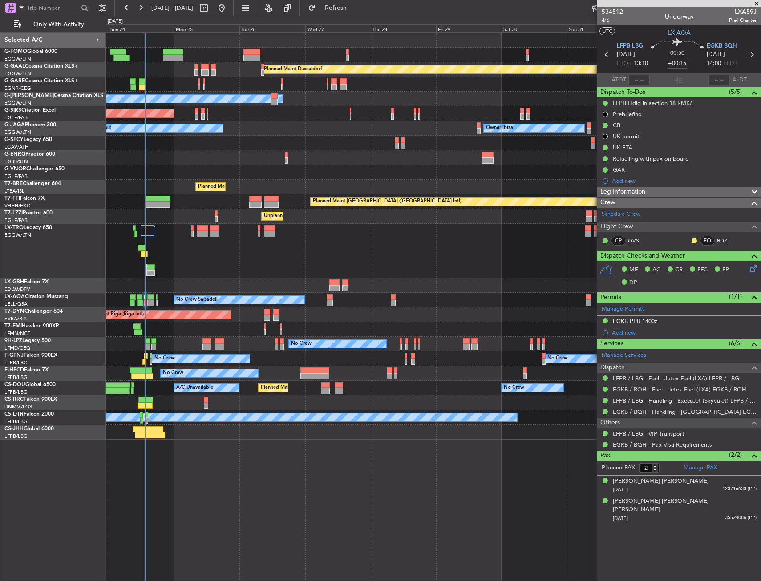
click at [244, 175] on div at bounding box center [433, 172] width 654 height 15
click at [225, 157] on div at bounding box center [433, 157] width 654 height 15
click at [224, 157] on div at bounding box center [433, 157] width 654 height 15
click at [194, 159] on div at bounding box center [433, 157] width 654 height 15
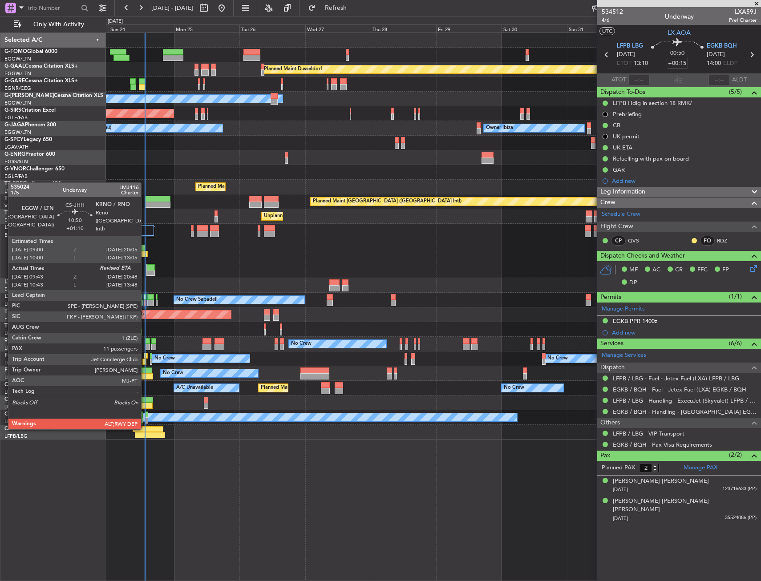
click at [145, 428] on div at bounding box center [148, 429] width 30 height 6
type input "+01:10"
type input "09:53"
type input "11"
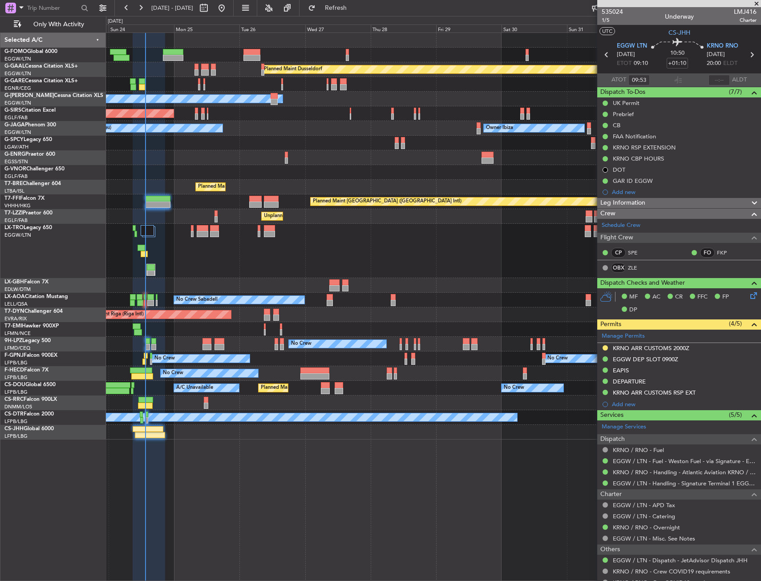
click at [190, 256] on div "Planned Maint [GEOGRAPHIC_DATA] ([GEOGRAPHIC_DATA])" at bounding box center [433, 251] width 654 height 54
click at [195, 246] on div "Planned Maint [GEOGRAPHIC_DATA] ([GEOGRAPHIC_DATA])" at bounding box center [433, 251] width 654 height 54
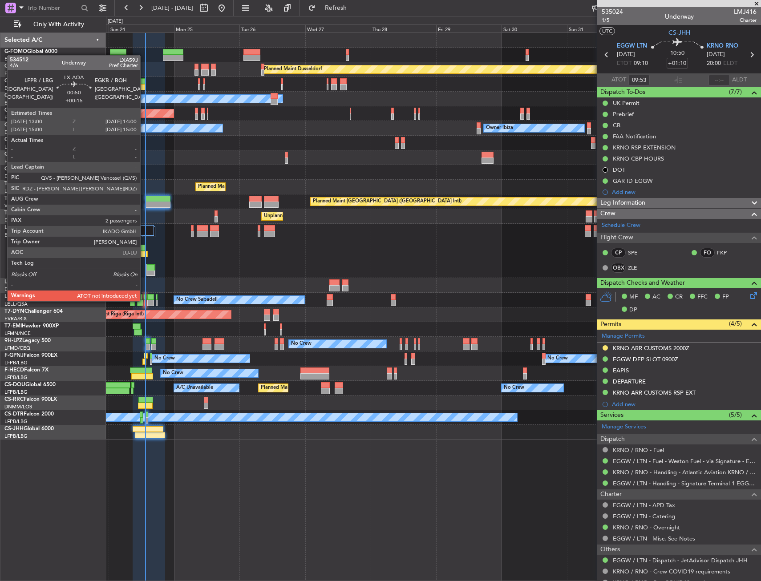
click at [144, 301] on div at bounding box center [145, 303] width 3 height 6
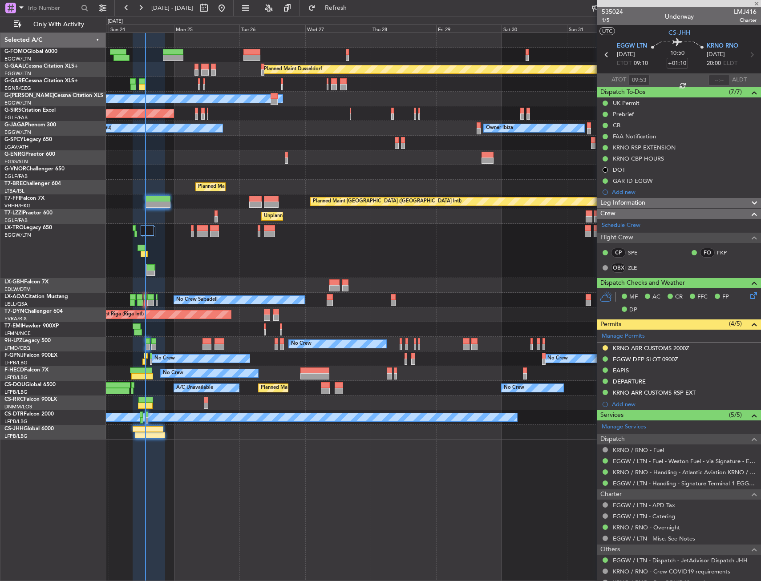
type input "+00:15"
type input "2"
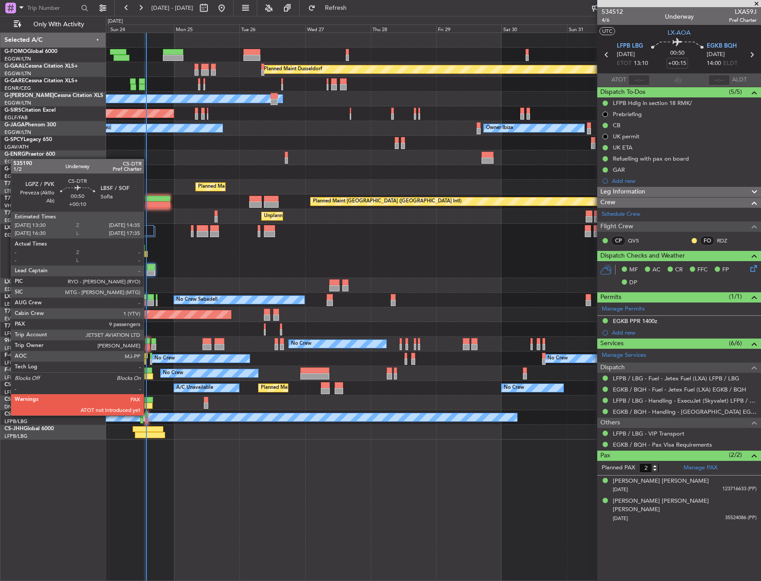
click at [148, 415] on div at bounding box center [146, 415] width 3 height 6
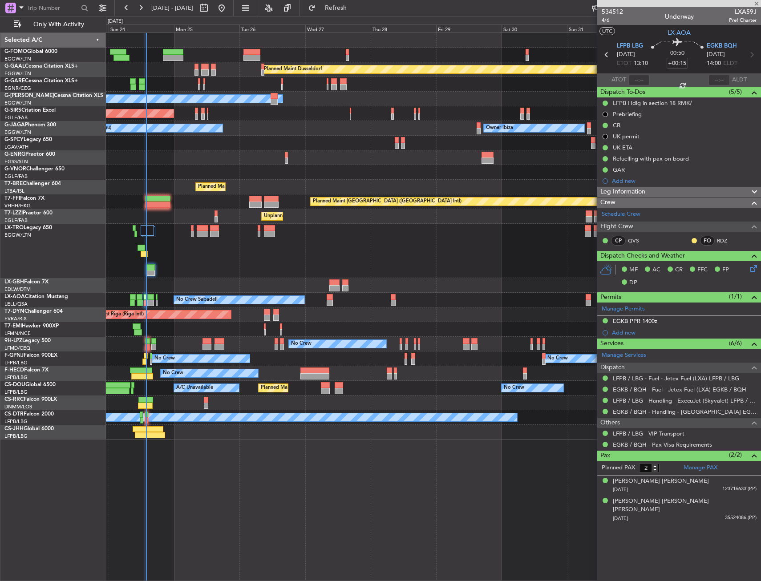
click at [296, 152] on div at bounding box center [433, 157] width 654 height 15
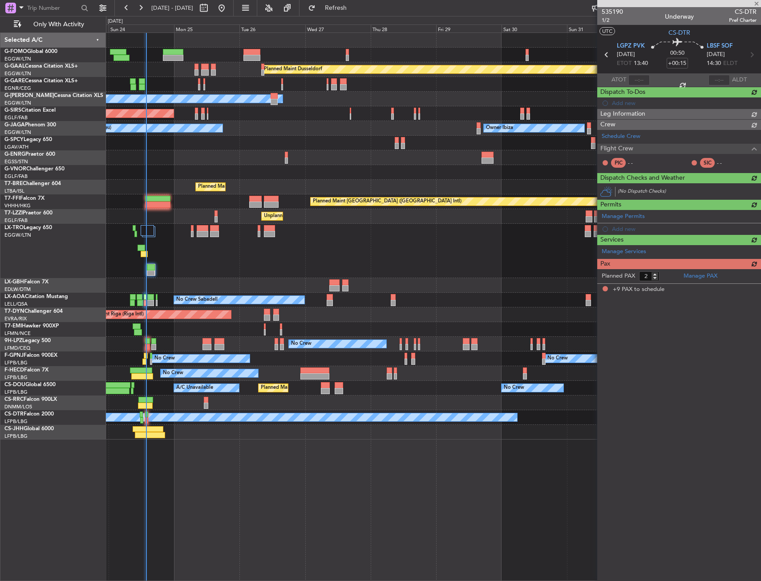
type input "+00:10"
type input "9"
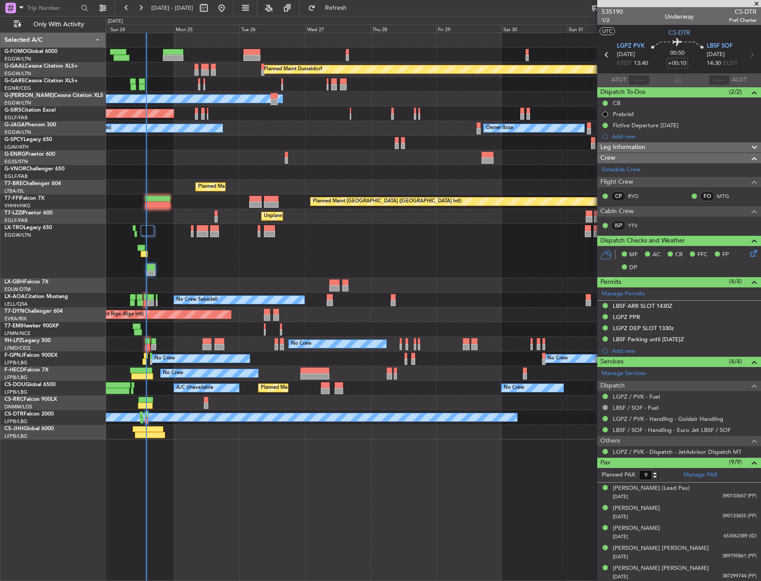
click at [637, 81] on mat-tooltip-component "Estimated Take-Off Time" at bounding box center [639, 80] width 71 height 24
click at [642, 80] on input "text" at bounding box center [638, 80] width 21 height 11
type input "13:41"
click at [648, 66] on div "00:50 +00:10" at bounding box center [677, 54] width 59 height 33
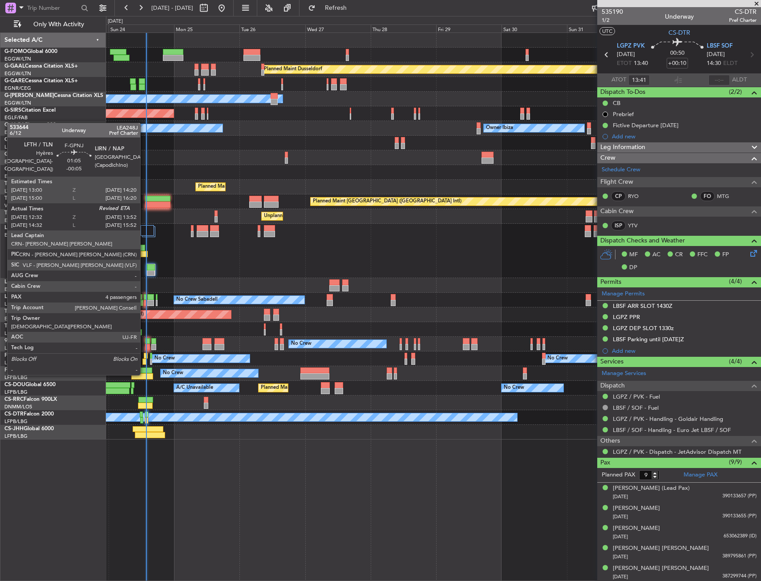
click at [144, 357] on div at bounding box center [146, 356] width 4 height 6
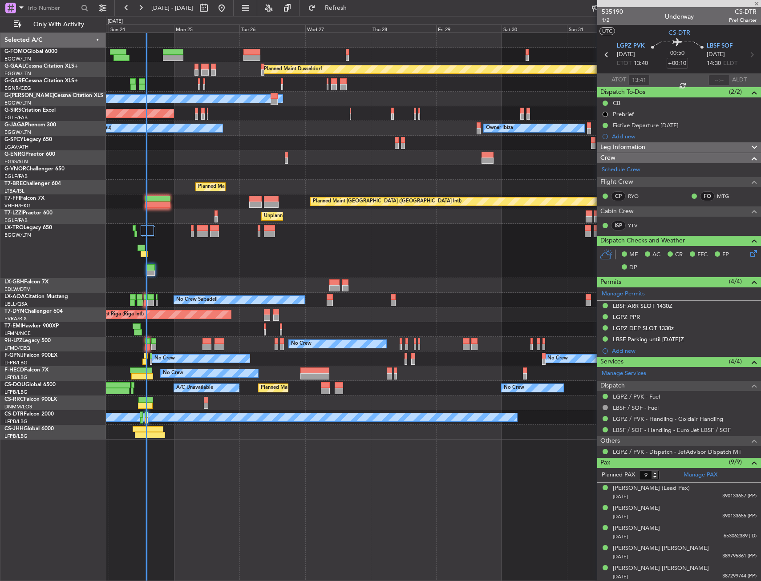
type input "-00:05"
type input "12:42"
type input "4"
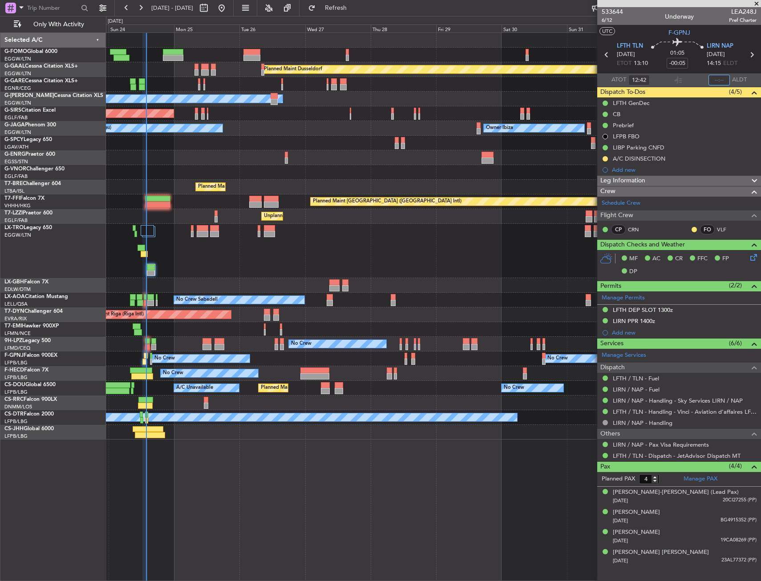
click at [719, 82] on input "text" at bounding box center [718, 80] width 21 height 11
click at [730, 73] on section "LFTH TLN [DATE] ETOT 13:10 01:05 -00:05 LIRN NAP [DATE] 14:15 ELDT" at bounding box center [679, 55] width 164 height 35
type input "13:46"
click at [211, 501] on div "Planned Maint Dusseldorf Owner Unplanned Maint [GEOGRAPHIC_DATA] ([GEOGRAPHIC_D…" at bounding box center [433, 306] width 655 height 549
click at [144, 343] on div "No Crew No Crew" at bounding box center [433, 344] width 654 height 15
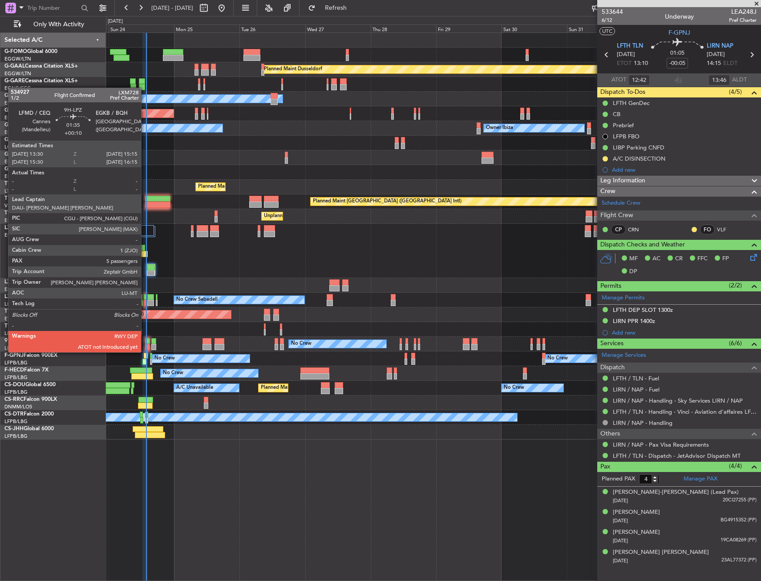
click at [145, 343] on div at bounding box center [147, 341] width 5 height 6
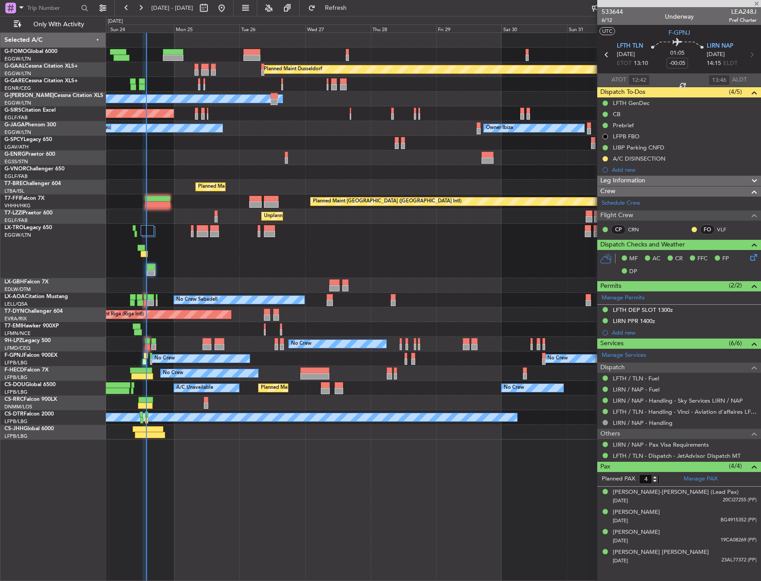
type input "+00:10"
type input "5"
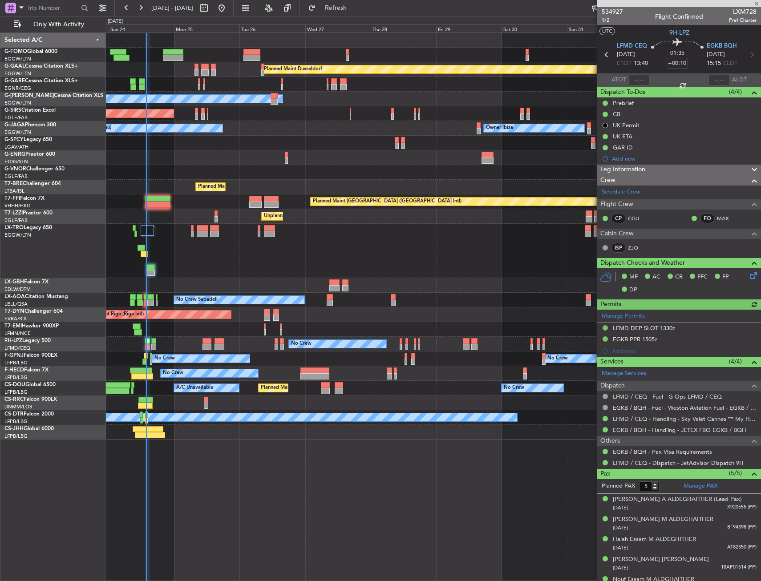
click at [635, 79] on mat-tooltip-component "Estimated Take-Off Time" at bounding box center [639, 80] width 71 height 24
click at [640, 77] on input "text" at bounding box center [638, 80] width 21 height 11
click at [653, 68] on div "01:35 +00:10" at bounding box center [677, 54] width 59 height 33
type input "13:40"
click at [185, 222] on div "Planned Maint Dusseldorf Owner Unplanned Maint Oxford (Kidlington) Owner Ibiza …" at bounding box center [433, 236] width 654 height 407
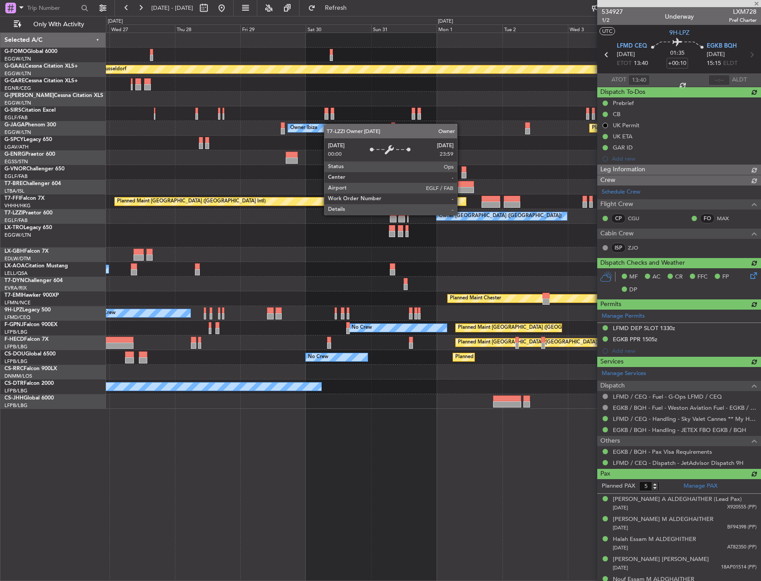
click at [439, 214] on div "Owner [GEOGRAPHIC_DATA] ([GEOGRAPHIC_DATA])" at bounding box center [500, 216] width 123 height 13
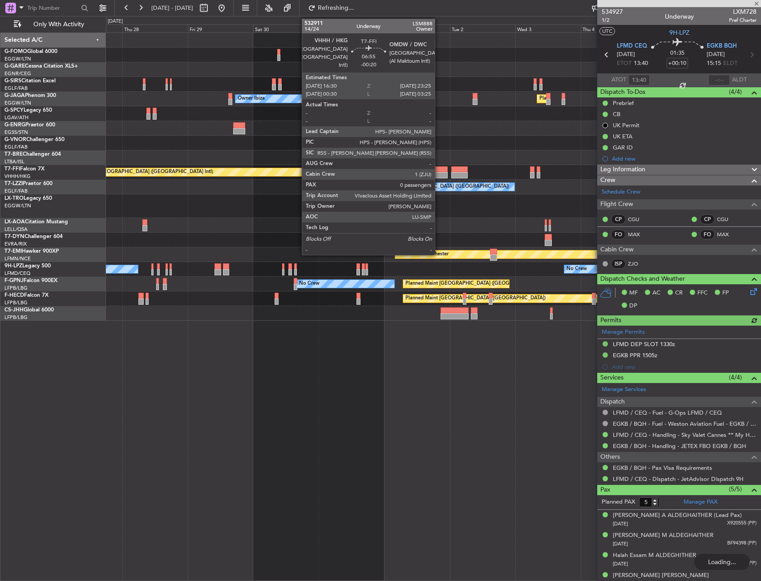
click at [439, 170] on div at bounding box center [438, 169] width 19 height 6
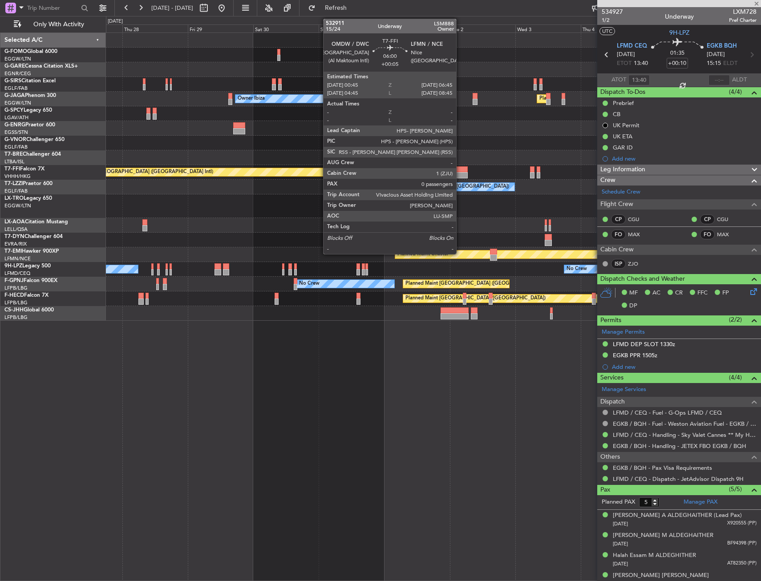
type input "-00:20"
type input "0"
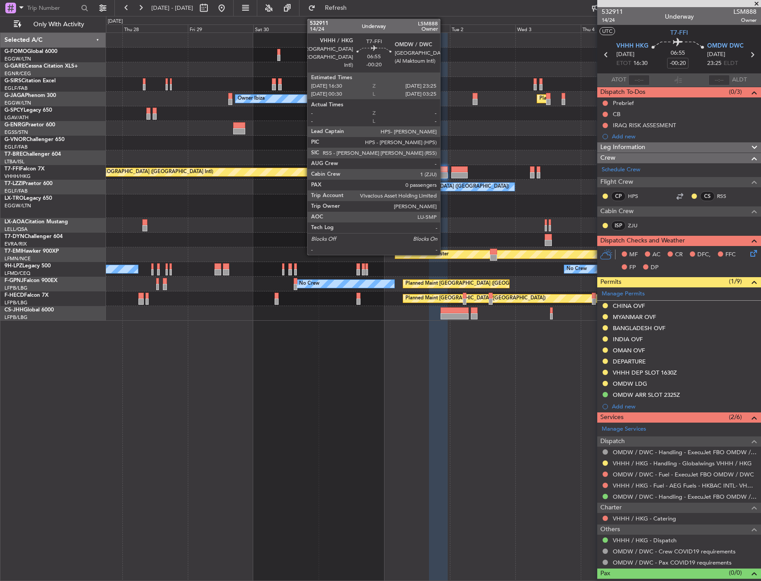
click at [444, 171] on div at bounding box center [438, 169] width 19 height 6
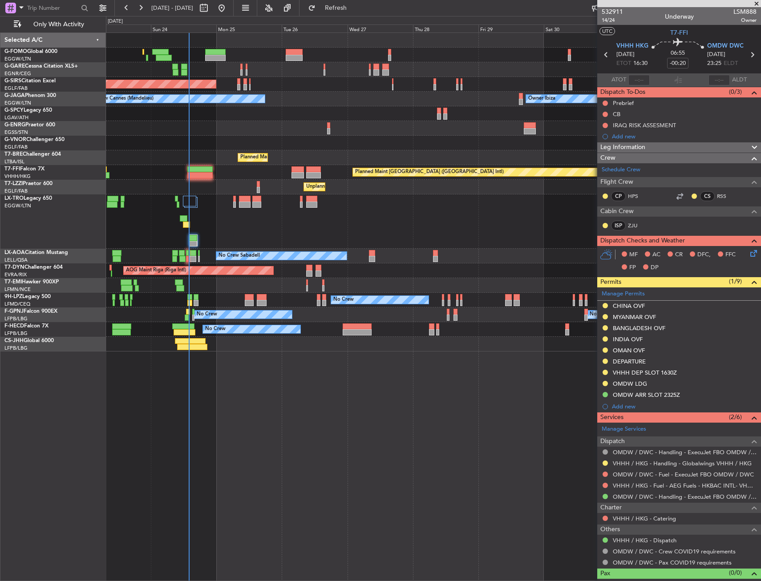
click at [282, 131] on div "Unplanned Maint Oxford (Kidlington) Owner Ibiza No Crew Cannes (Mandelieu) Plan…" at bounding box center [433, 192] width 654 height 319
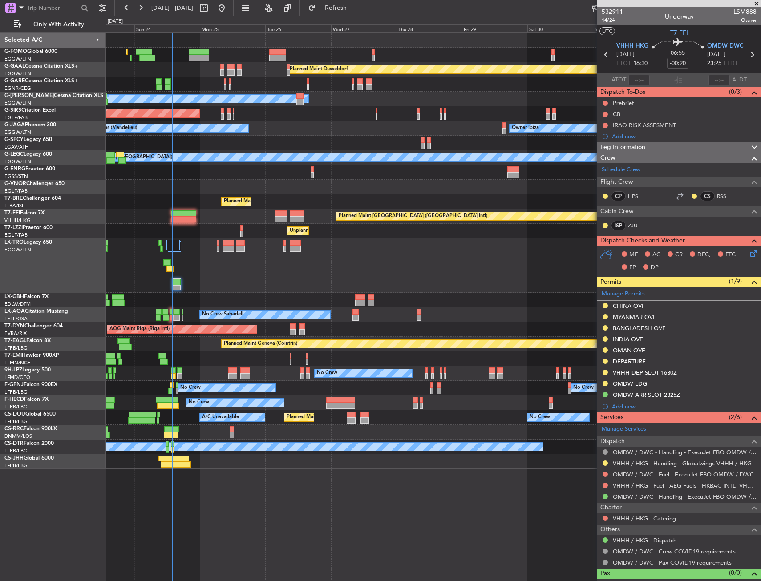
click at [185, 208] on div "Planned Maint Warsaw ([GEOGRAPHIC_DATA])" at bounding box center [433, 201] width 654 height 15
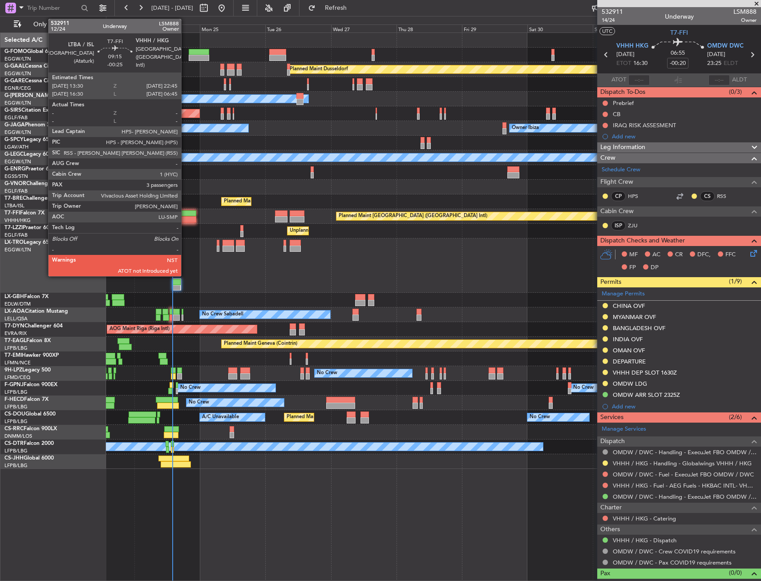
click at [185, 213] on div at bounding box center [183, 213] width 25 height 6
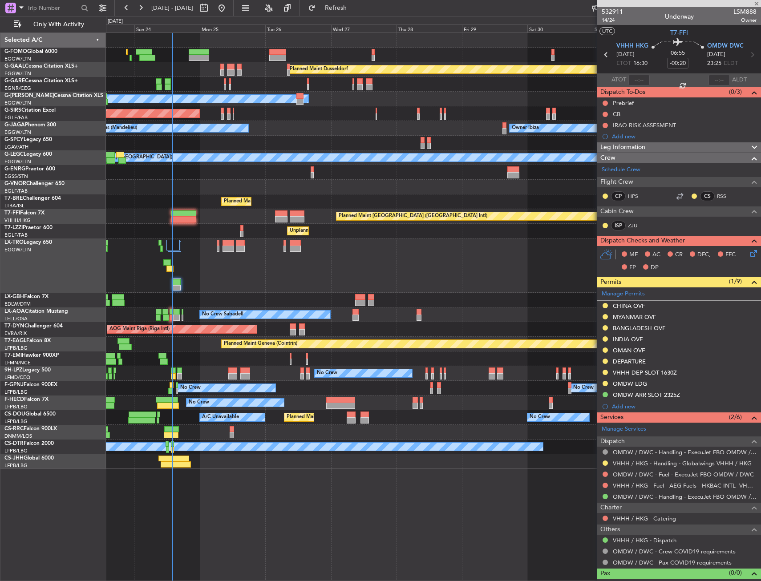
type input "-00:25"
type input "3"
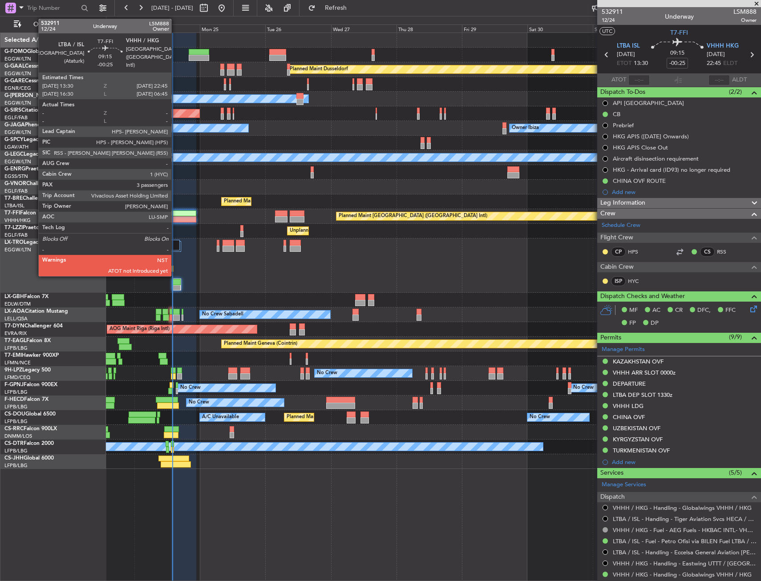
click at [175, 217] on div at bounding box center [183, 219] width 25 height 6
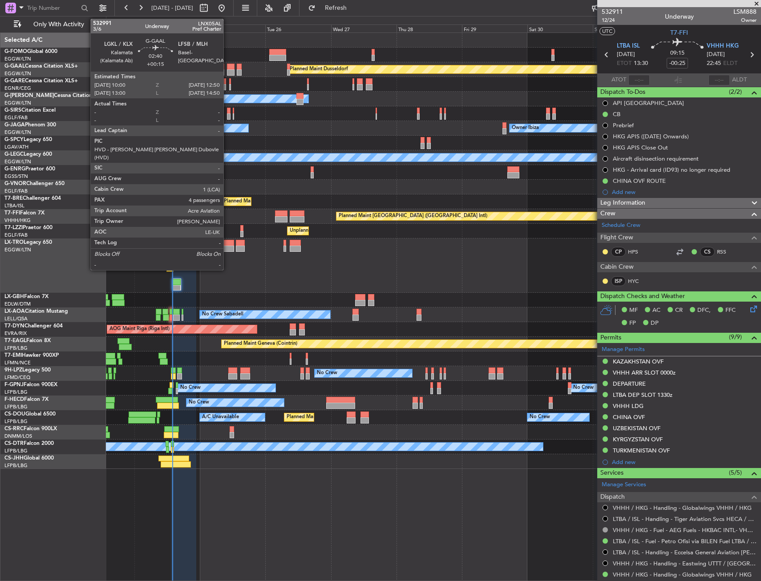
click at [227, 72] on div at bounding box center [231, 72] width 8 height 6
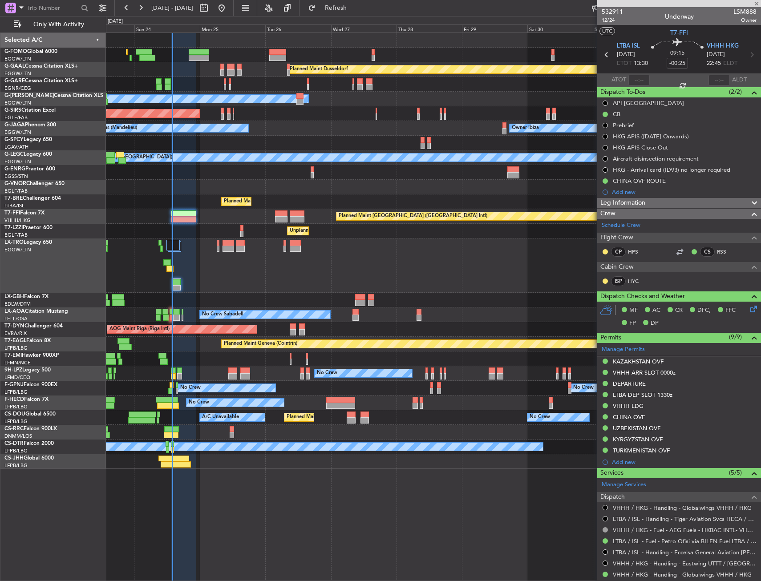
type input "+00:15"
type input "4"
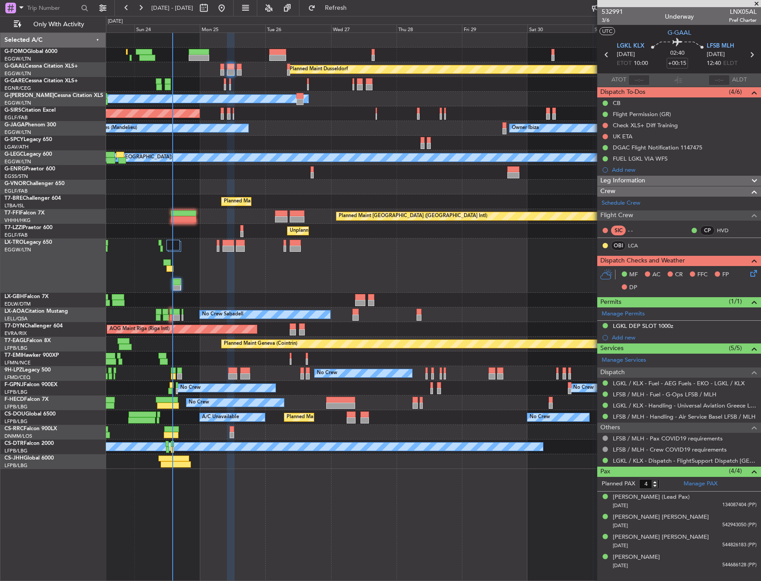
click at [280, 280] on div "Planned Maint [GEOGRAPHIC_DATA] ([GEOGRAPHIC_DATA])" at bounding box center [433, 265] width 654 height 54
click at [755, 275] on icon at bounding box center [751, 271] width 7 height 7
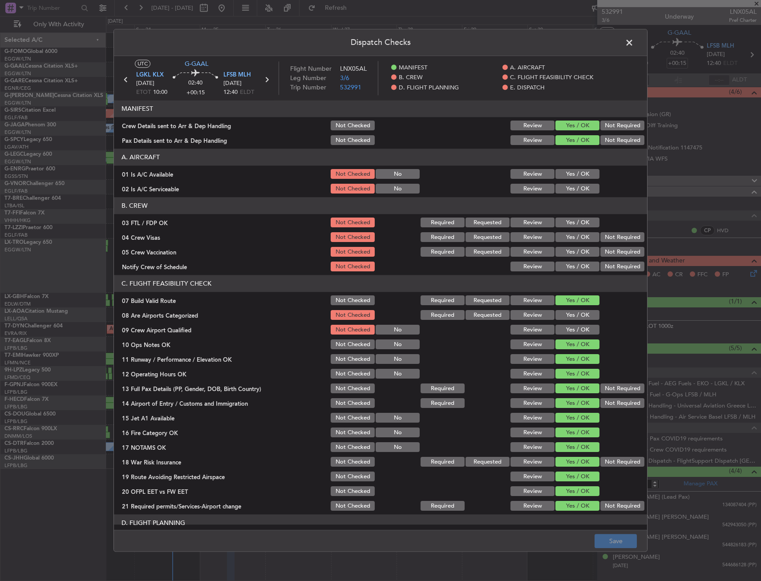
click at [571, 176] on button "Yes / OK" at bounding box center [577, 175] width 44 height 10
click at [570, 193] on button "Yes / OK" at bounding box center [577, 189] width 44 height 10
click at [610, 530] on footer "Save" at bounding box center [380, 540] width 533 height 21
click at [612, 539] on button "Save" at bounding box center [615, 541] width 42 height 14
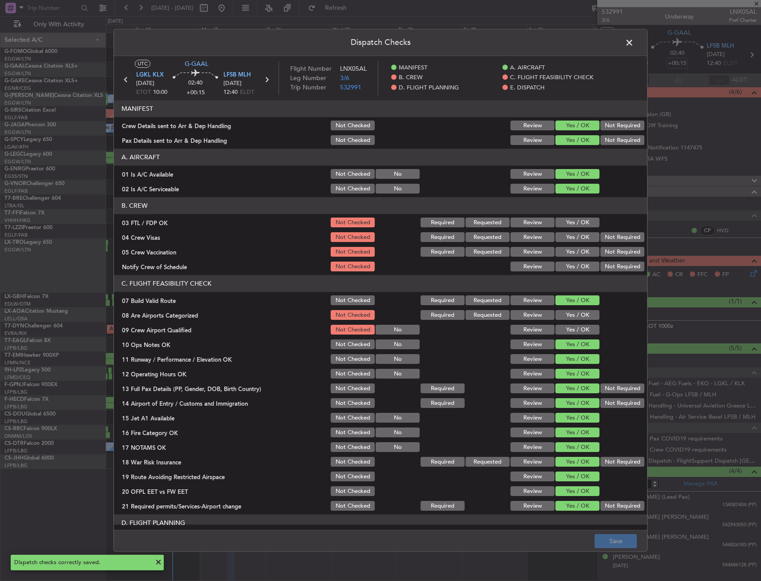
click at [640, 44] on header "Dispatch Checks" at bounding box center [380, 42] width 533 height 27
click at [634, 43] on span at bounding box center [634, 45] width 0 height 18
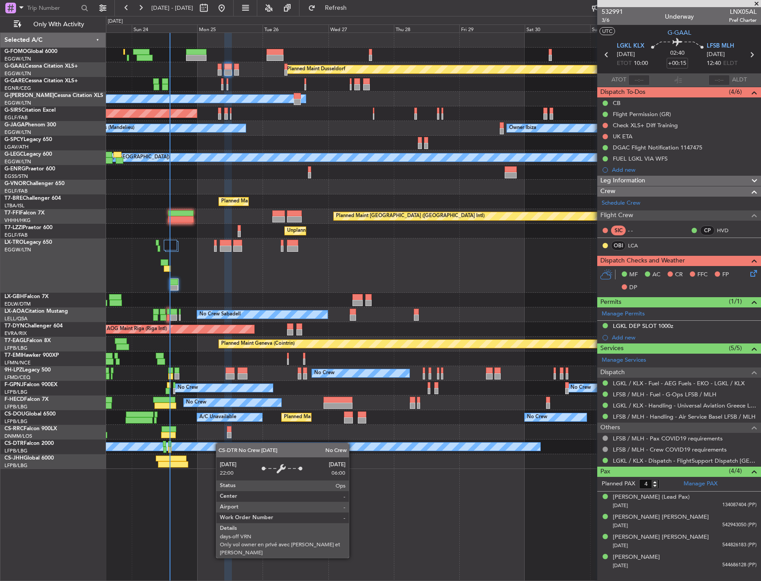
click at [220, 448] on div "No Crew" at bounding box center [433, 447] width 654 height 15
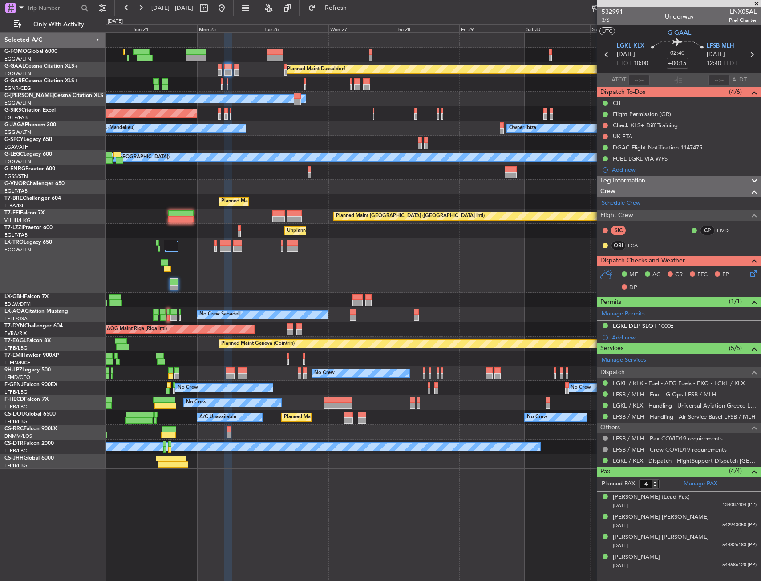
click at [362, 16] on fb-refresh-button "Refresh" at bounding box center [330, 8] width 62 height 16
click at [357, 13] on button "Refresh" at bounding box center [330, 8] width 53 height 14
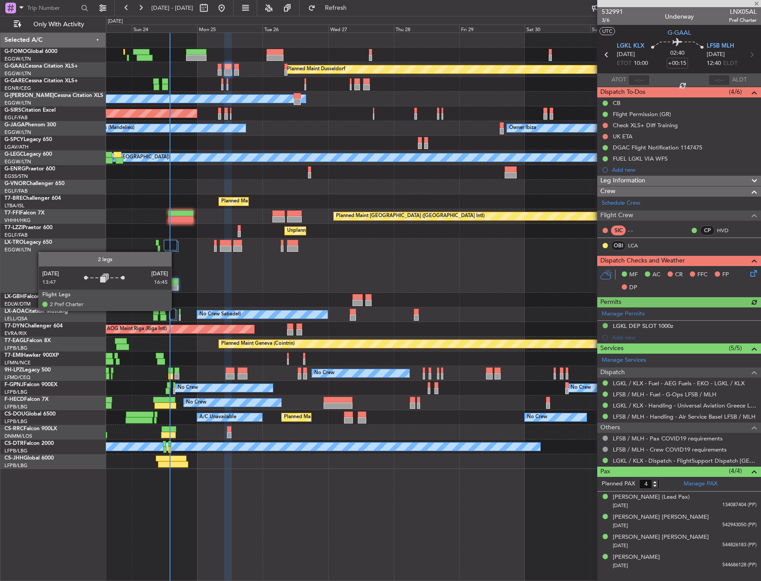
click at [175, 310] on div at bounding box center [172, 314] width 7 height 11
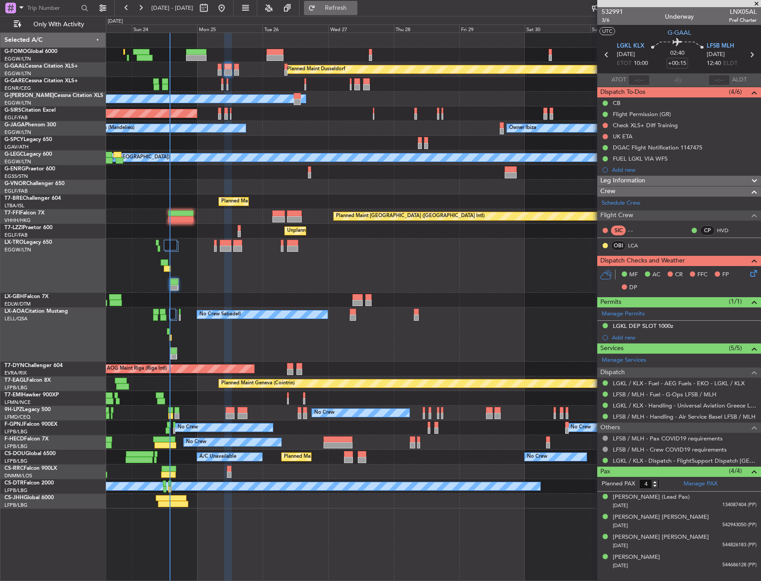
click at [355, 8] on span "Refresh" at bounding box center [335, 8] width 37 height 6
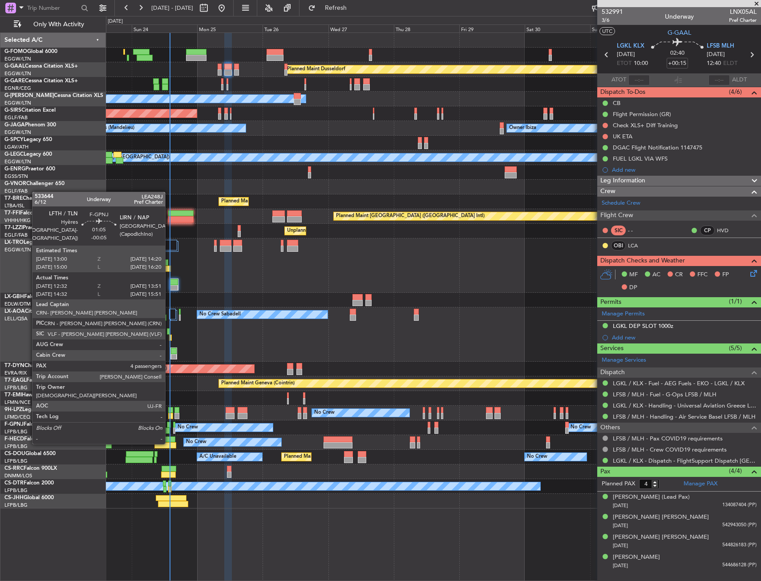
click at [169, 426] on div at bounding box center [169, 425] width 4 height 6
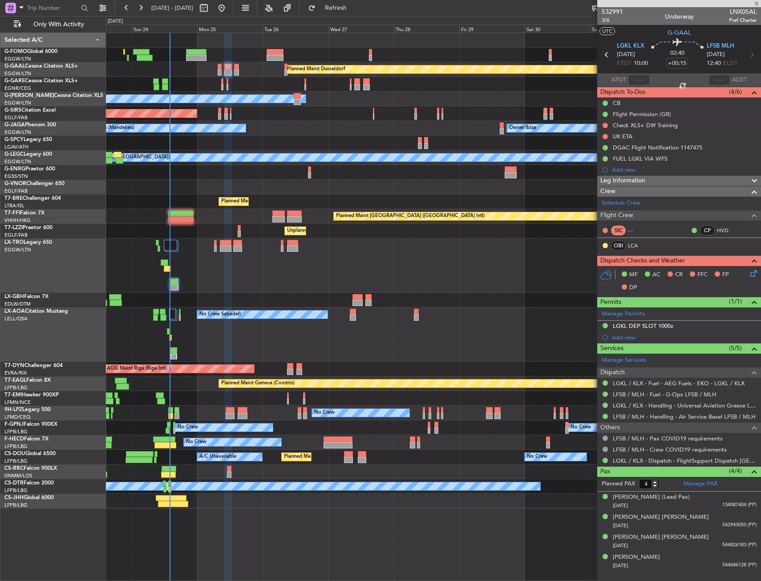
type input "-00:05"
type input "12:42"
type input "13:46"
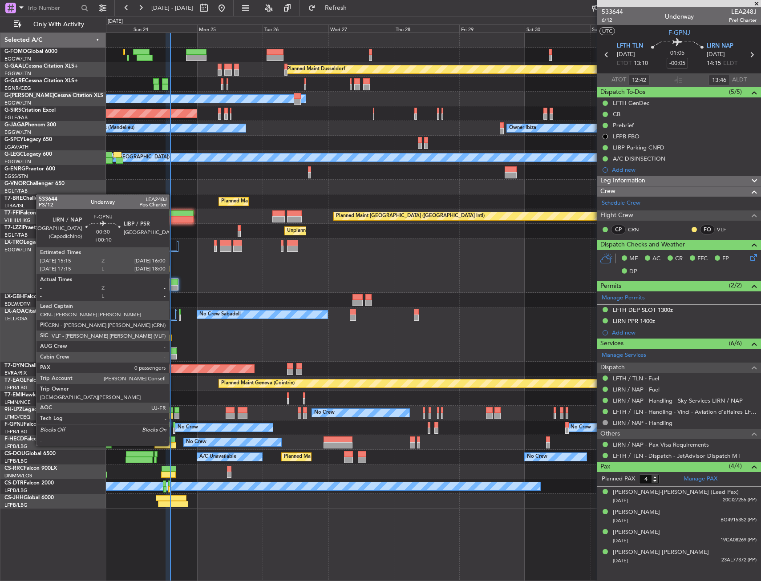
click at [174, 429] on div at bounding box center [174, 431] width 2 height 6
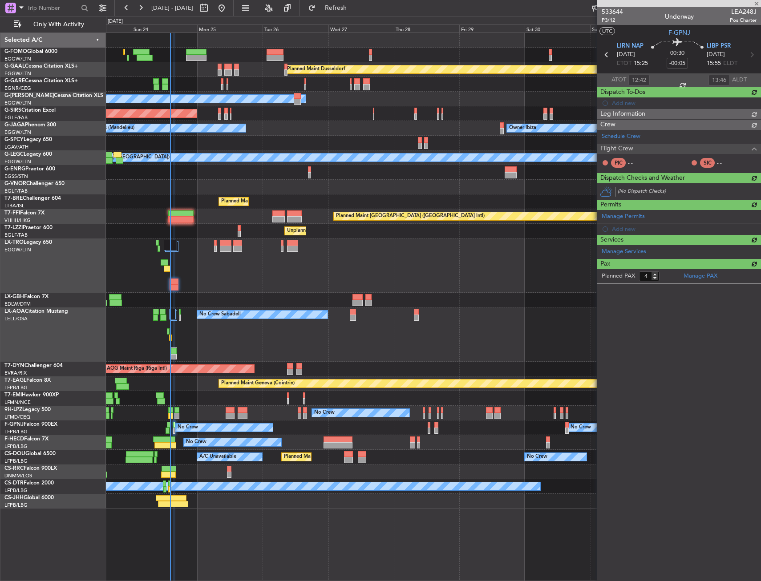
type input "+00:10"
type input "0"
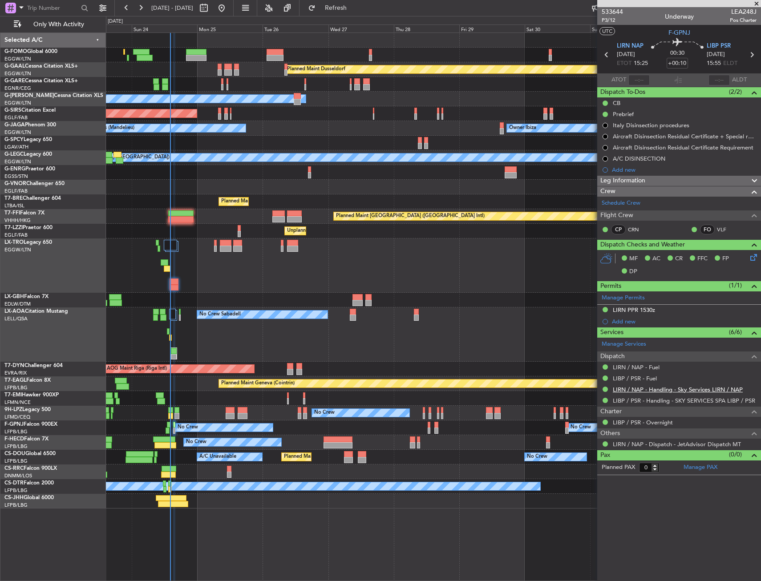
click at [660, 392] on link "LIRN / NAP - Handling - Sky Services LIRN / NAP" at bounding box center [678, 390] width 130 height 8
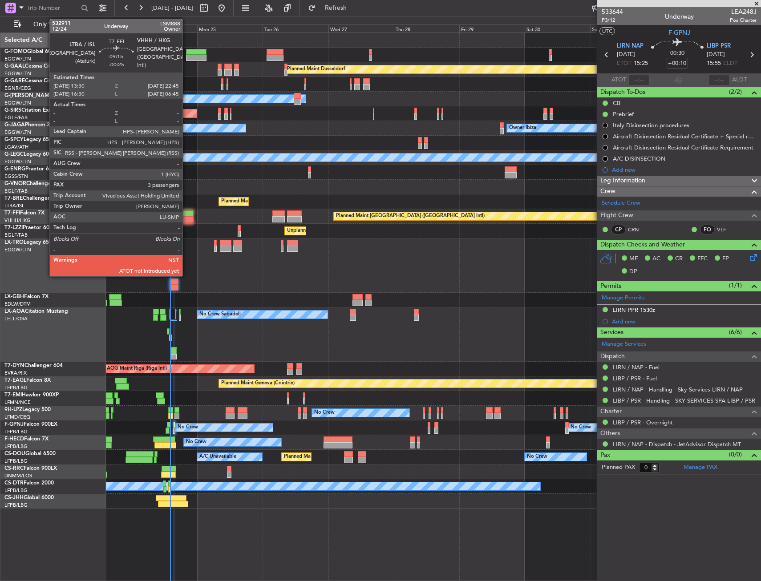
click at [186, 211] on div at bounding box center [180, 213] width 25 height 6
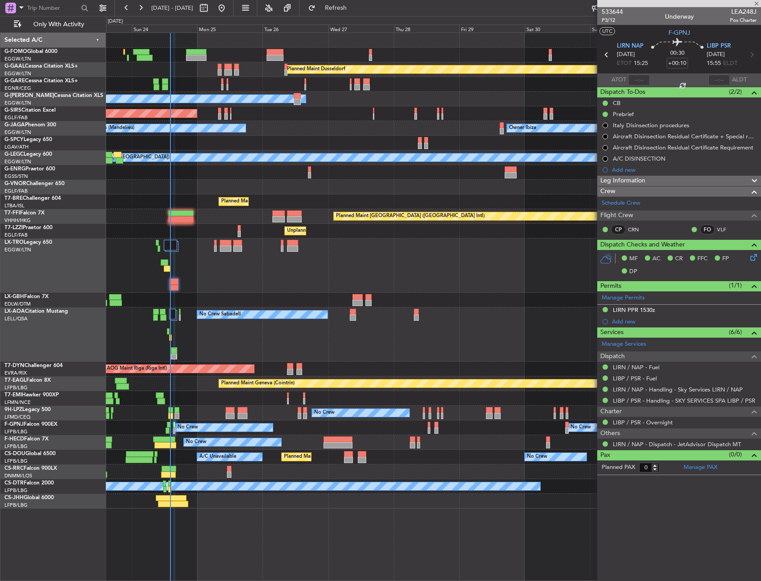
type input "-00:25"
type input "3"
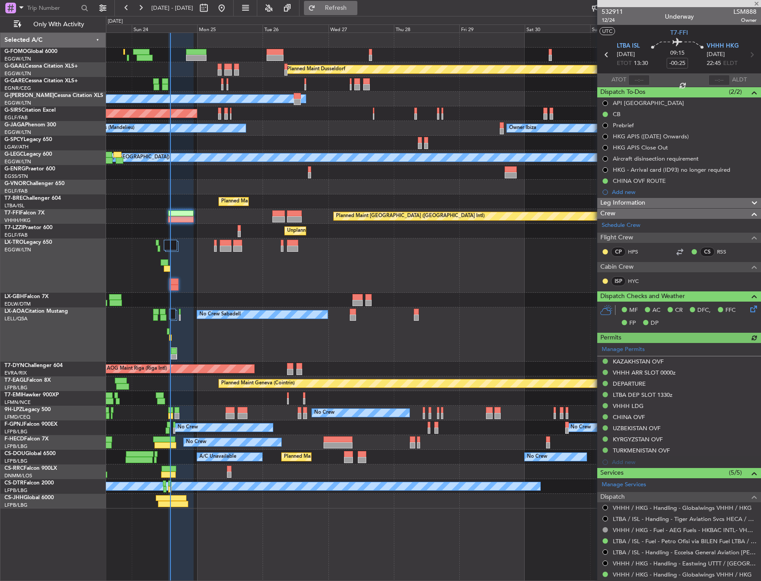
click at [355, 5] on span "Refresh" at bounding box center [335, 8] width 37 height 6
type input "14:00"
click at [189, 190] on div at bounding box center [433, 187] width 654 height 15
click at [165, 185] on div at bounding box center [433, 187] width 654 height 15
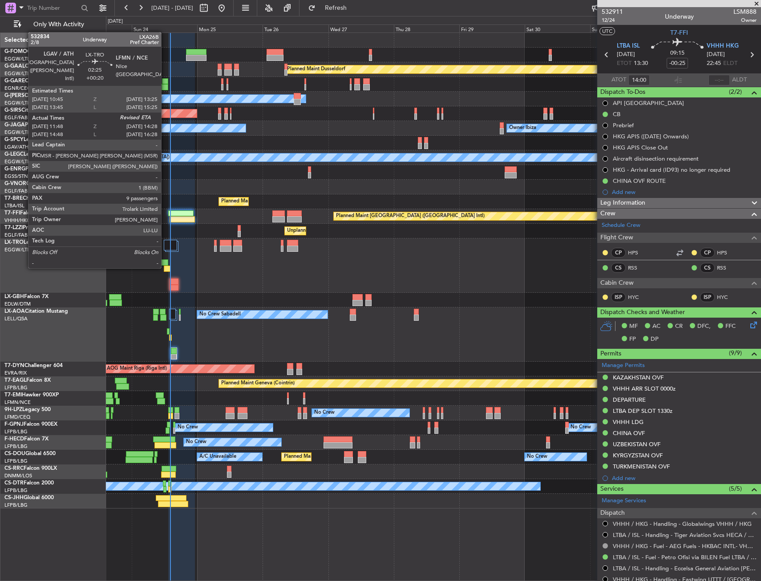
click at [165, 267] on div at bounding box center [168, 269] width 8 height 6
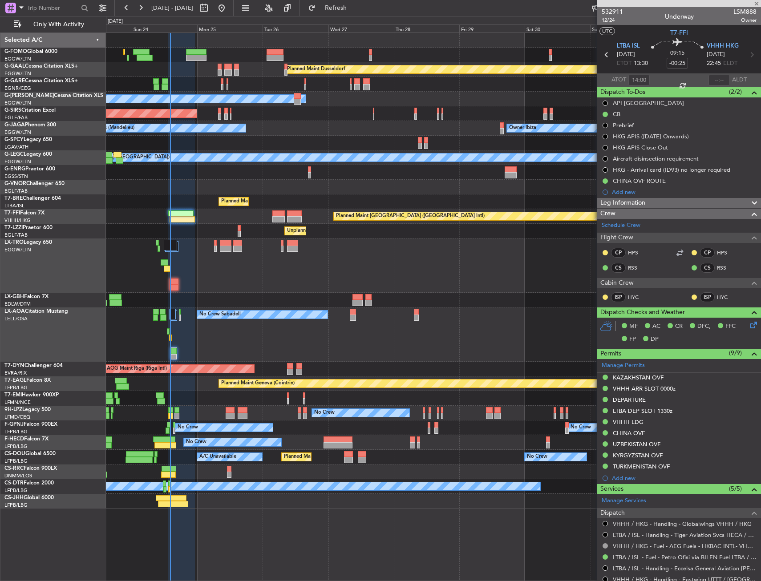
type input "+00:20"
type input "11:48"
type input "9"
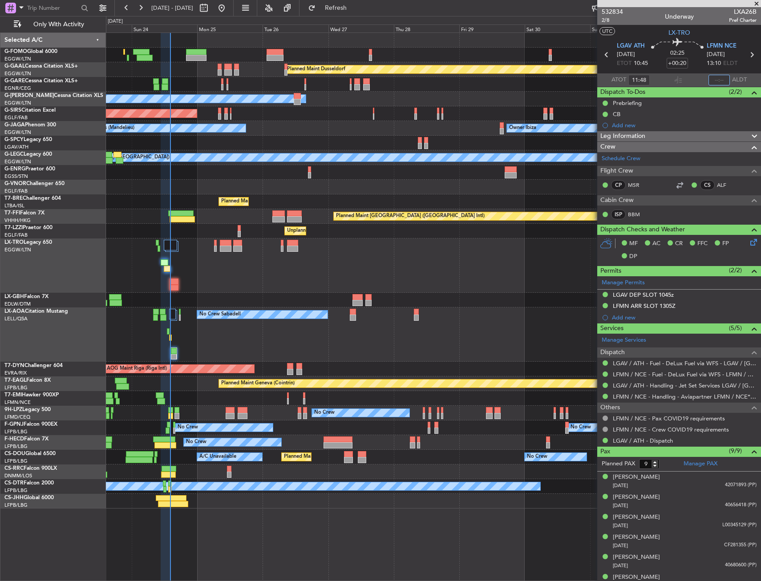
click at [724, 77] on input "text" at bounding box center [718, 80] width 21 height 11
click at [702, 78] on section "ATOT 11:48 1407 ALDT" at bounding box center [679, 79] width 164 height 13
type input "14:07"
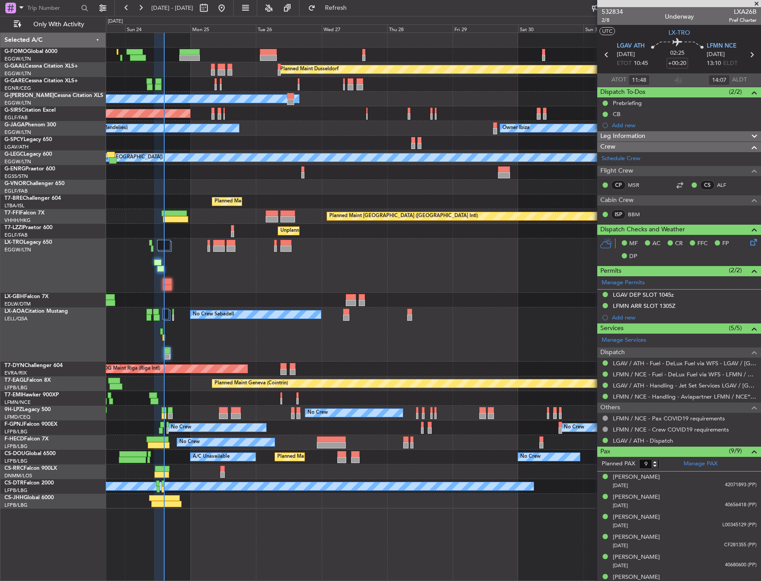
click at [321, 268] on div "Planned Maint [GEOGRAPHIC_DATA] ([GEOGRAPHIC_DATA])" at bounding box center [433, 265] width 654 height 54
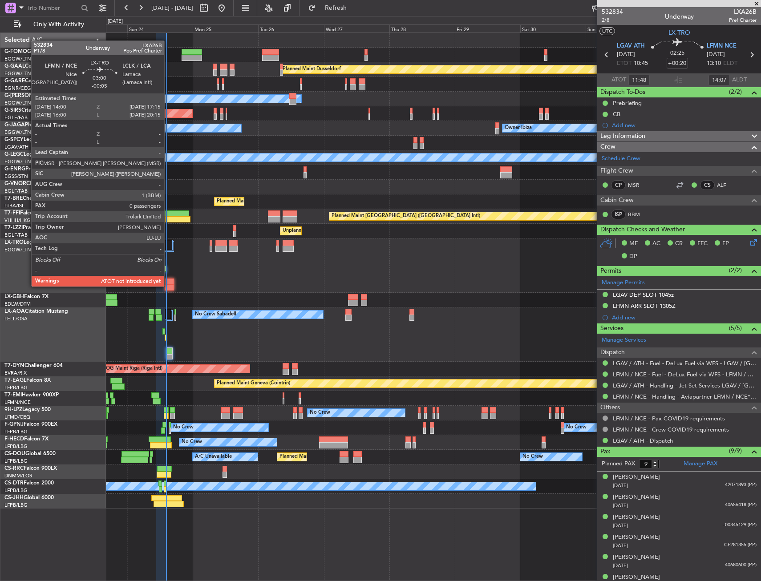
click at [168, 286] on div at bounding box center [169, 288] width 9 height 6
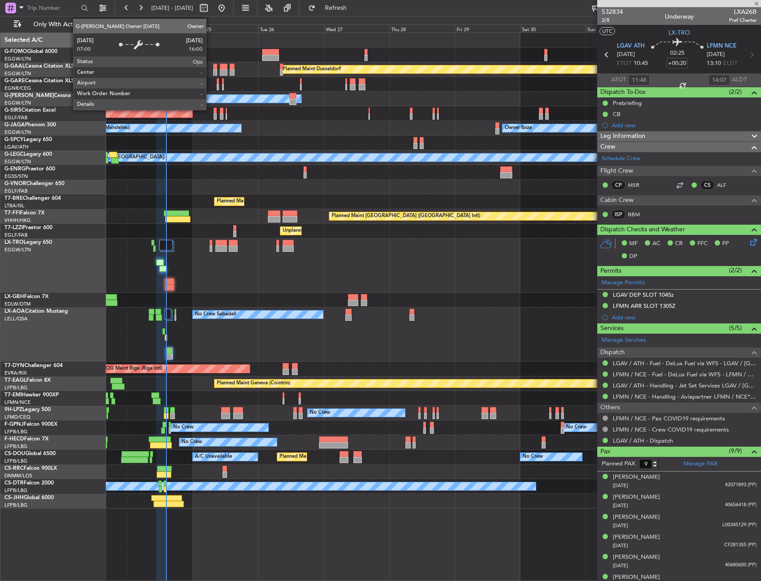
type input "-00:05"
type input "0"
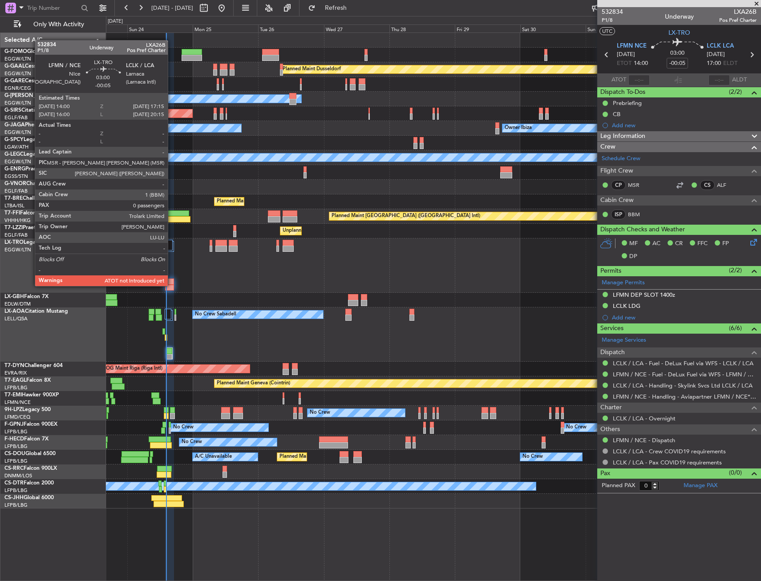
click at [172, 285] on div at bounding box center [169, 288] width 9 height 6
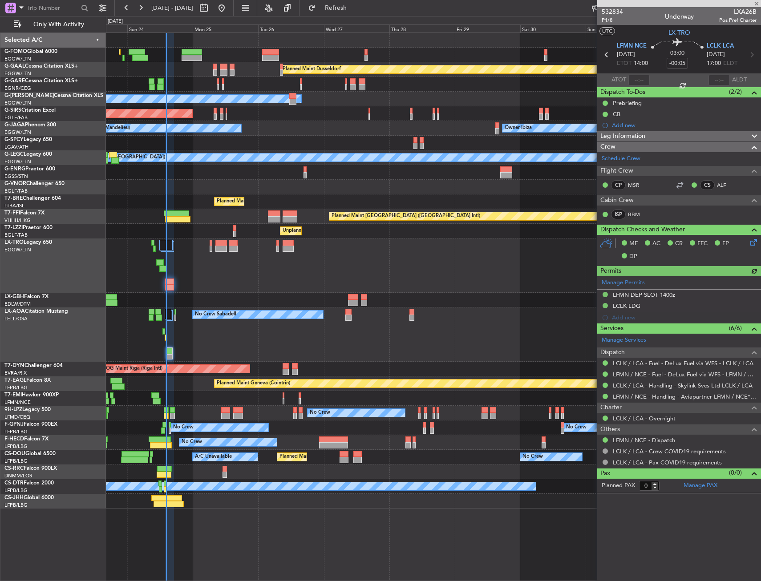
click at [297, 339] on div "No Crew Sabadell No Crew Sabadell" at bounding box center [433, 334] width 654 height 54
click at [656, 397] on link "LFMN / NCE - Handling - Aviapartner LFMN / NCE*****MY HANDLING****" at bounding box center [685, 397] width 144 height 8
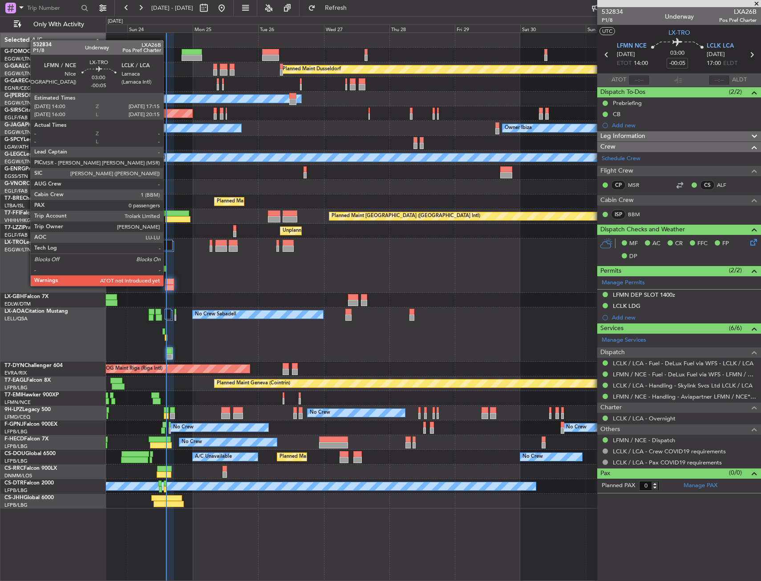
click at [167, 285] on div at bounding box center [169, 288] width 9 height 6
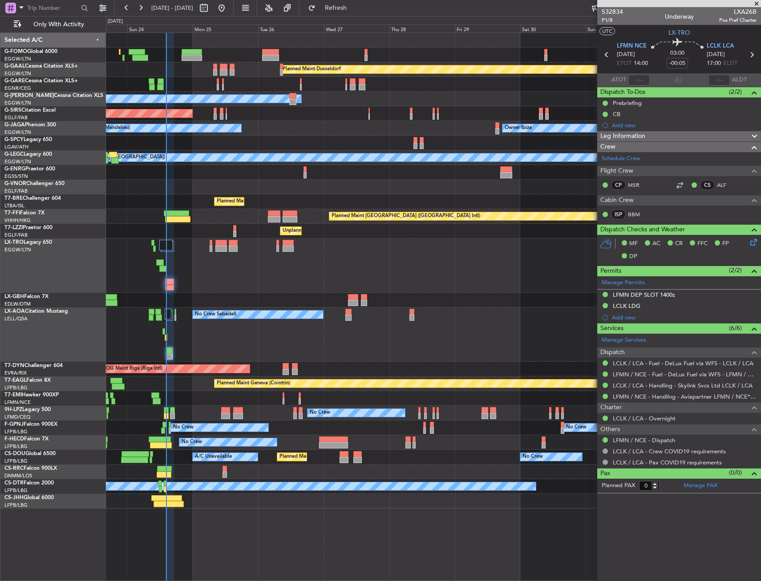
click at [413, 246] on div "Planned Maint [GEOGRAPHIC_DATA] ([GEOGRAPHIC_DATA])" at bounding box center [433, 265] width 654 height 54
click at [351, 194] on div at bounding box center [433, 187] width 654 height 15
click at [310, 186] on div at bounding box center [433, 187] width 654 height 15
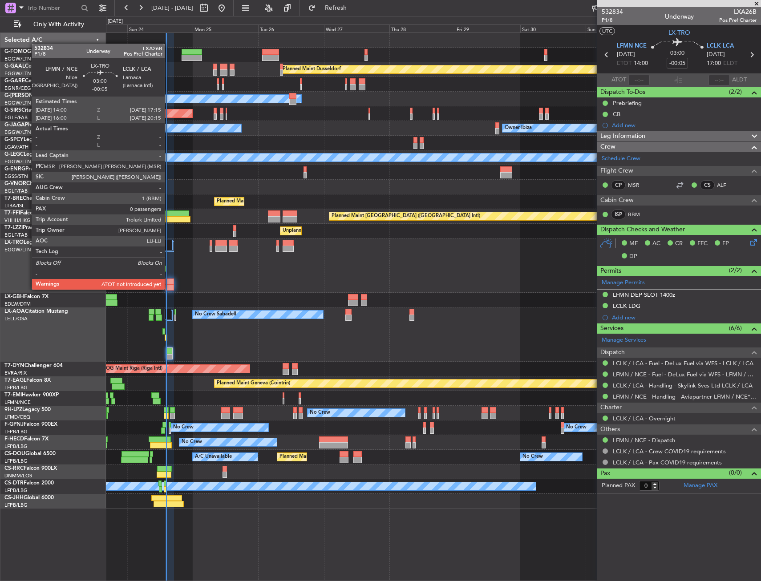
click at [169, 289] on div at bounding box center [169, 288] width 9 height 6
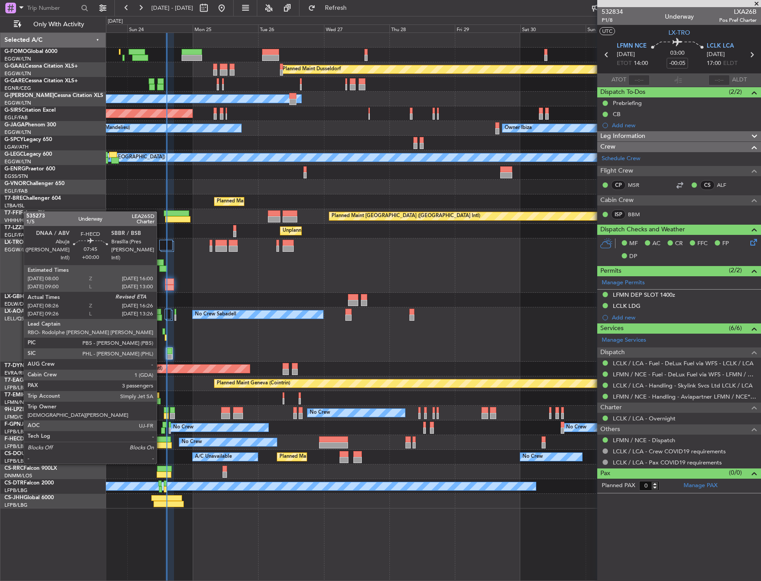
click at [161, 447] on div at bounding box center [161, 445] width 22 height 6
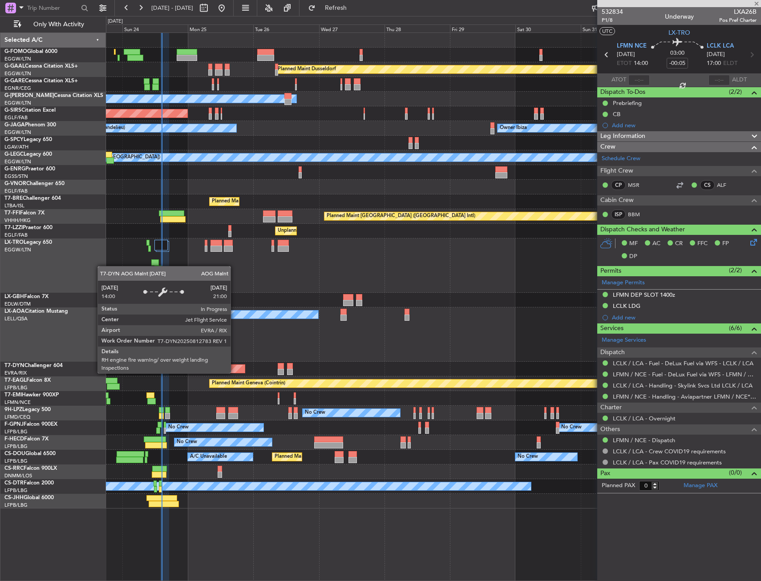
click at [232, 368] on div "AOG Maint Riga (Riga Intl)" at bounding box center [170, 368] width 150 height 9
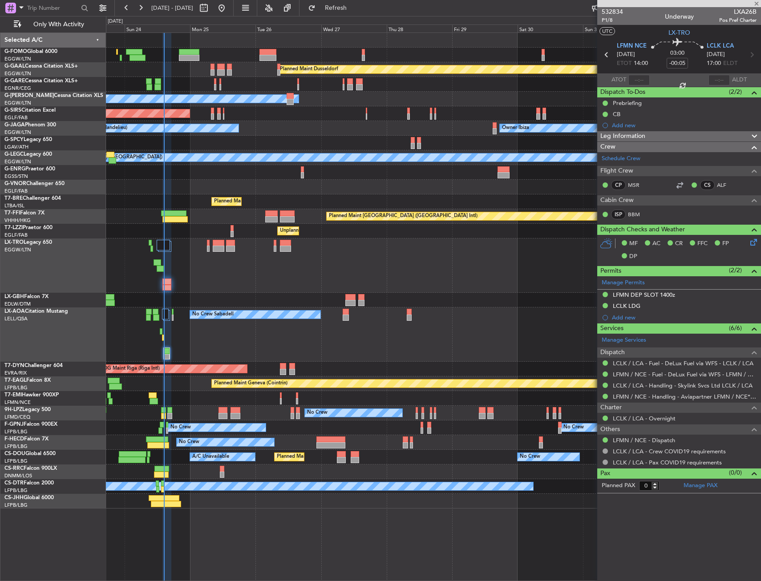
type input "08:36"
type input "3"
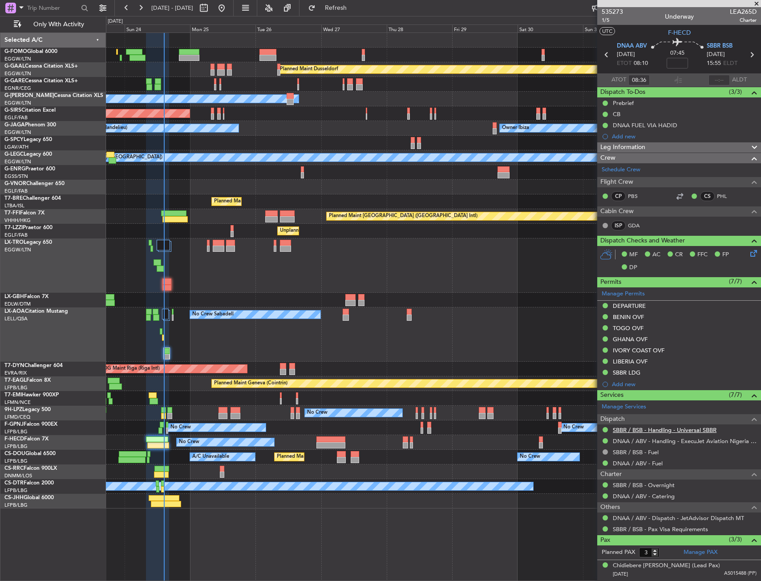
click at [671, 429] on link "SBBR / BSB - Handling - Universal SBBR" at bounding box center [665, 430] width 104 height 8
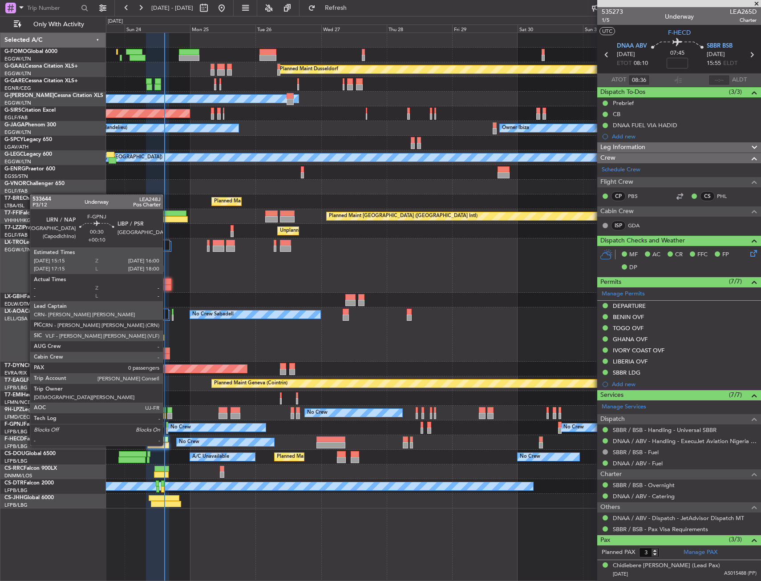
click at [168, 429] on div "No Crew Planned Maint [GEOGRAPHIC_DATA] ([GEOGRAPHIC_DATA]) No Crew No Crew [GE…" at bounding box center [433, 427] width 654 height 15
click at [166, 430] on div at bounding box center [167, 431] width 2 height 6
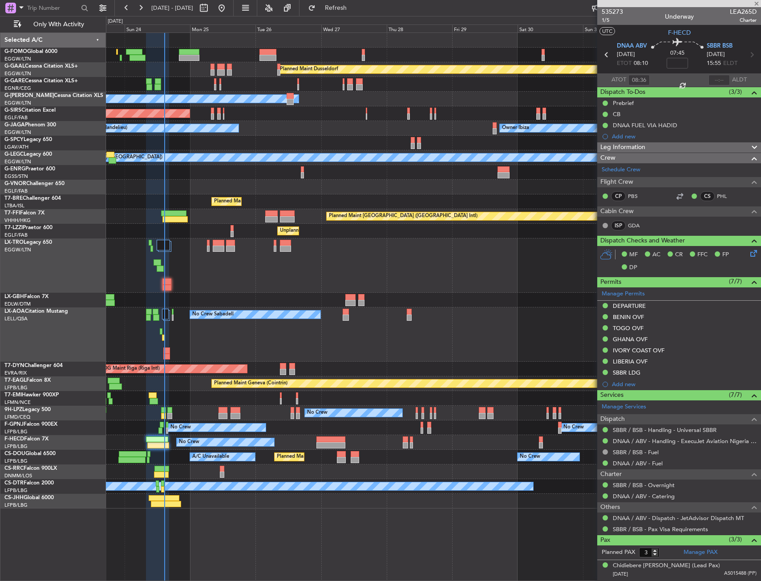
type input "+00:10"
type input "0"
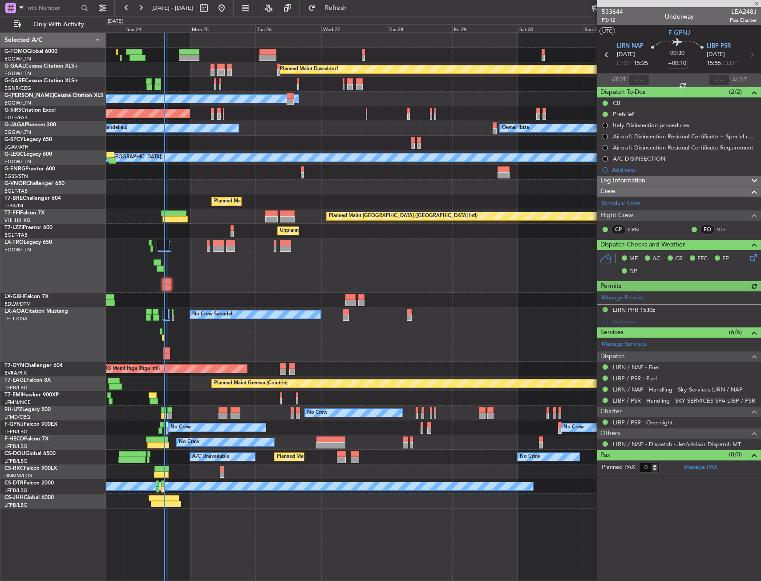
click at [165, 491] on div "No Crew" at bounding box center [433, 486] width 654 height 15
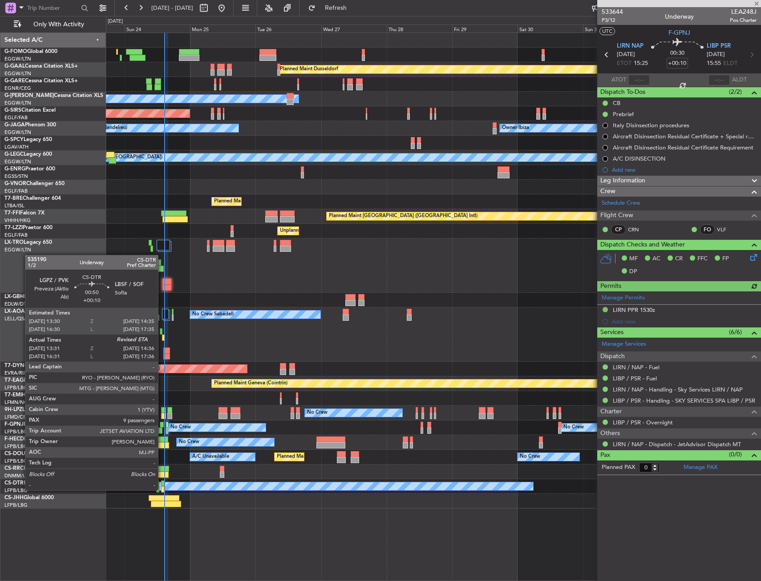
click at [162, 489] on div at bounding box center [162, 489] width 3 height 6
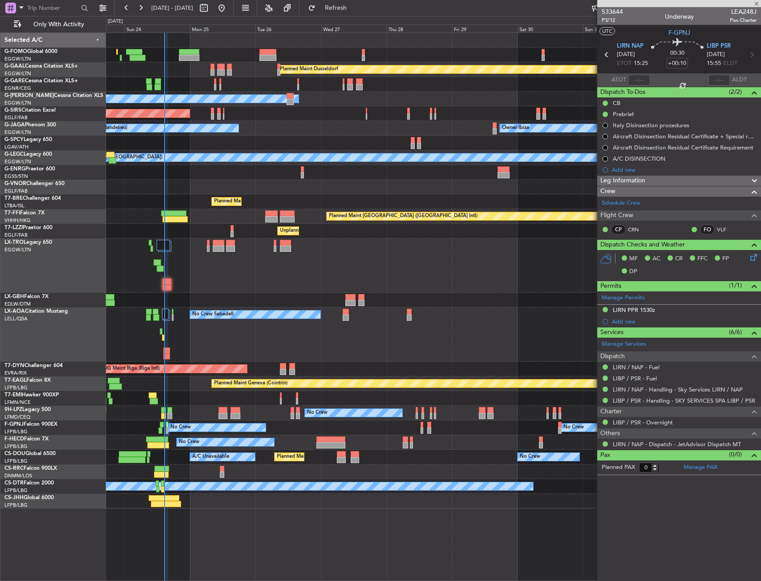
type input "13:41"
type input "9"
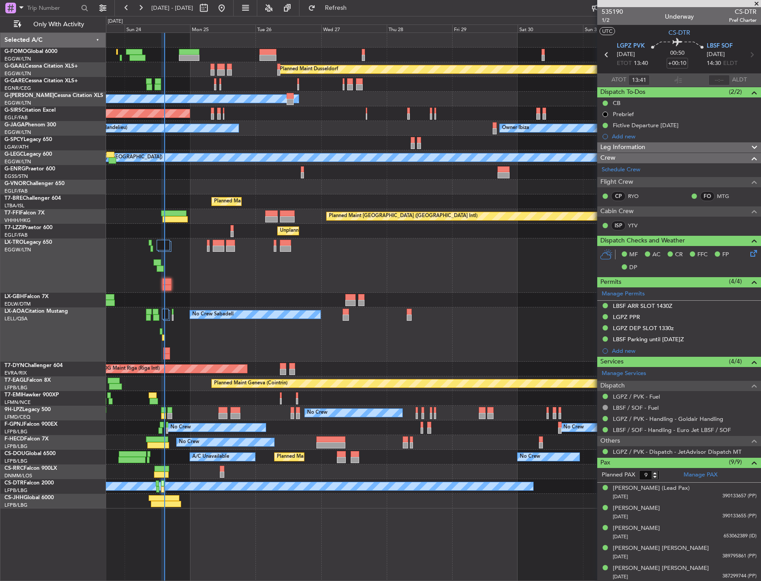
click at [725, 70] on section "LGPZ PVK [DATE] ETOT 13:40 00:50 +00:10 LBSF SOF [DATE] 14:30 ELDT" at bounding box center [679, 55] width 164 height 35
click at [716, 76] on input "text" at bounding box center [718, 80] width 21 height 11
click at [685, 69] on nimbus-time-variation "+00:10" at bounding box center [676, 65] width 21 height 14
type input "14:31"
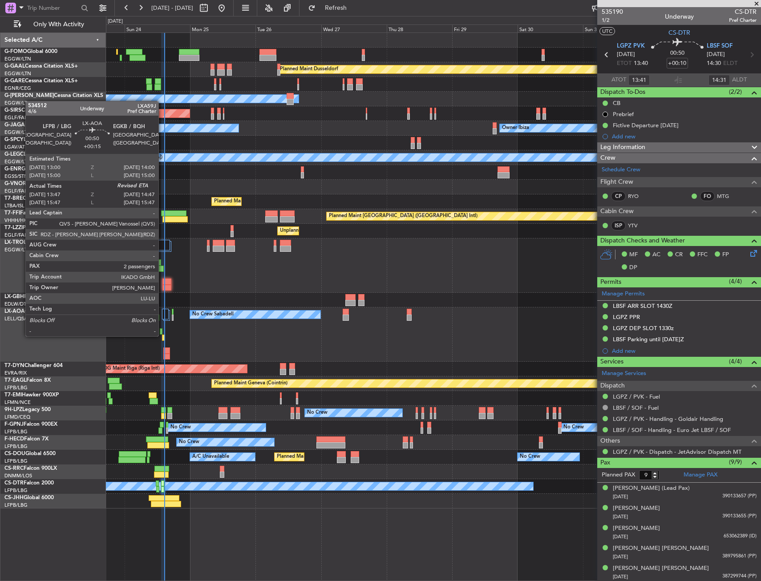
click at [162, 335] on div at bounding box center [163, 338] width 3 height 6
type input "+00:15"
type input "13:57"
type input "2"
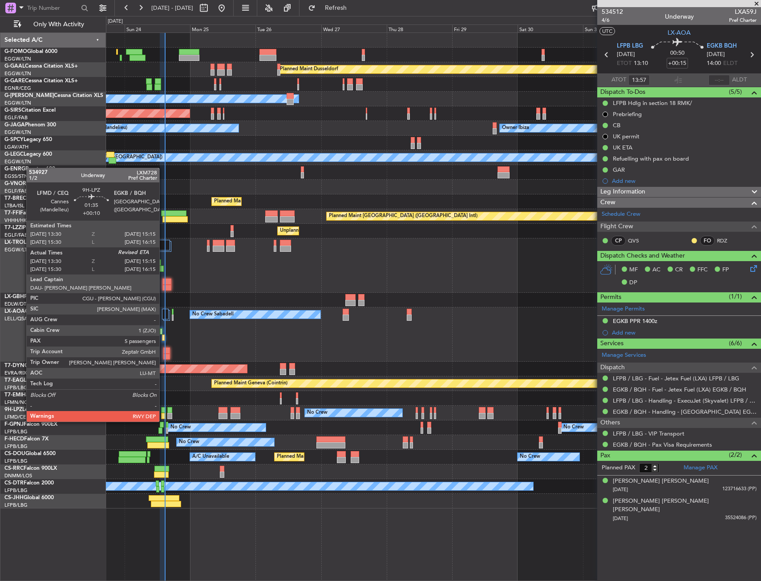
click at [163, 413] on div at bounding box center [163, 416] width 5 height 6
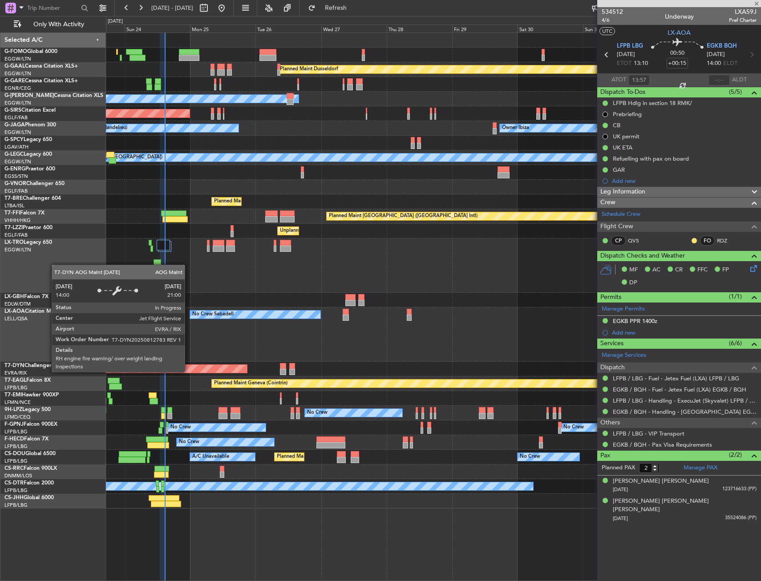
type input "+00:10"
type input "13:40"
type input "5"
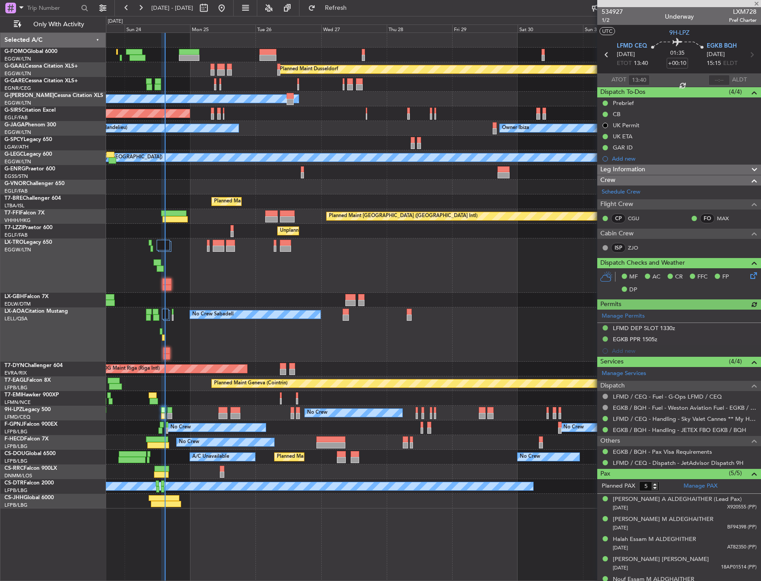
click at [165, 430] on div "Planned Maint [GEOGRAPHIC_DATA] ([GEOGRAPHIC_DATA]) No Crew No Crew No Crew [GE…" at bounding box center [433, 427] width 654 height 15
click at [166, 429] on div at bounding box center [167, 431] width 2 height 6
type input "0"
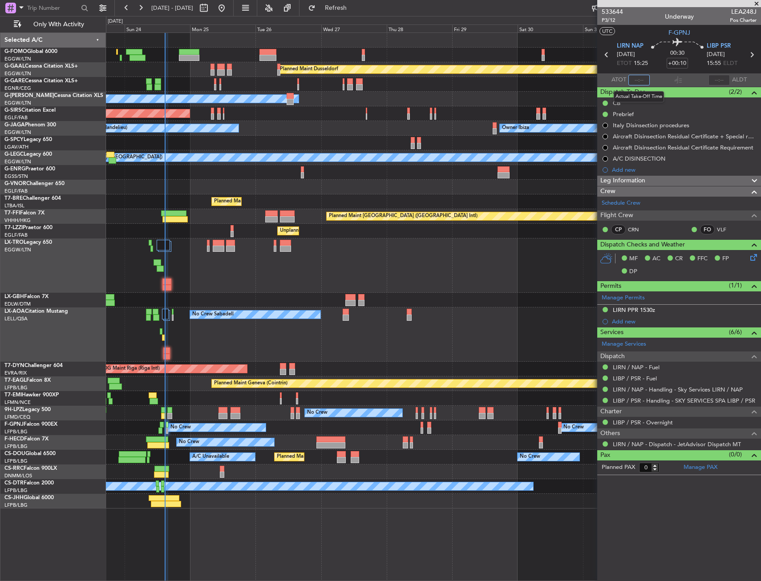
click at [634, 79] on input "text" at bounding box center [638, 80] width 21 height 11
click at [650, 69] on div "00:30 +00:10" at bounding box center [677, 54] width 59 height 33
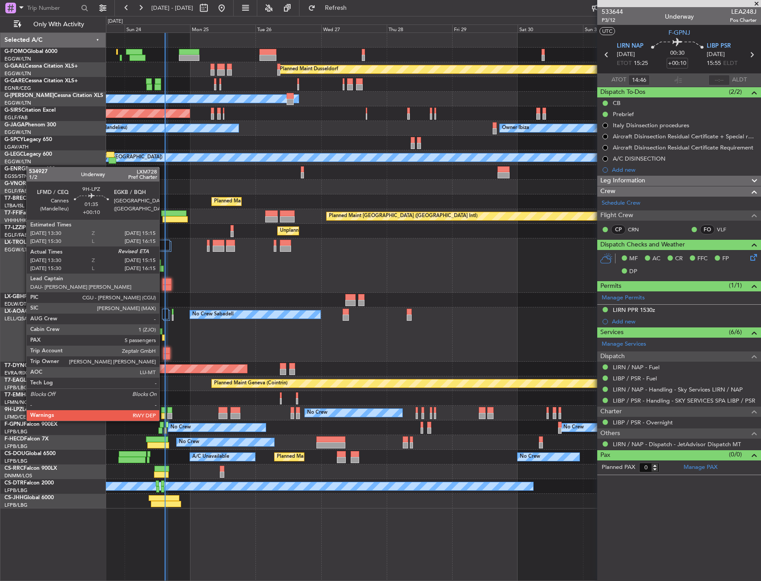
click at [163, 412] on div at bounding box center [163, 410] width 5 height 6
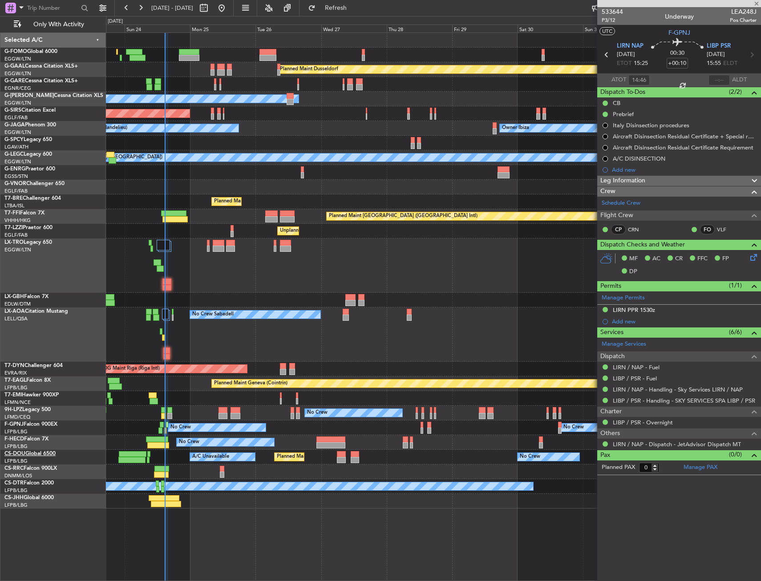
type input "13:40"
type input "5"
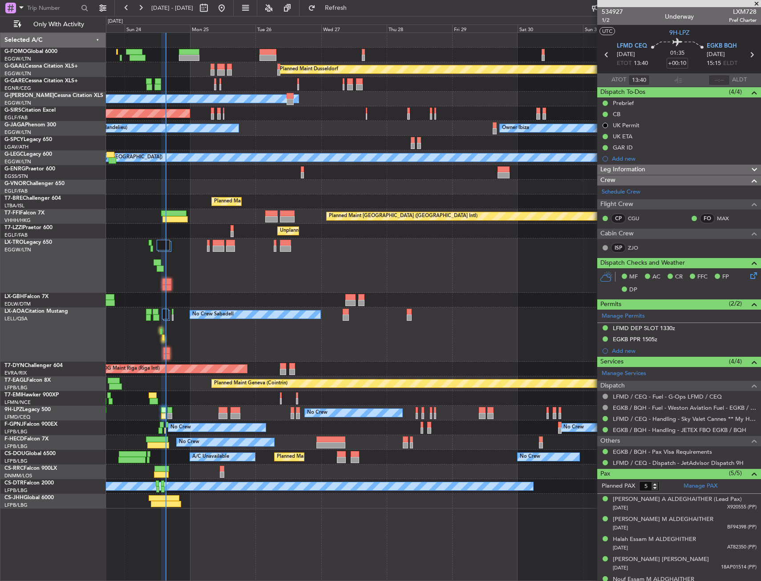
click at [442, 279] on div "Planned Maint [GEOGRAPHIC_DATA] ([GEOGRAPHIC_DATA])" at bounding box center [433, 265] width 654 height 54
click at [159, 339] on div "No Crew Sabadell No Crew Sabadell" at bounding box center [433, 334] width 654 height 54
click at [161, 335] on div "No Crew Sabadell No Crew Sabadell" at bounding box center [433, 334] width 654 height 54
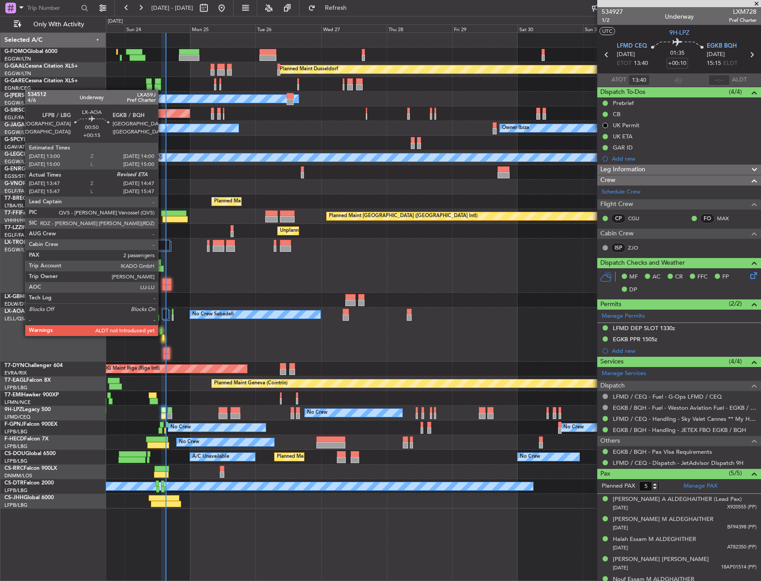
click at [164, 335] on div at bounding box center [163, 338] width 3 height 6
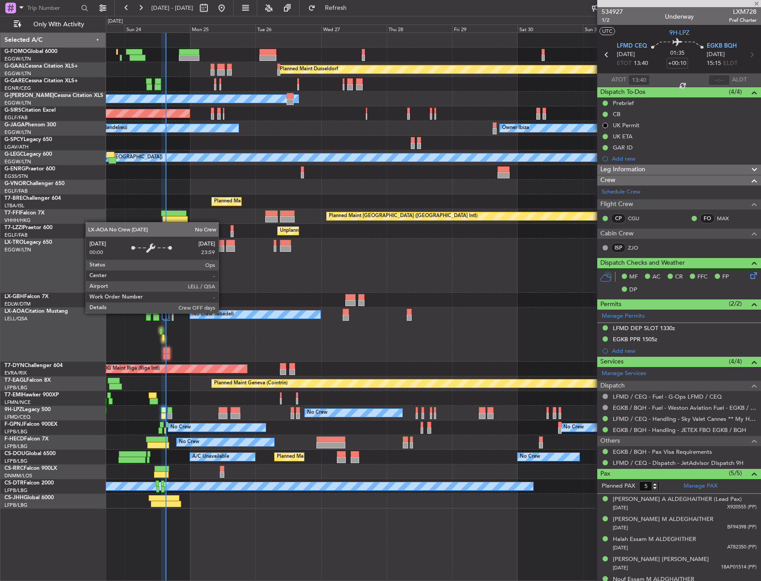
type input "+00:15"
type input "13:57"
type input "2"
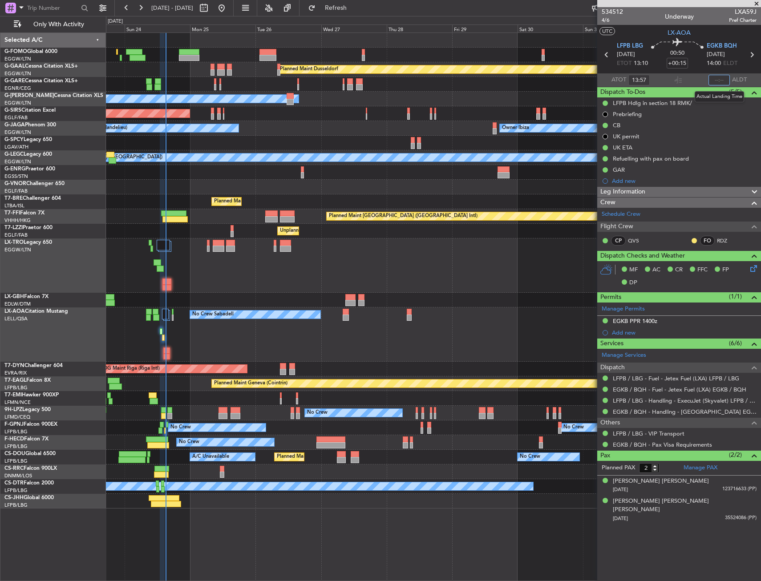
click at [714, 76] on input "text" at bounding box center [718, 80] width 21 height 11
click at [691, 72] on section "LFPB LBG [DATE] ETOT 13:10 00:50 +00:15 EGKB BQH [DATE] 14:00 ELDT" at bounding box center [679, 55] width 164 height 35
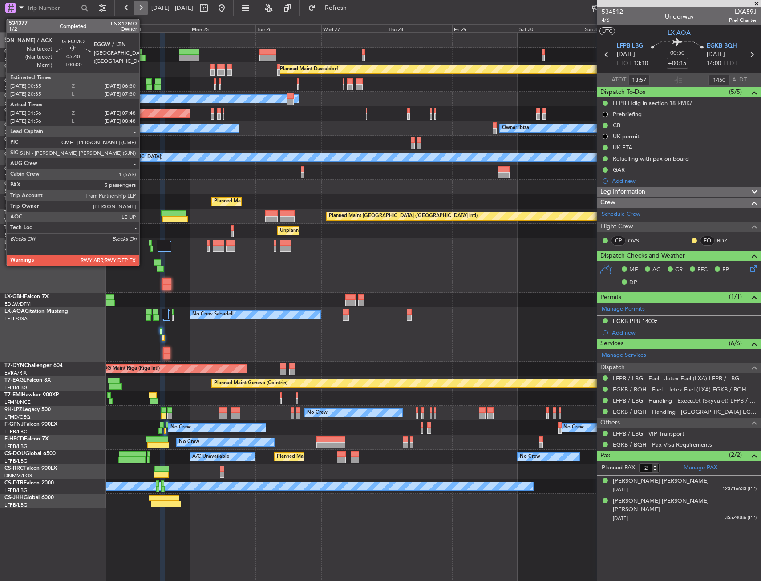
type input "14:50"
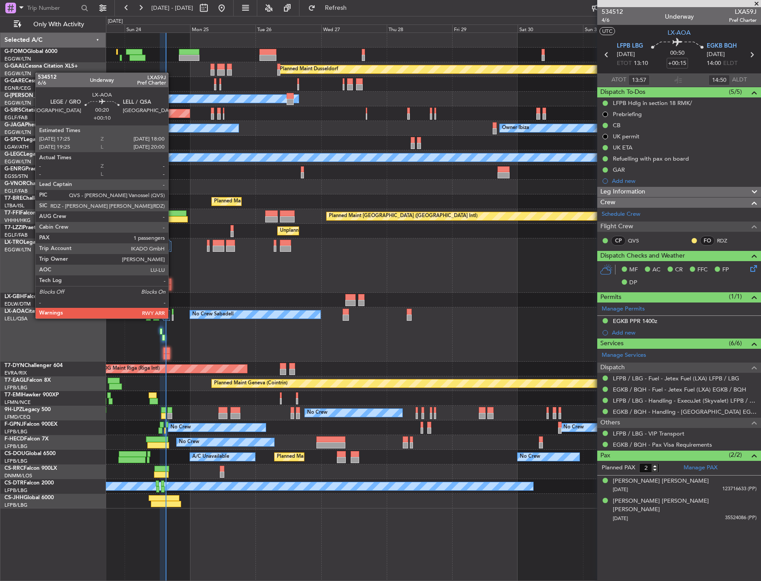
click at [172, 318] on div at bounding box center [173, 318] width 2 height 6
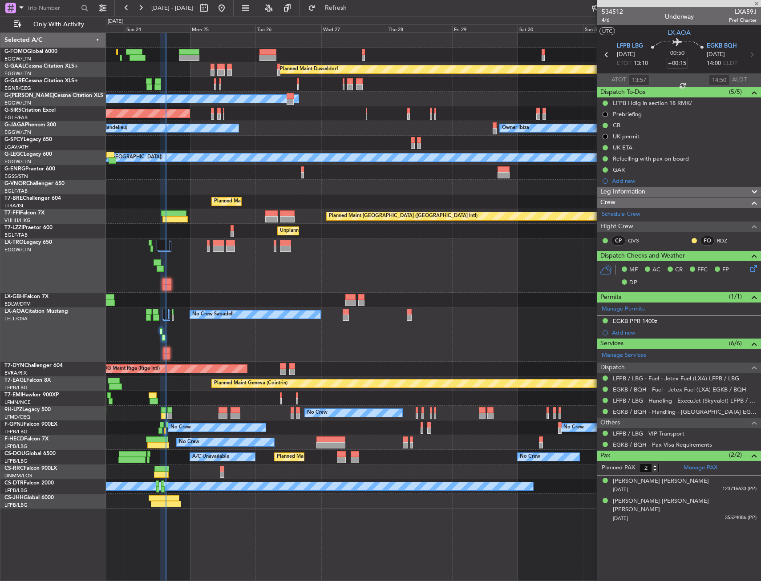
type input "+00:10"
type input "1"
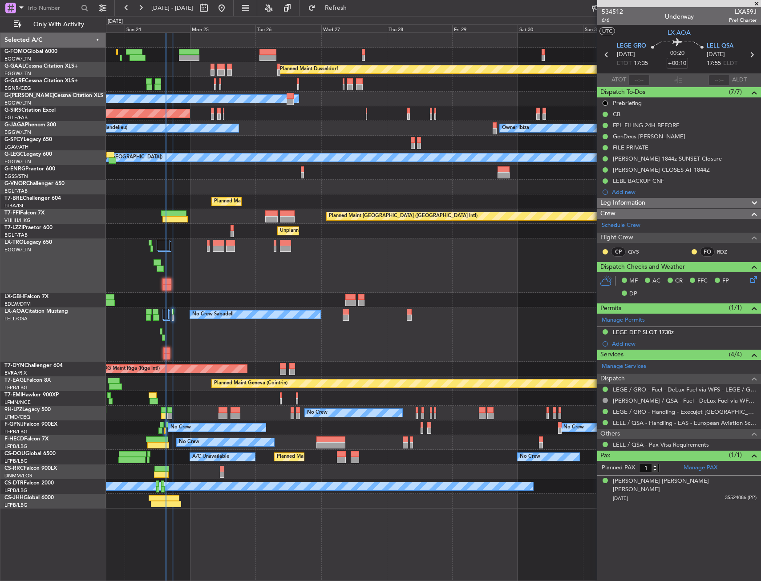
click at [396, 255] on div "Planned Maint [GEOGRAPHIC_DATA] ([GEOGRAPHIC_DATA])" at bounding box center [433, 265] width 654 height 54
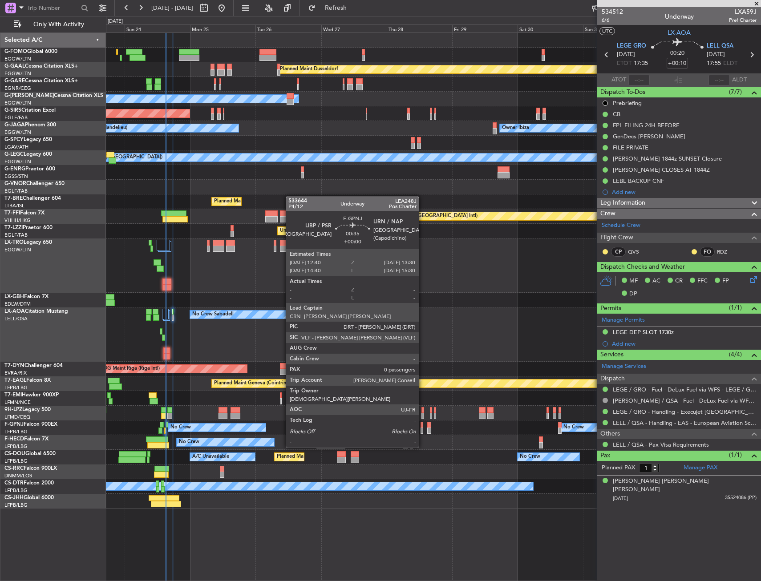
click at [423, 431] on div at bounding box center [421, 431] width 3 height 6
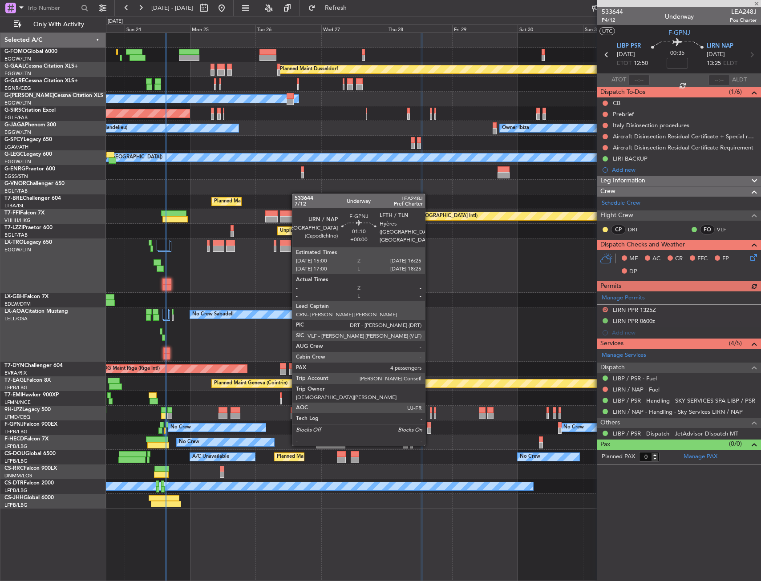
click at [429, 428] on div at bounding box center [429, 431] width 4 height 6
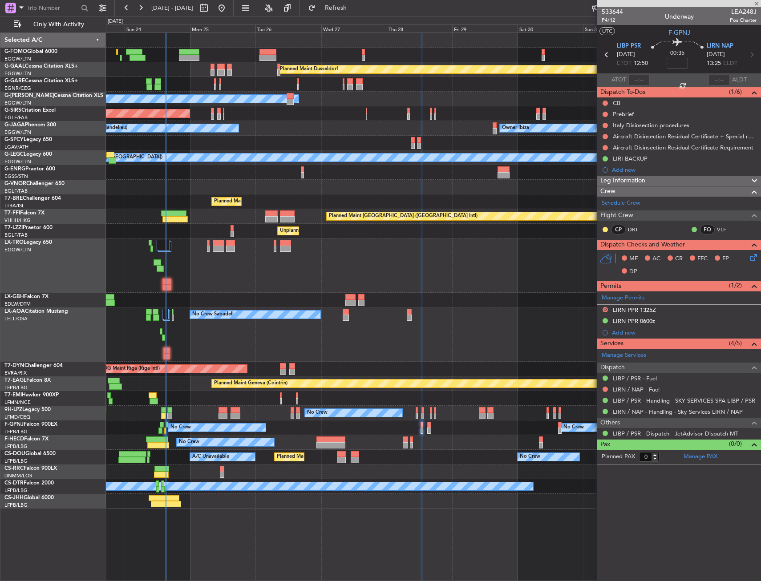
type input "4"
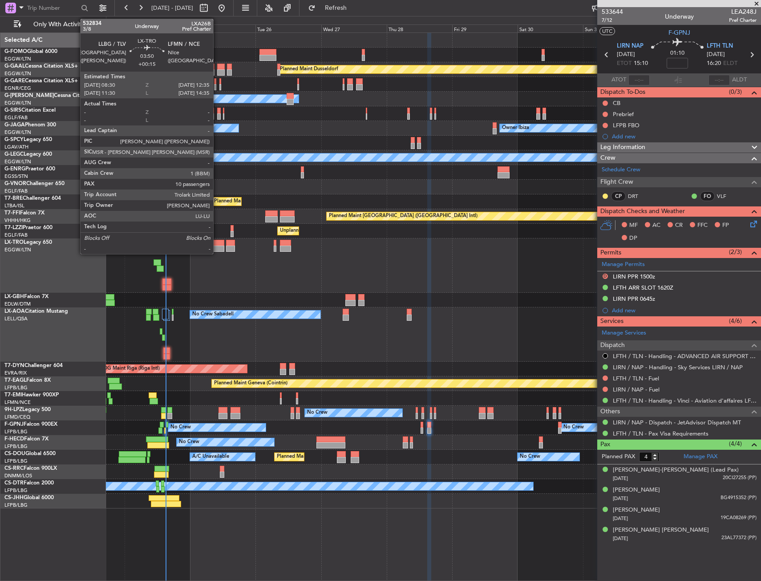
click at [217, 244] on div at bounding box center [219, 243] width 12 height 6
type input "+00:15"
type input "10"
